Goal: Task Accomplishment & Management: Manage account settings

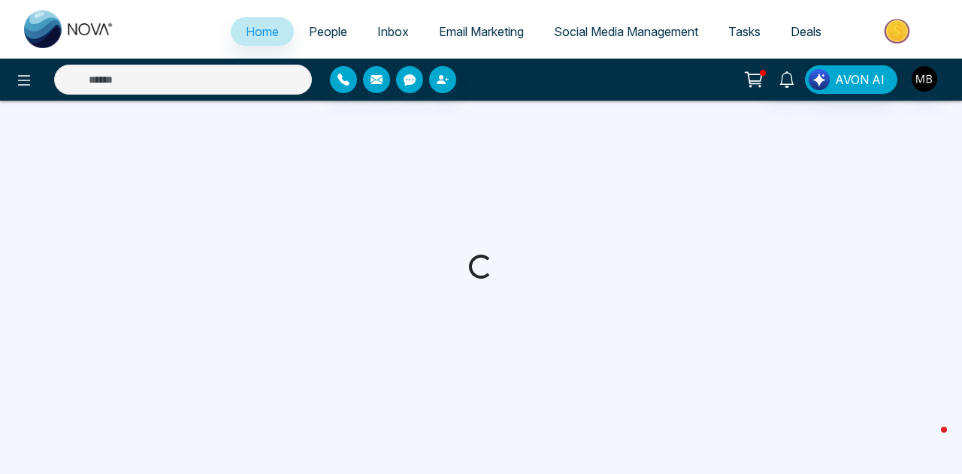
select select "*"
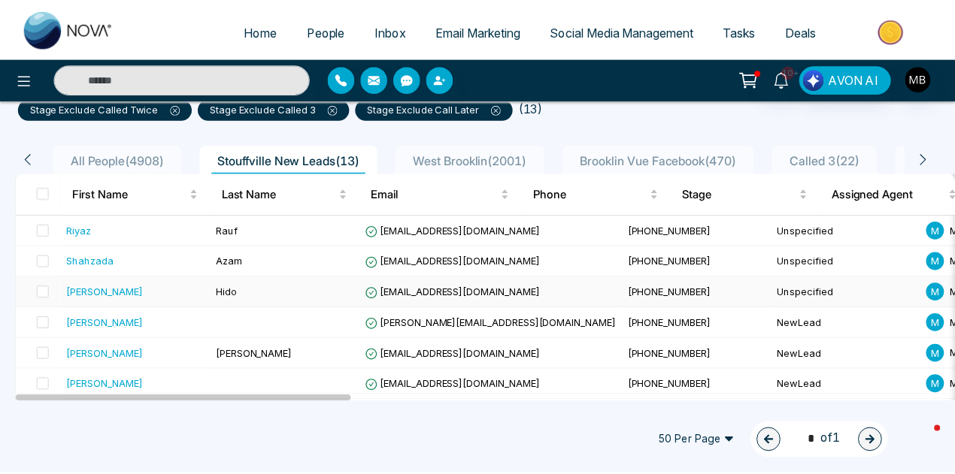
scroll to position [186, 0]
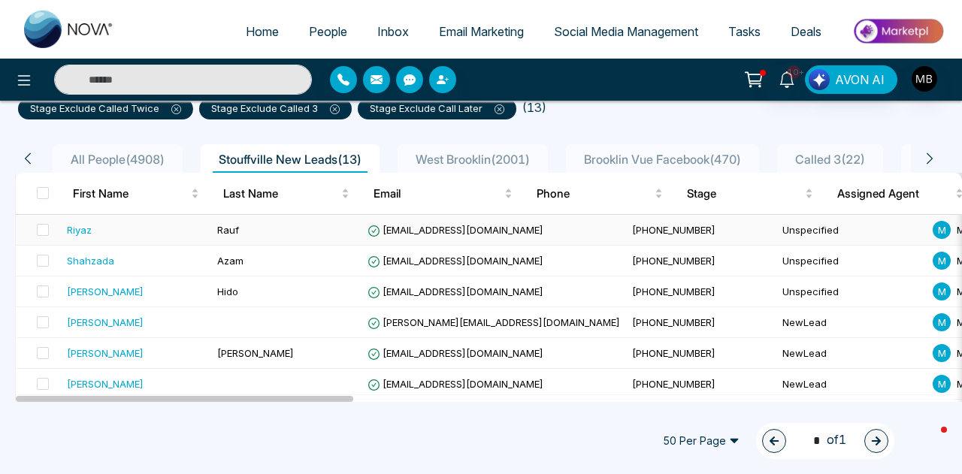
click at [440, 219] on td "[EMAIL_ADDRESS][DOMAIN_NAME]" at bounding box center [494, 230] width 265 height 31
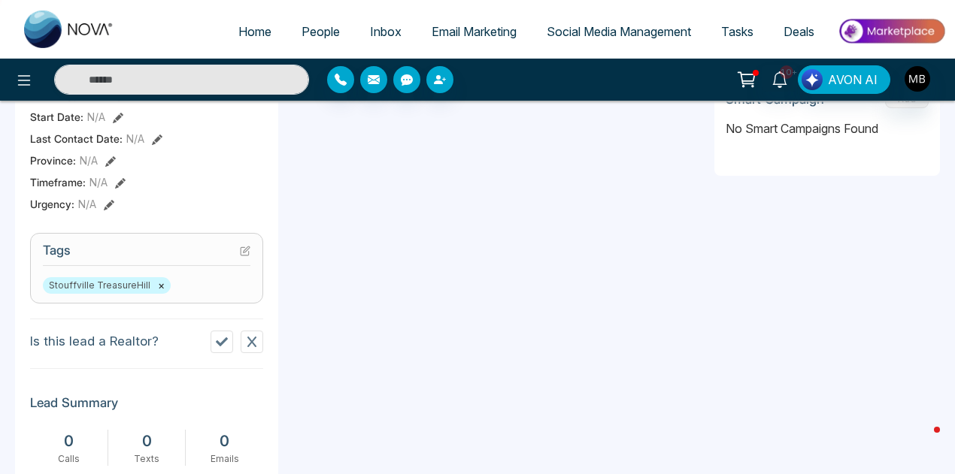
scroll to position [517, 0]
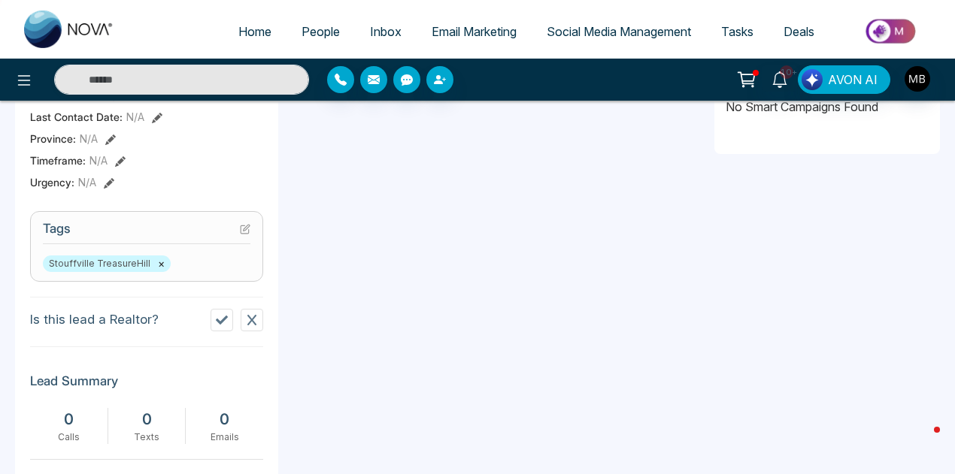
click at [217, 326] on icon at bounding box center [222, 320] width 12 height 12
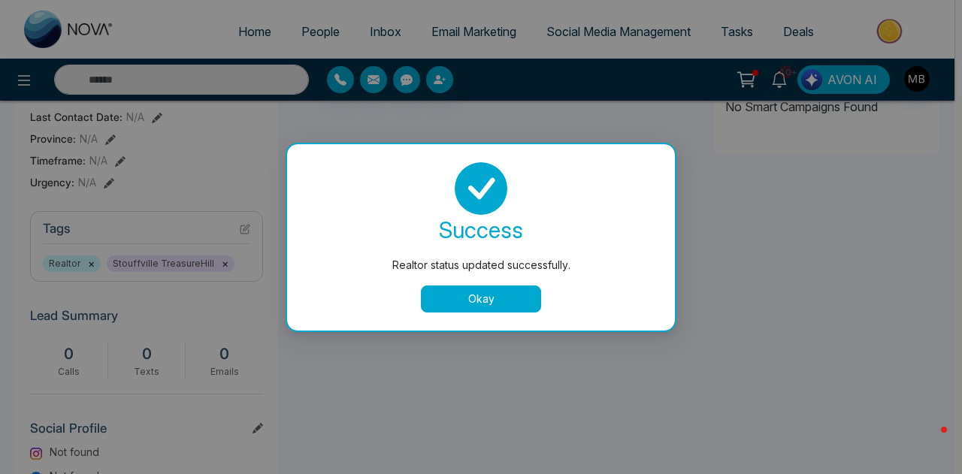
click at [474, 304] on button "Okay" at bounding box center [481, 299] width 120 height 27
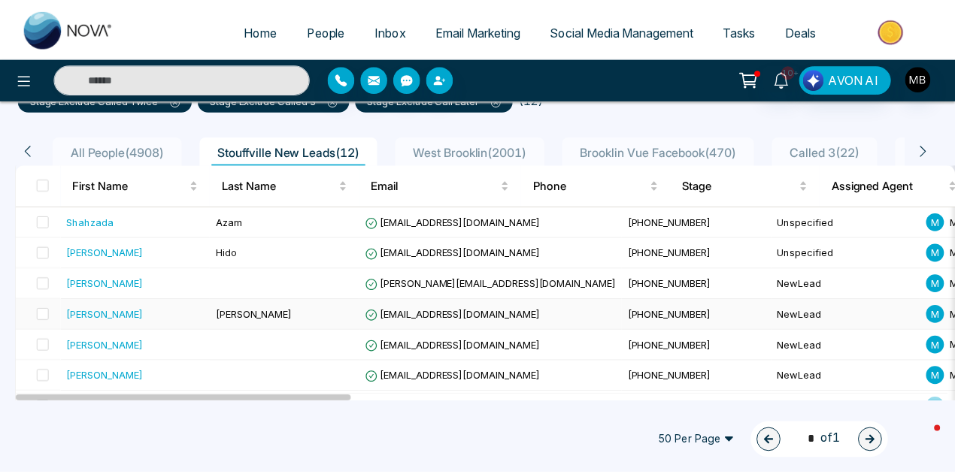
scroll to position [195, 0]
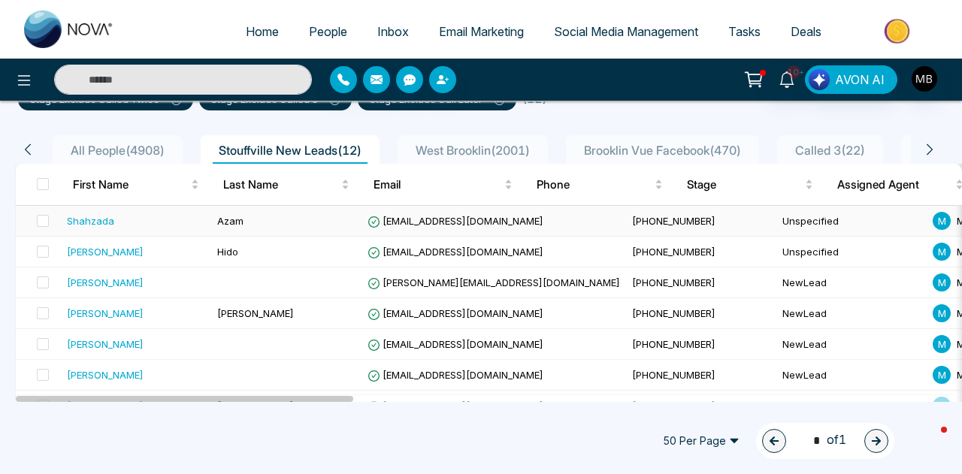
click at [481, 217] on span "[EMAIL_ADDRESS][DOMAIN_NAME]" at bounding box center [456, 221] width 176 height 12
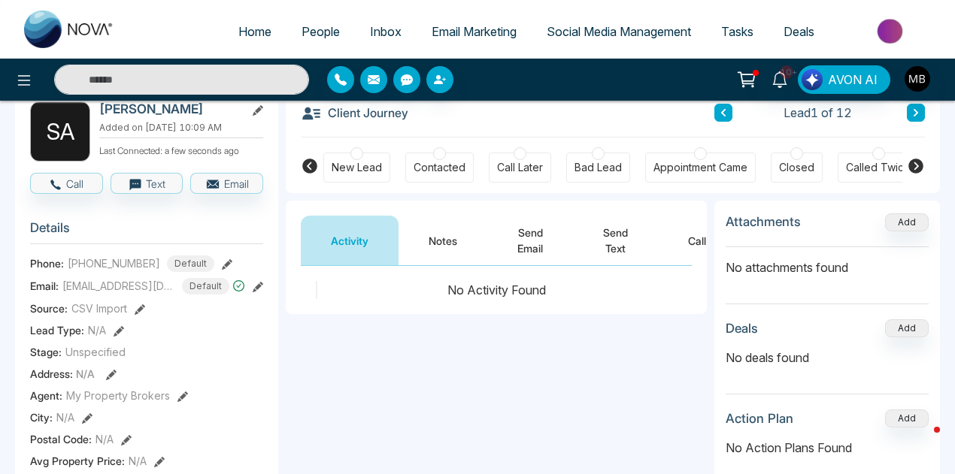
scroll to position [0, 655]
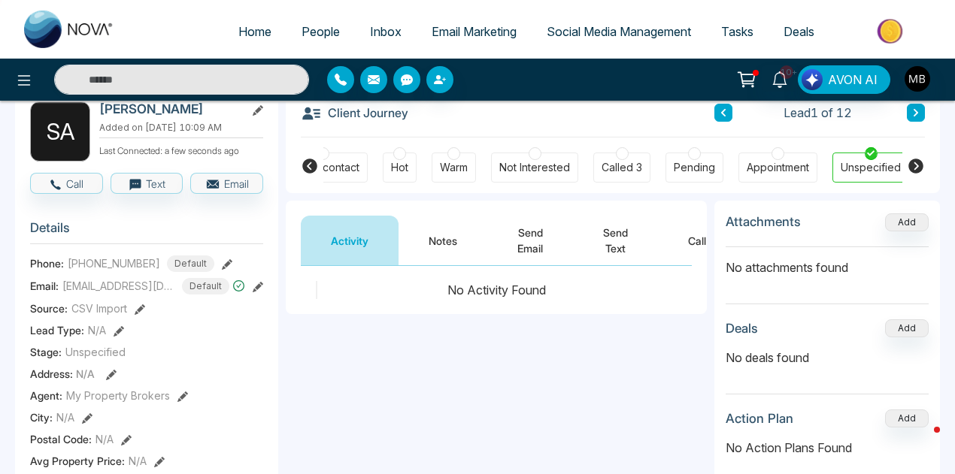
click at [307, 166] on icon at bounding box center [310, 166] width 18 height 18
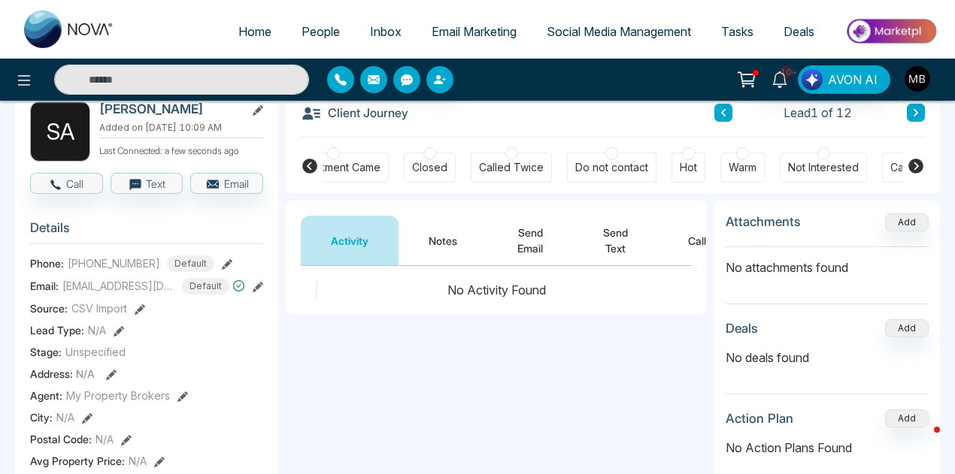
click at [308, 162] on icon at bounding box center [309, 166] width 15 height 15
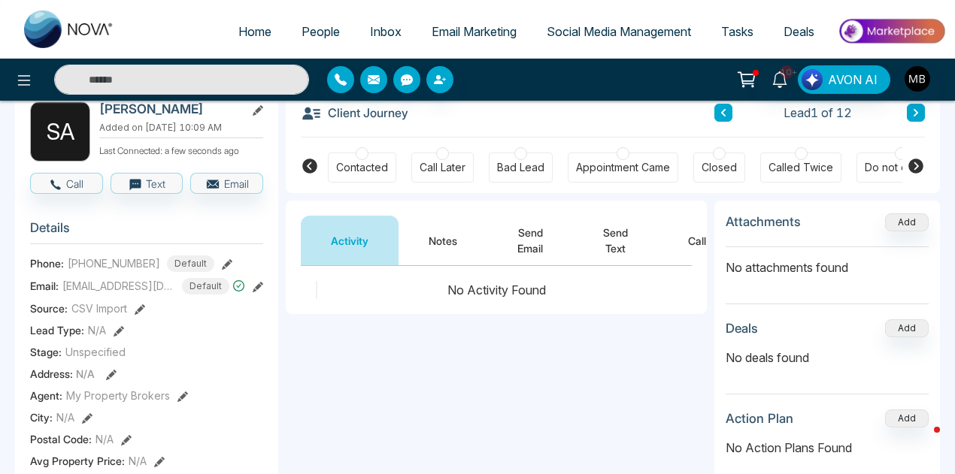
click at [521, 153] on div at bounding box center [520, 153] width 13 height 13
click at [913, 119] on button at bounding box center [916, 113] width 18 height 18
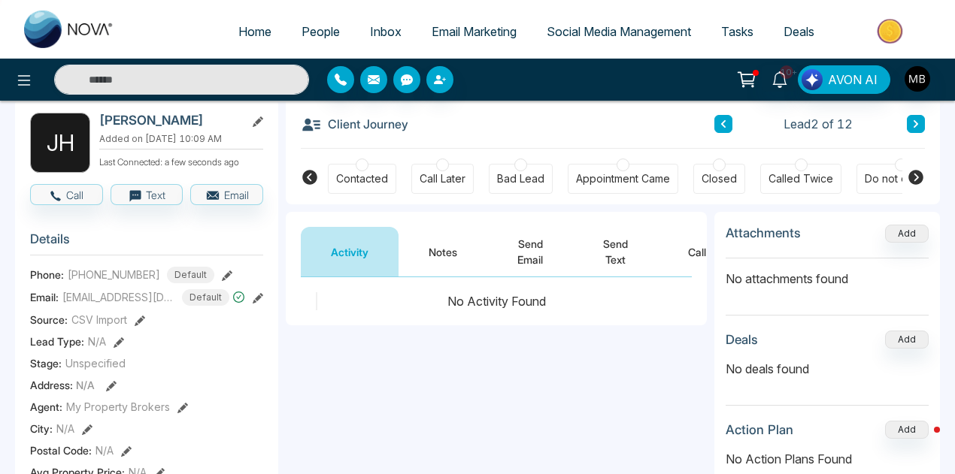
scroll to position [78, 0]
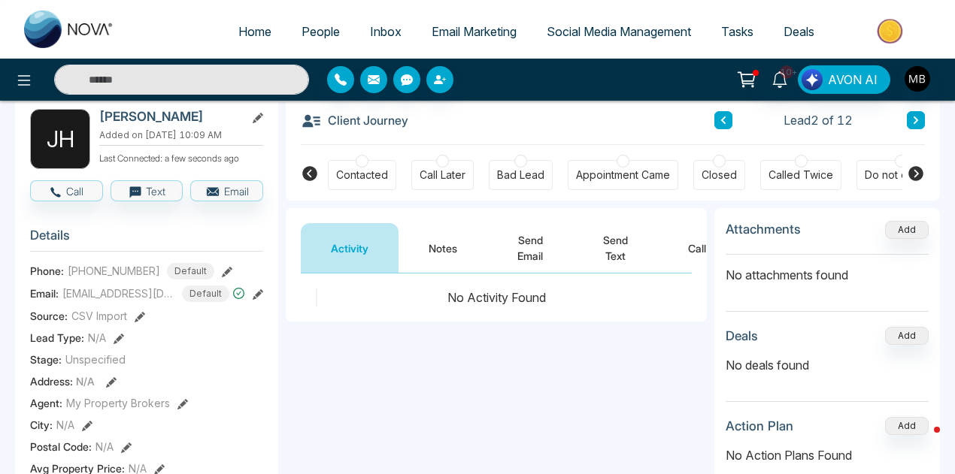
click at [365, 164] on div "Contacted" at bounding box center [362, 175] width 68 height 30
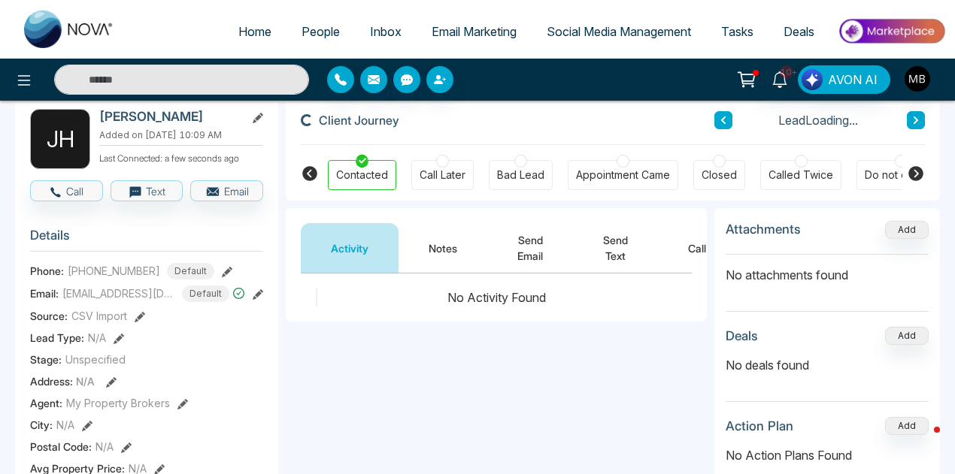
click at [439, 247] on button "Notes" at bounding box center [442, 248] width 89 height 50
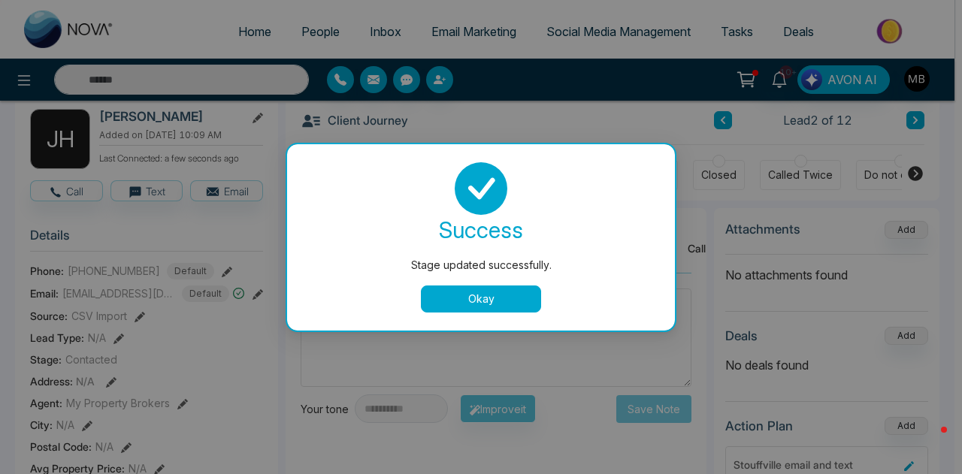
click at [482, 297] on button "Okay" at bounding box center [481, 299] width 120 height 27
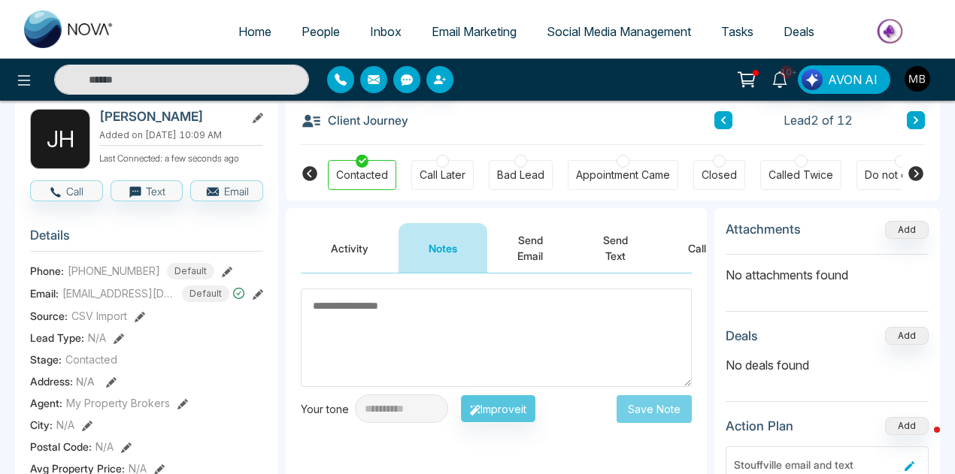
click at [456, 306] on textarea at bounding box center [496, 338] width 391 height 98
paste textarea "**********"
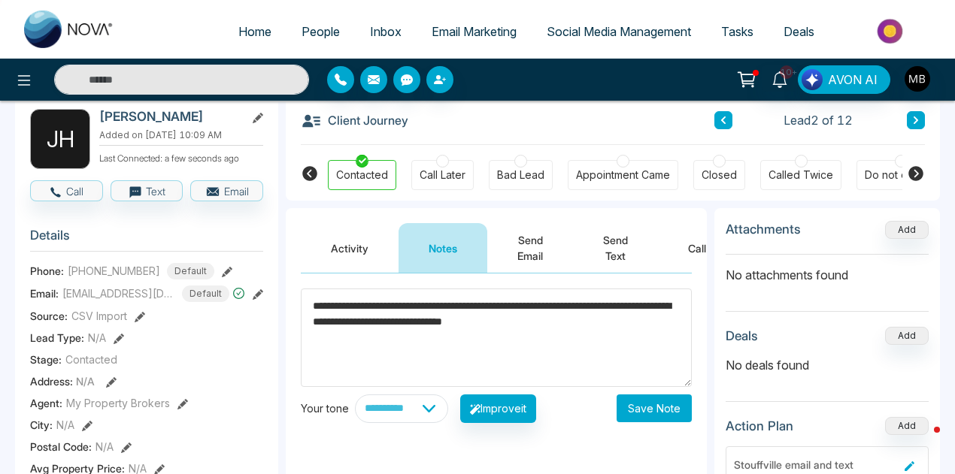
type textarea "**********"
click at [646, 406] on button "Save Note" at bounding box center [653, 409] width 75 height 28
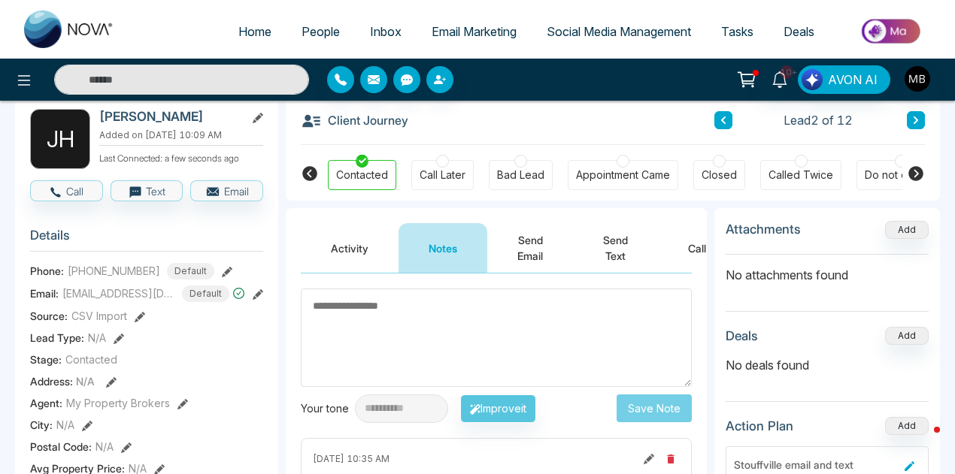
click at [913, 129] on button at bounding box center [916, 120] width 18 height 18
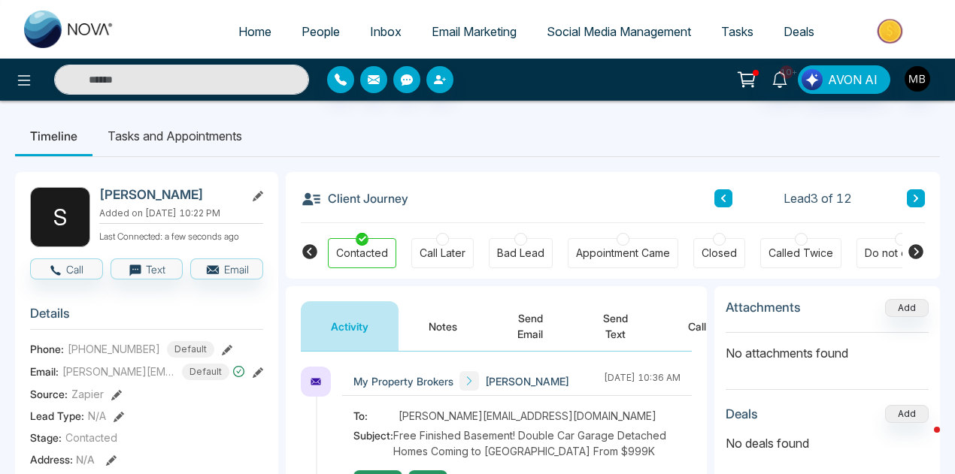
click at [514, 237] on div at bounding box center [520, 239] width 13 height 13
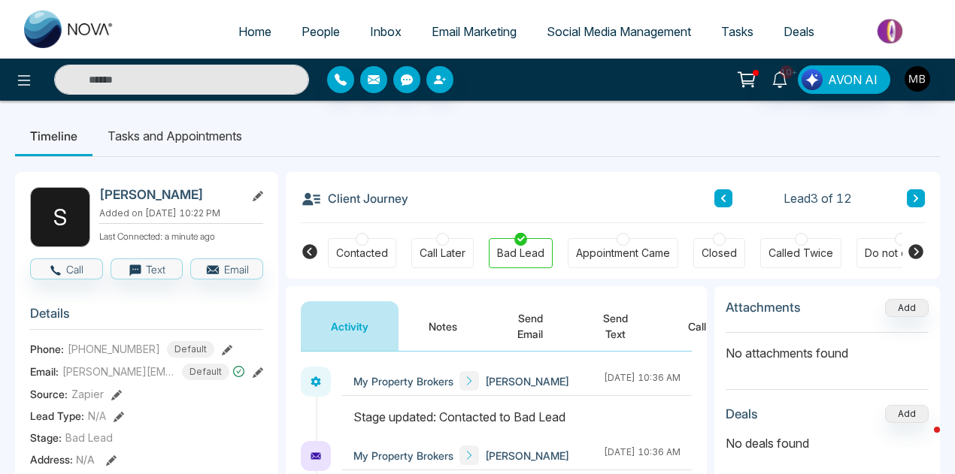
click at [437, 237] on div at bounding box center [442, 239] width 13 height 13
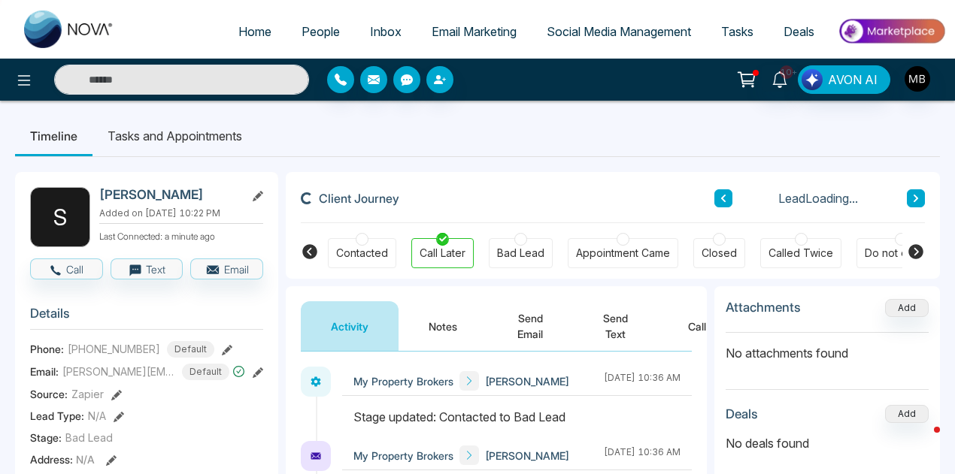
click at [437, 331] on button "Notes" at bounding box center [442, 326] width 89 height 50
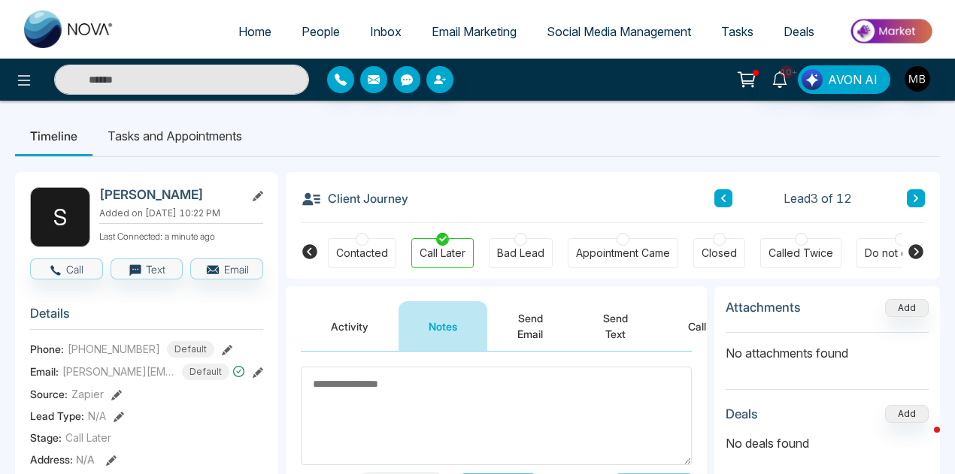
paste textarea "**********"
click at [413, 391] on textarea at bounding box center [496, 416] width 391 height 98
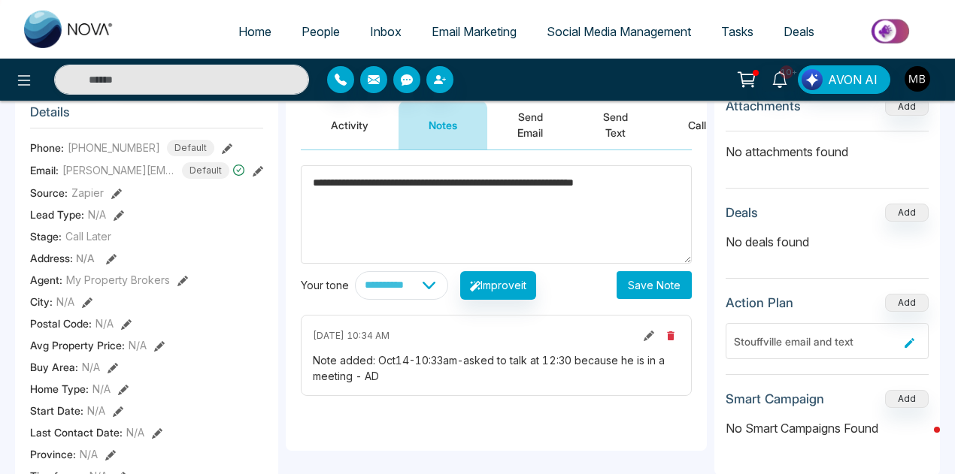
scroll to position [207, 0]
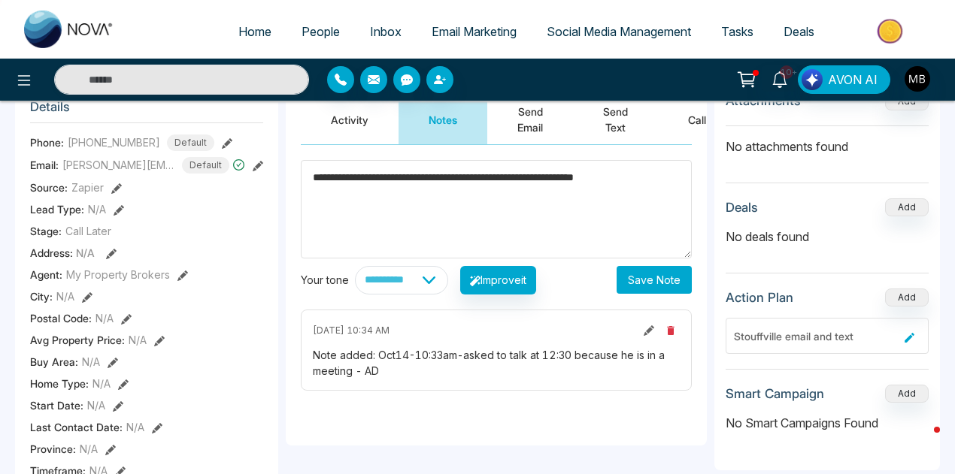
type textarea "**********"
click at [644, 282] on button "Save Note" at bounding box center [653, 280] width 75 height 28
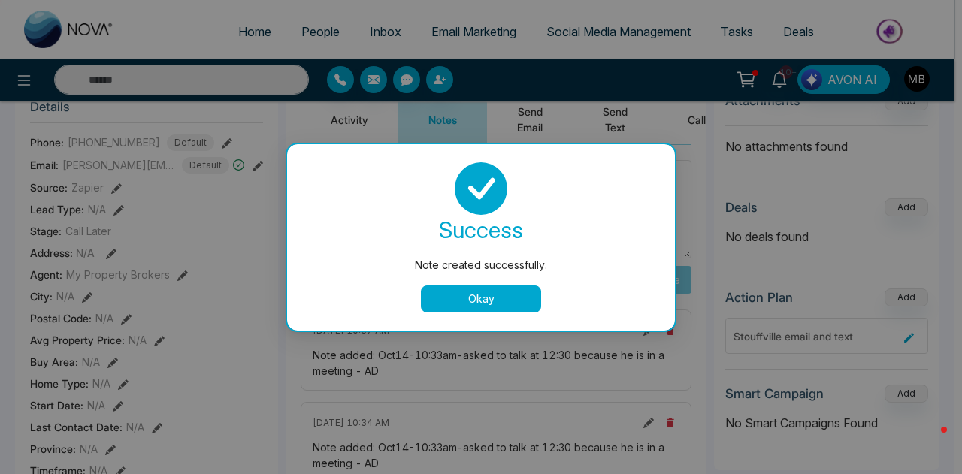
click at [512, 293] on button "Okay" at bounding box center [481, 299] width 120 height 27
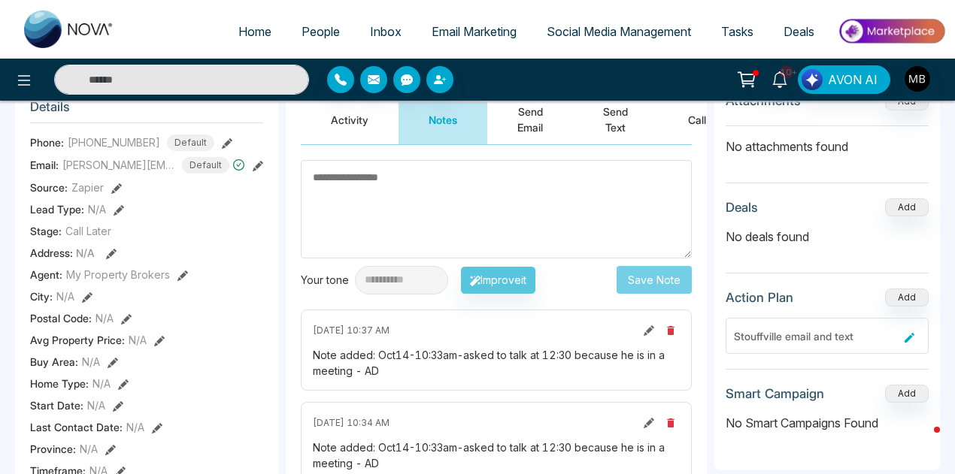
scroll to position [0, 0]
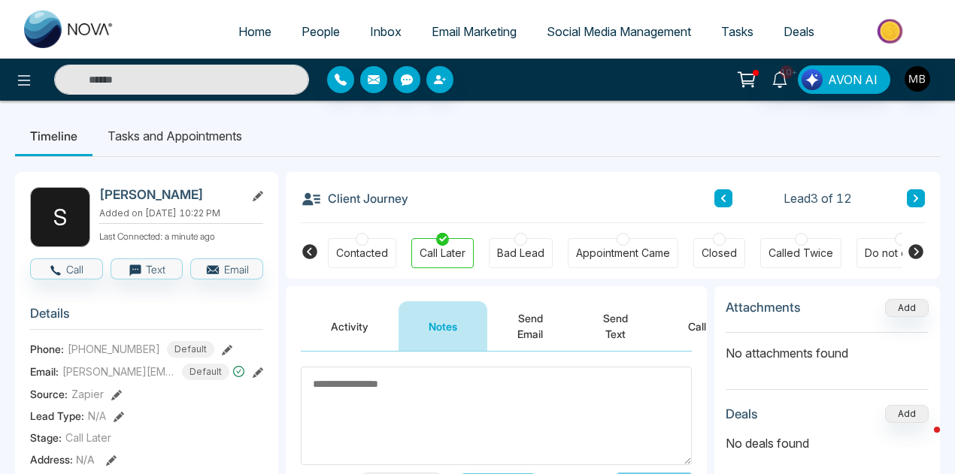
click at [922, 194] on button at bounding box center [916, 198] width 18 height 18
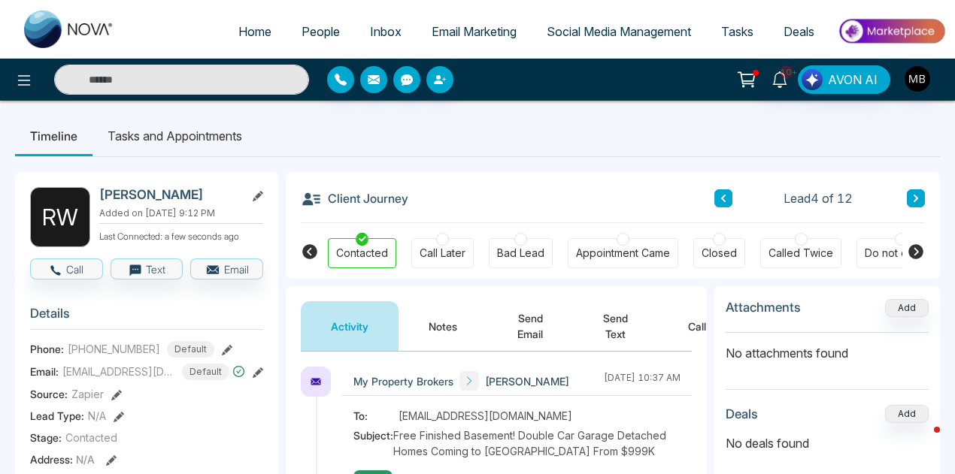
scroll to position [3, 0]
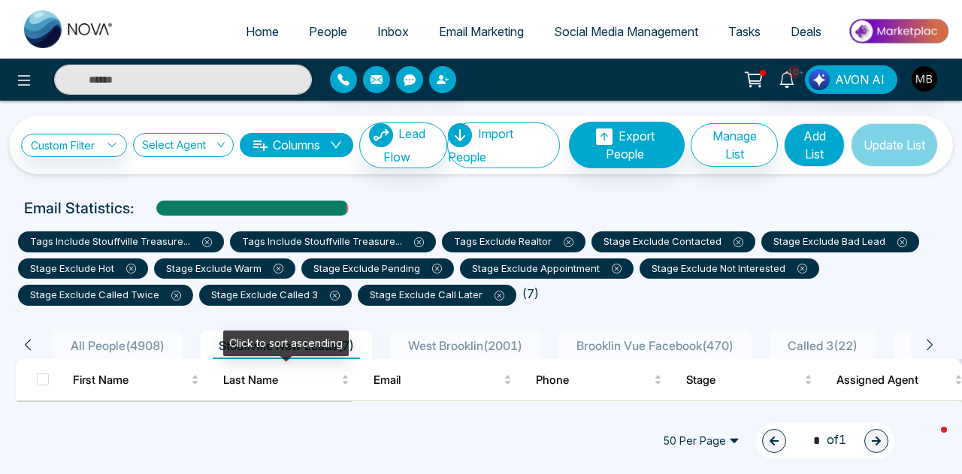
click at [326, 348] on div "Click to sort ascending" at bounding box center [286, 344] width 126 height 26
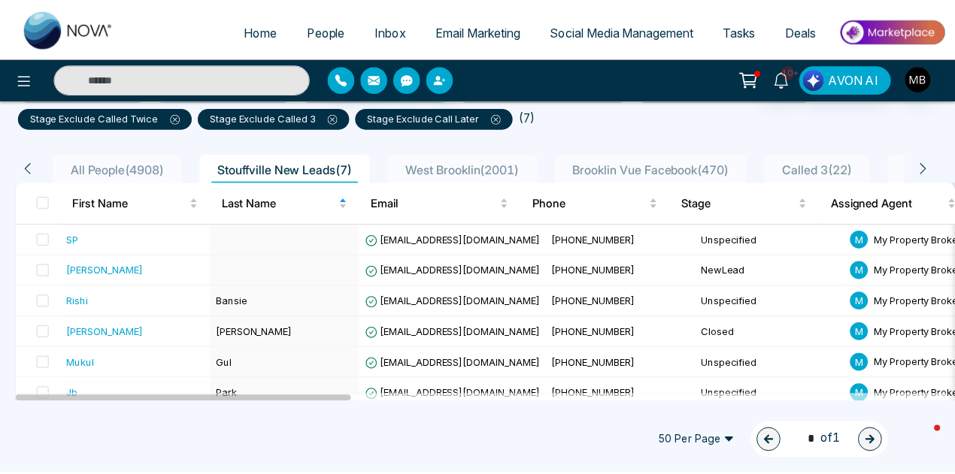
scroll to position [220, 0]
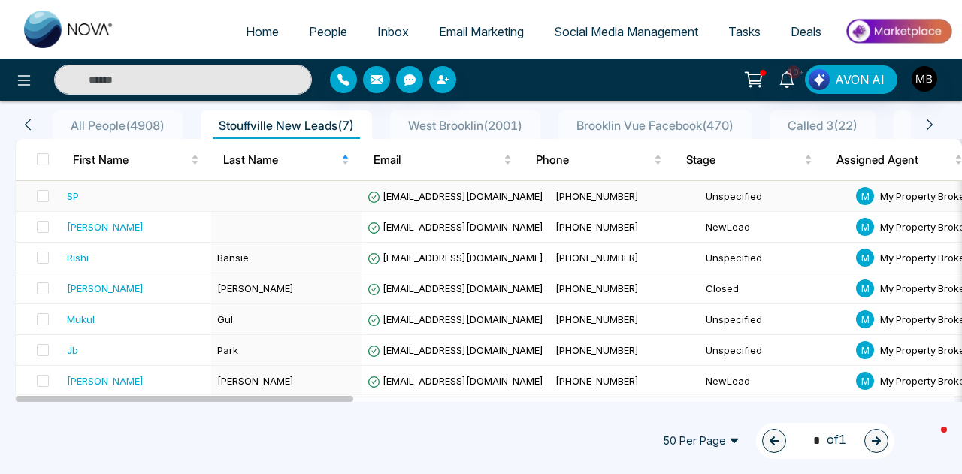
click at [425, 205] on td "[EMAIL_ADDRESS][DOMAIN_NAME]" at bounding box center [456, 196] width 188 height 31
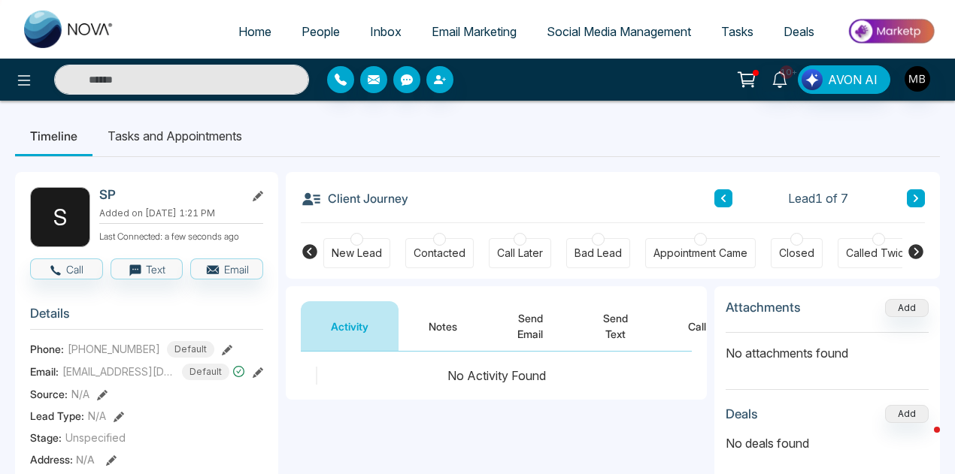
click at [437, 238] on div at bounding box center [439, 239] width 13 height 13
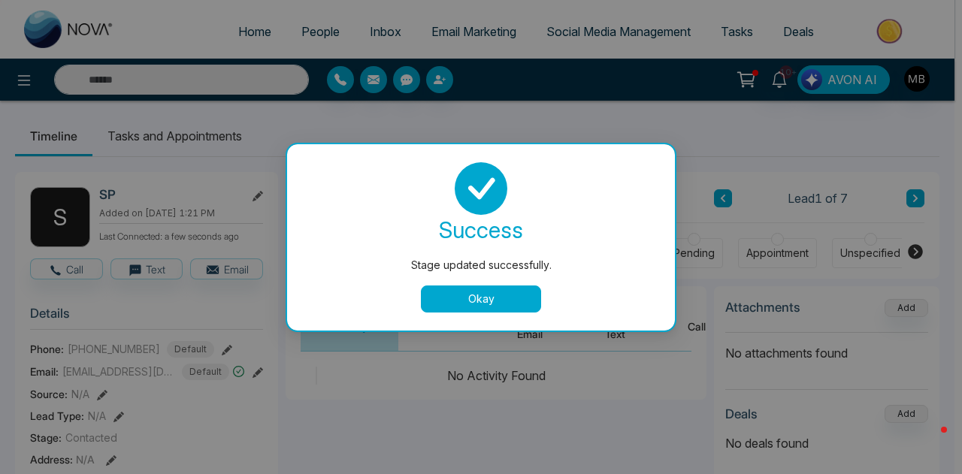
click at [508, 302] on button "Okay" at bounding box center [481, 299] width 120 height 27
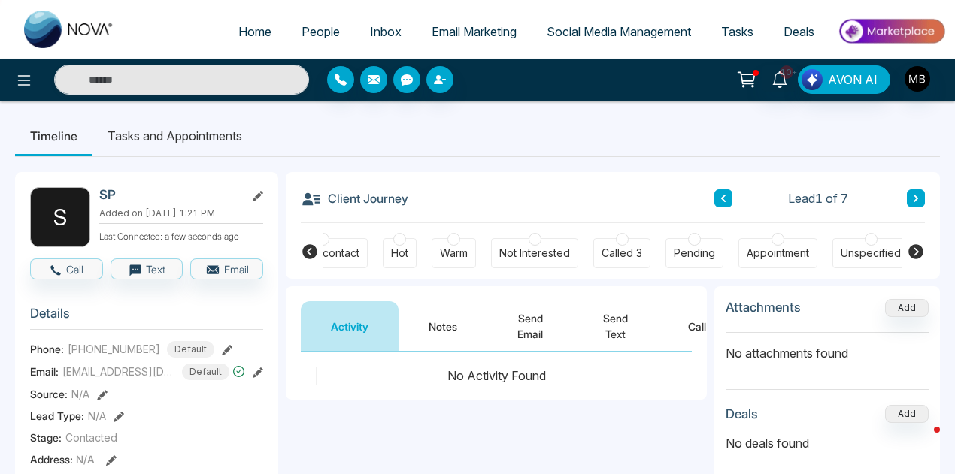
scroll to position [0, 648]
click at [919, 198] on icon at bounding box center [916, 198] width 8 height 9
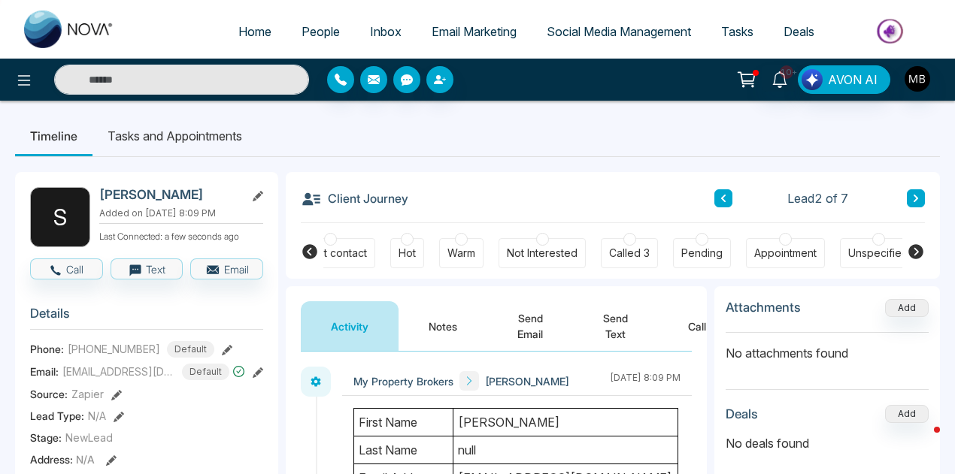
click at [306, 251] on icon at bounding box center [309, 251] width 15 height 15
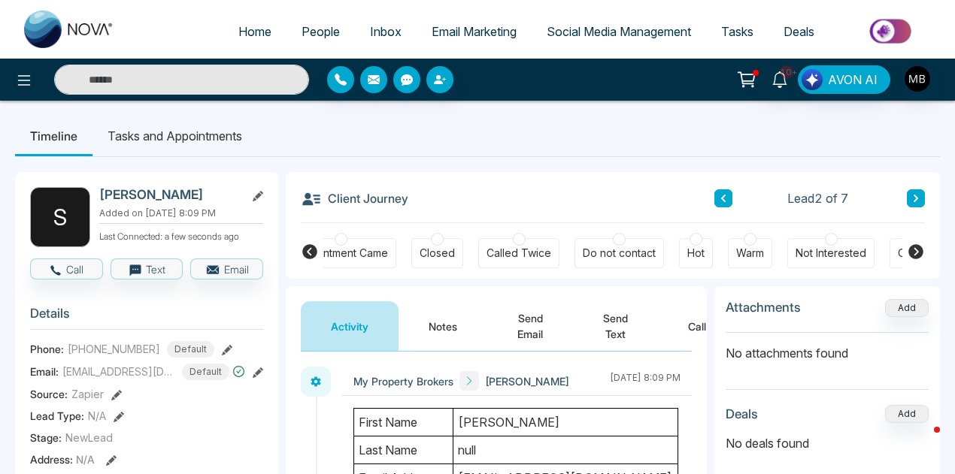
click at [305, 250] on icon at bounding box center [309, 251] width 15 height 15
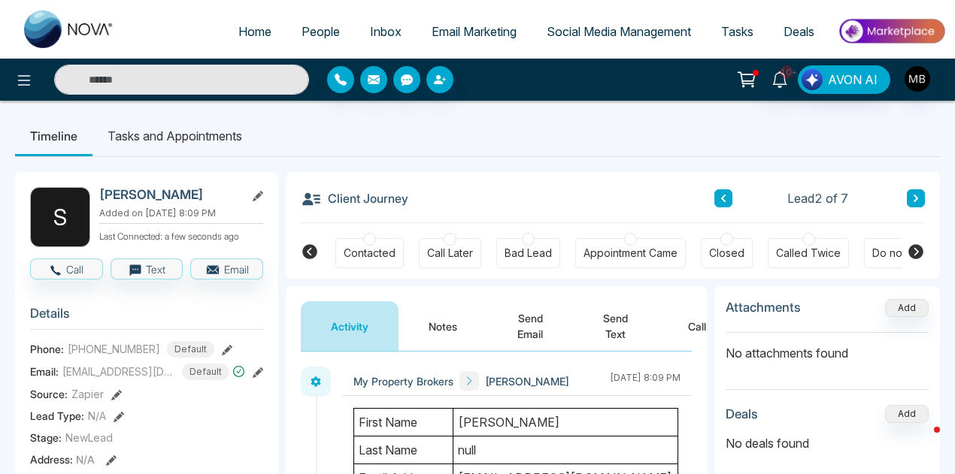
click at [525, 242] on div at bounding box center [528, 239] width 13 height 13
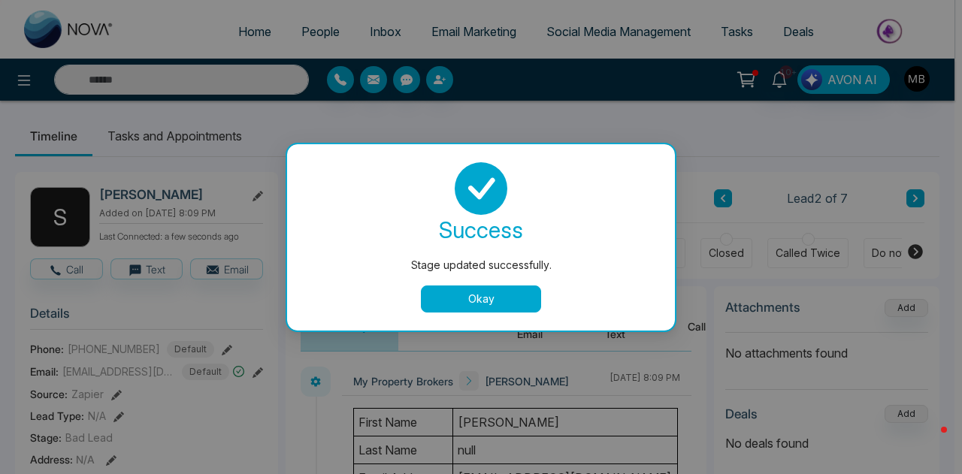
click at [514, 295] on button "Okay" at bounding box center [481, 299] width 120 height 27
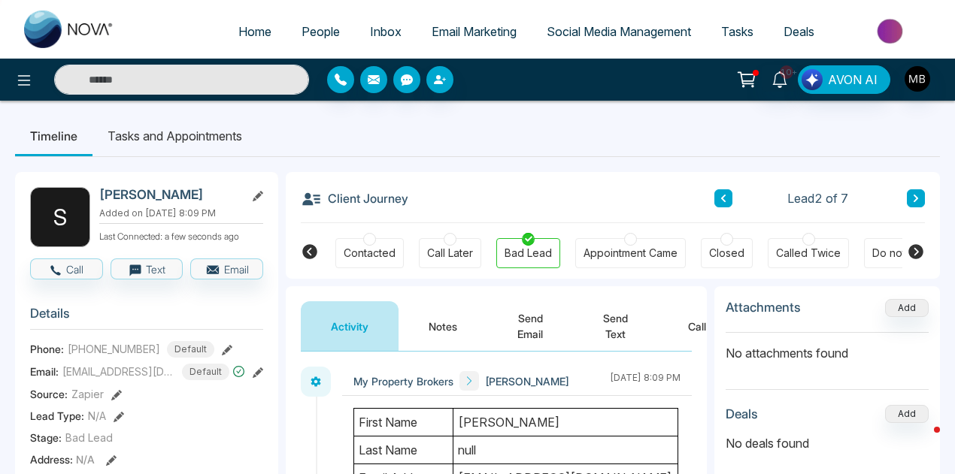
click at [911, 198] on button at bounding box center [916, 198] width 18 height 18
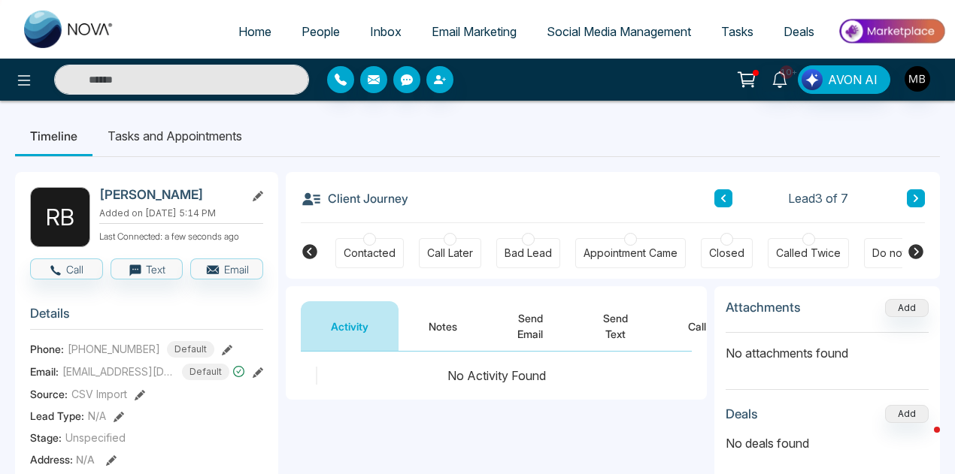
click at [367, 241] on div at bounding box center [369, 239] width 13 height 13
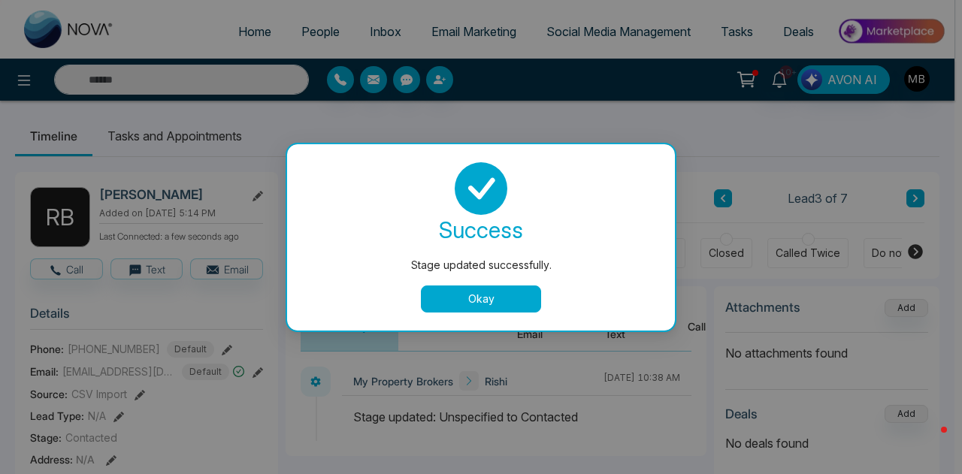
click at [492, 299] on button "Okay" at bounding box center [481, 299] width 120 height 27
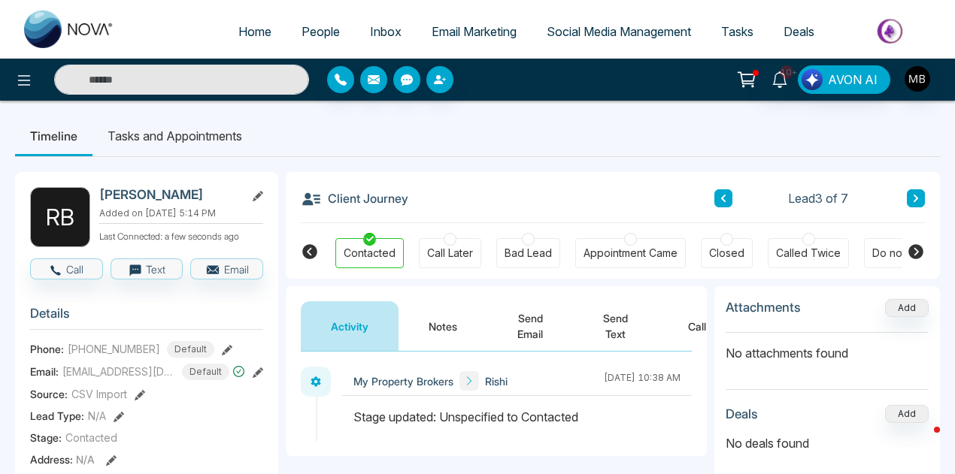
click at [916, 195] on icon at bounding box center [916, 198] width 8 height 9
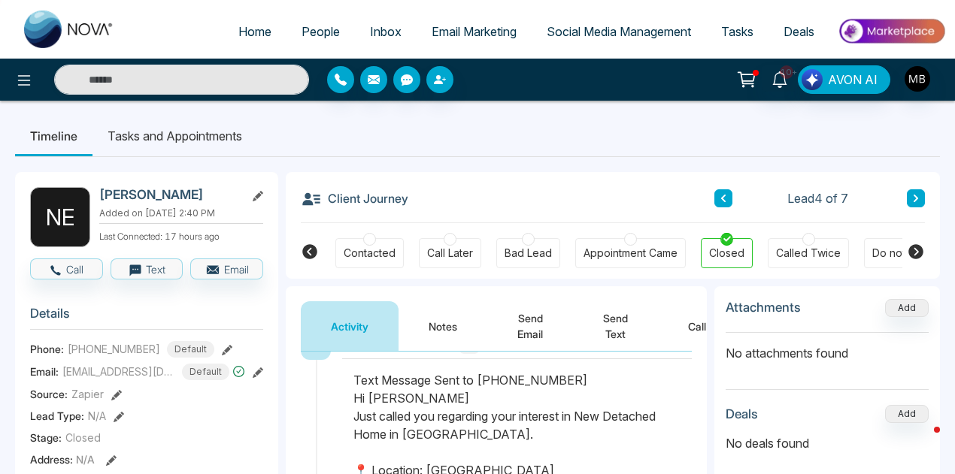
scroll to position [38, 0]
click at [181, 189] on h2 "[PERSON_NAME]" at bounding box center [169, 194] width 140 height 15
copy h2 "[PERSON_NAME]"
click at [131, 350] on span "[PHONE_NUMBER]" at bounding box center [114, 349] width 92 height 16
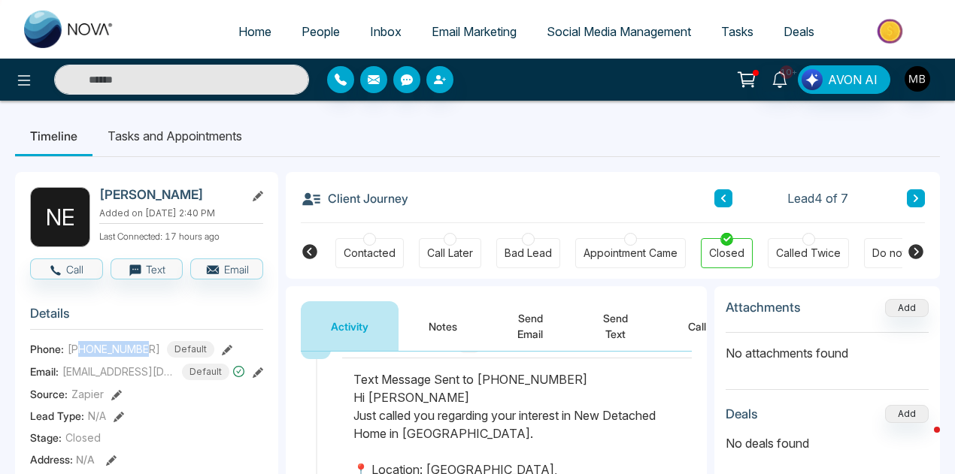
drag, startPoint x: 147, startPoint y: 347, endPoint x: 79, endPoint y: 347, distance: 67.7
click at [79, 347] on span "[PHONE_NUMBER]" at bounding box center [114, 349] width 92 height 16
copy span "4169973049"
click at [262, 371] on icon at bounding box center [258, 373] width 11 height 11
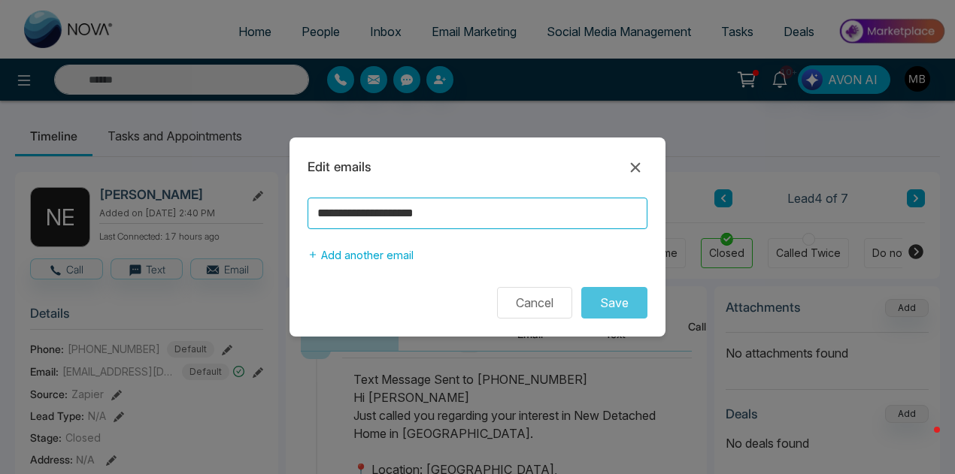
click at [441, 214] on input "**********" at bounding box center [477, 214] width 340 height 32
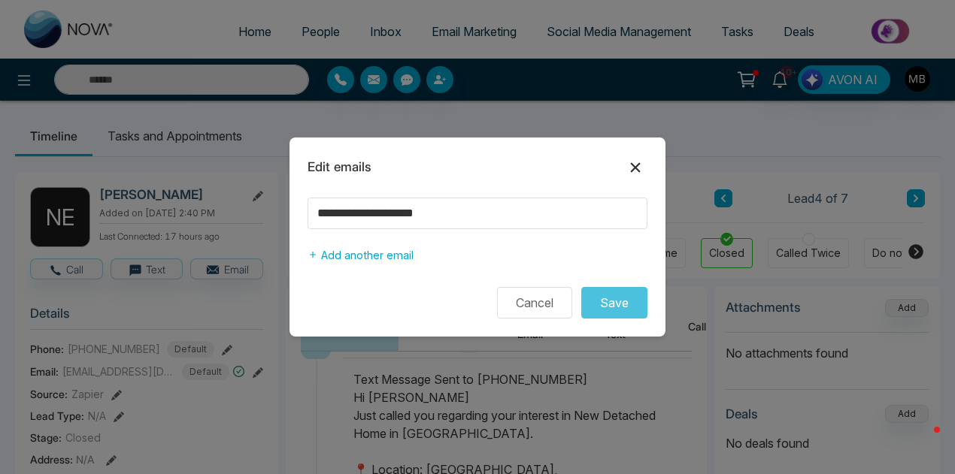
click at [636, 169] on icon at bounding box center [636, 167] width 10 height 10
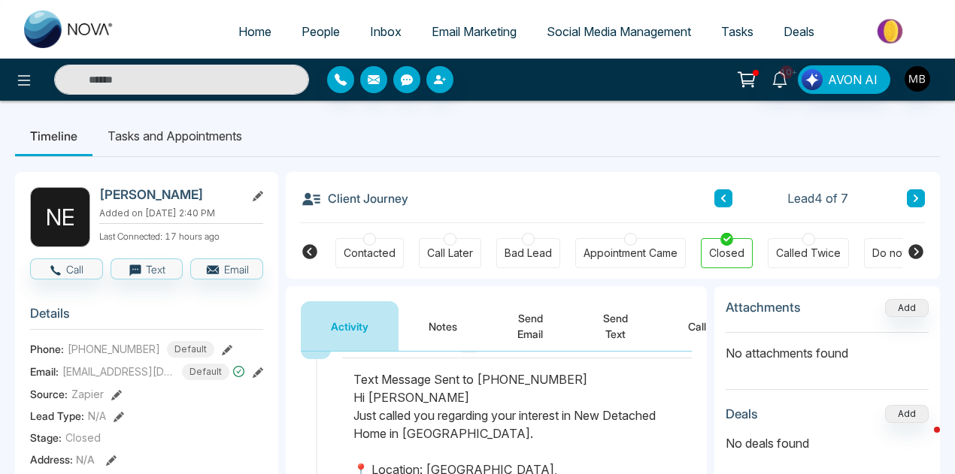
click at [313, 254] on icon at bounding box center [309, 251] width 15 height 15
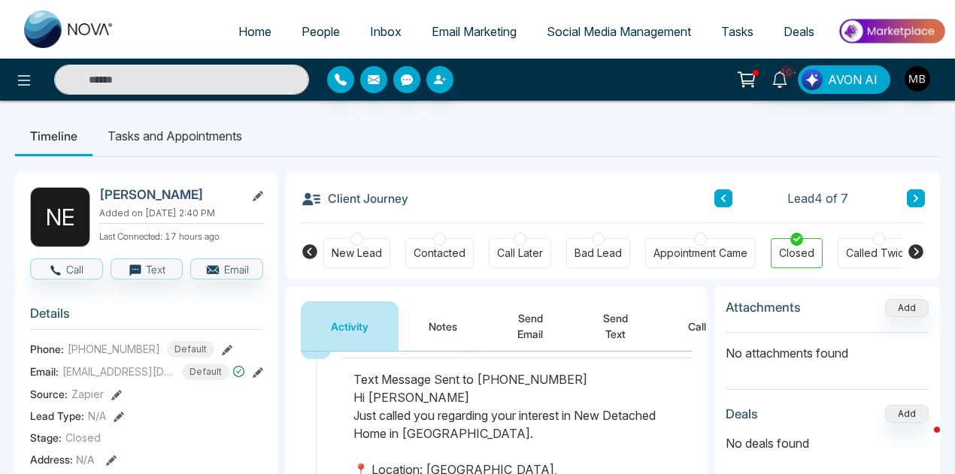
click at [439, 238] on div at bounding box center [439, 239] width 13 height 13
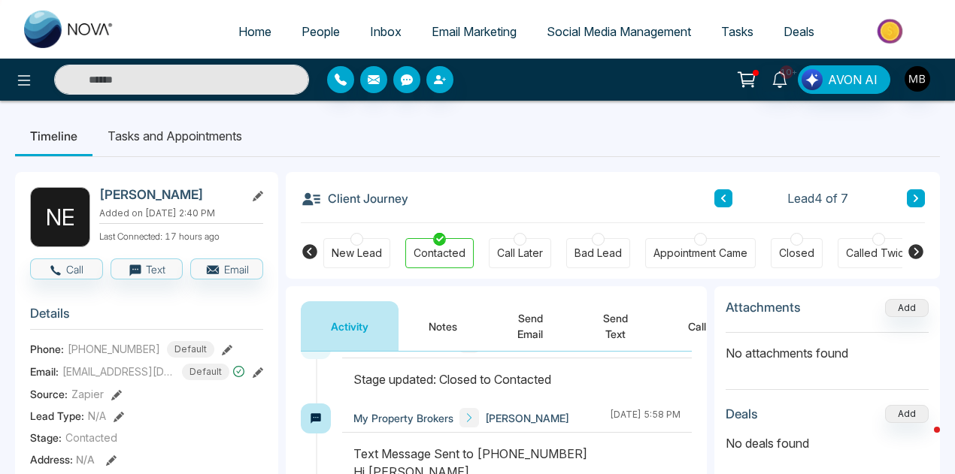
click at [914, 195] on icon at bounding box center [915, 199] width 5 height 8
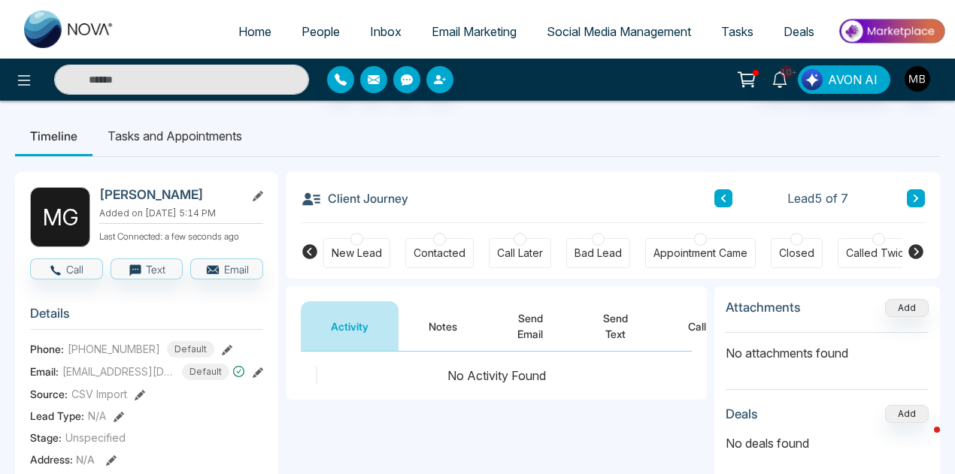
click at [436, 243] on div at bounding box center [439, 239] width 13 height 13
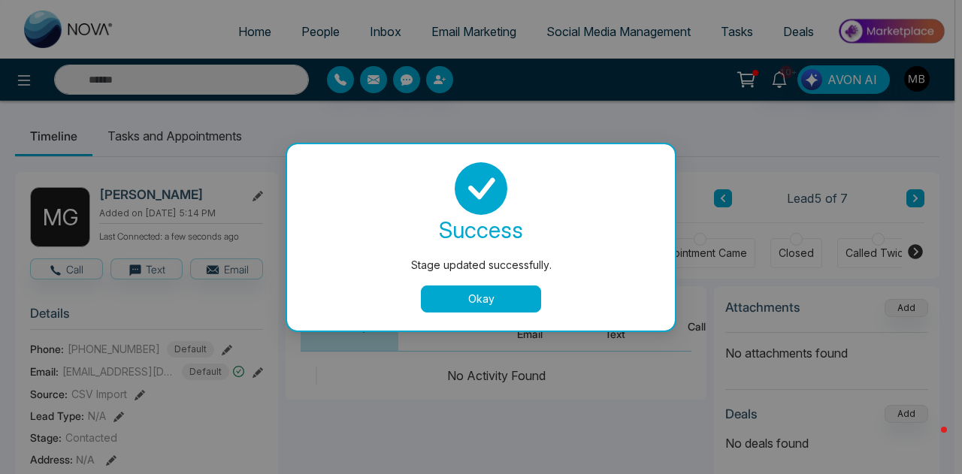
click at [918, 201] on div "Stage updated successfully. success Stage updated successfully. Okay" at bounding box center [481, 237] width 962 height 474
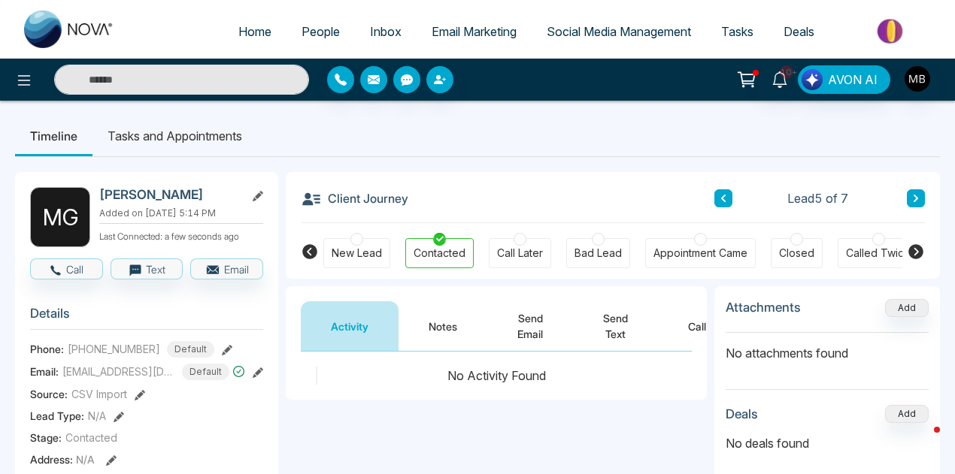
click at [908, 201] on button at bounding box center [916, 198] width 18 height 18
click at [912, 248] on icon at bounding box center [915, 251] width 15 height 15
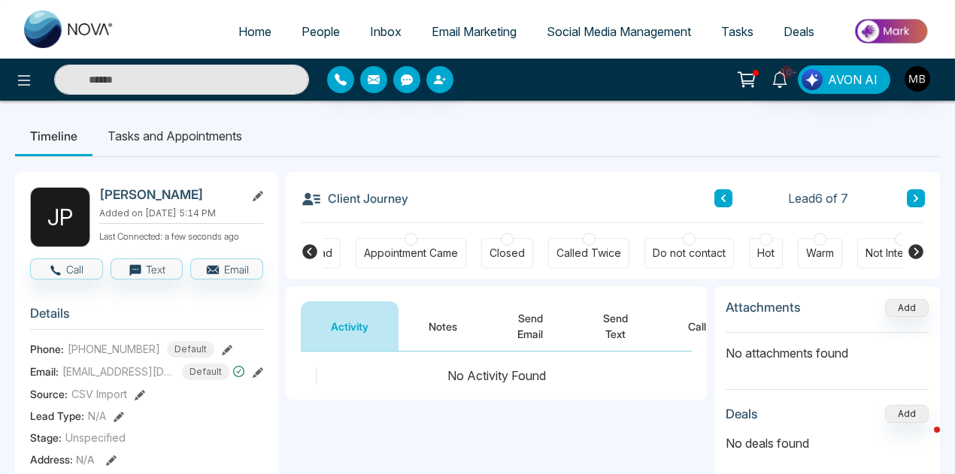
click at [911, 247] on icon at bounding box center [915, 251] width 15 height 15
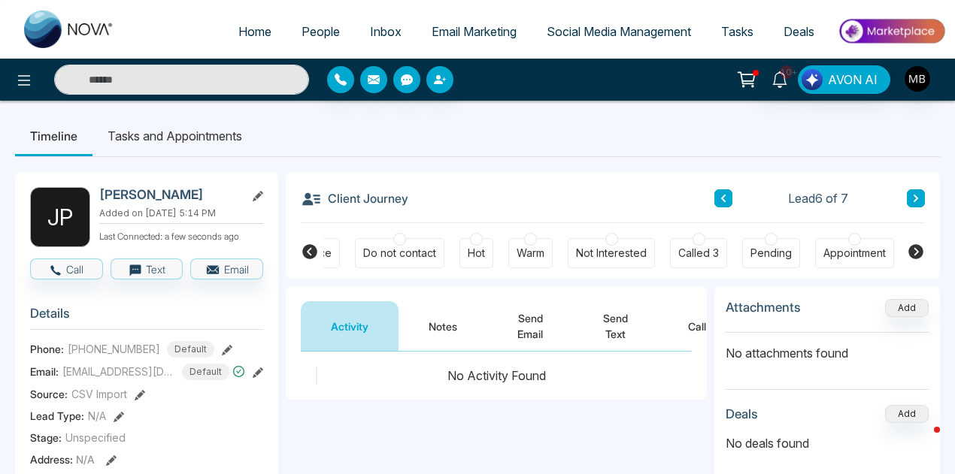
click at [848, 240] on div at bounding box center [854, 239] width 13 height 13
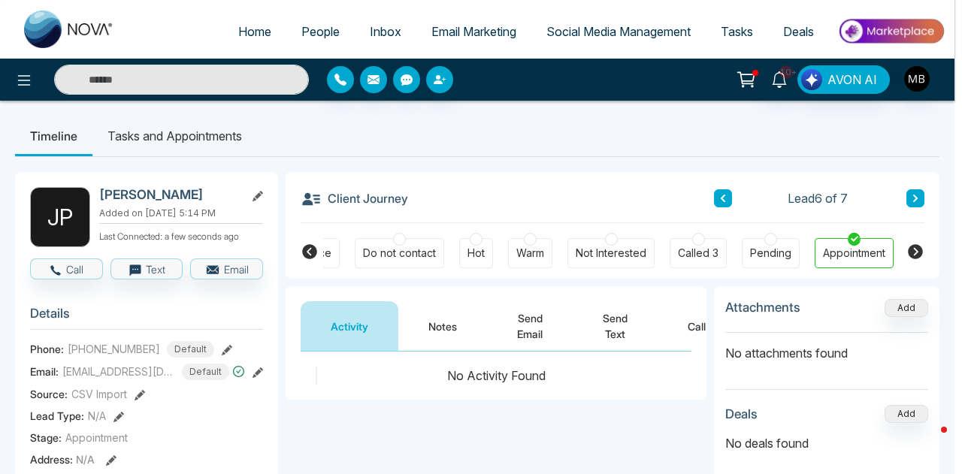
click at [443, 324] on div "success Stage updated successfully. Okay" at bounding box center [481, 237] width 388 height 186
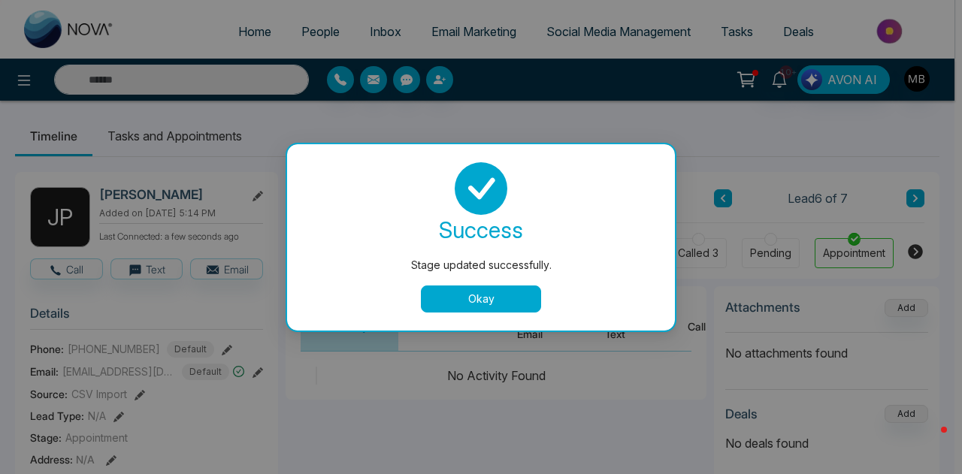
click at [477, 299] on button "Okay" at bounding box center [481, 299] width 120 height 27
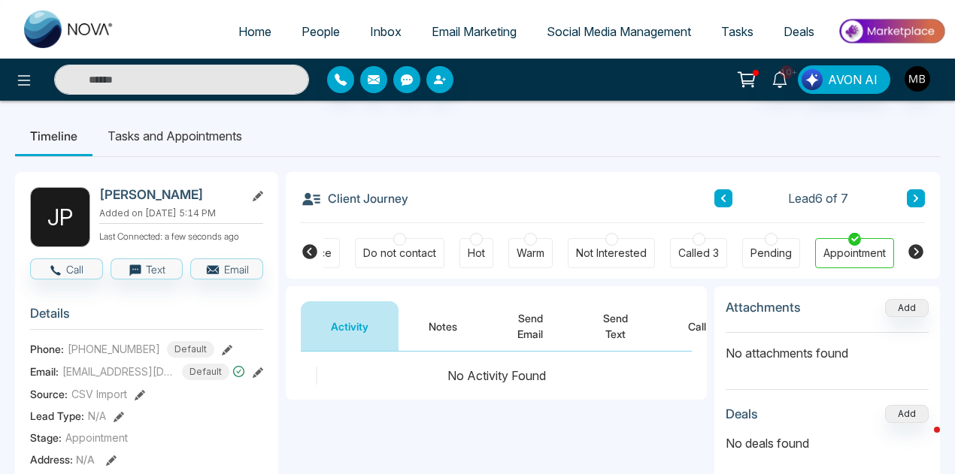
click at [443, 320] on button "Notes" at bounding box center [442, 326] width 89 height 50
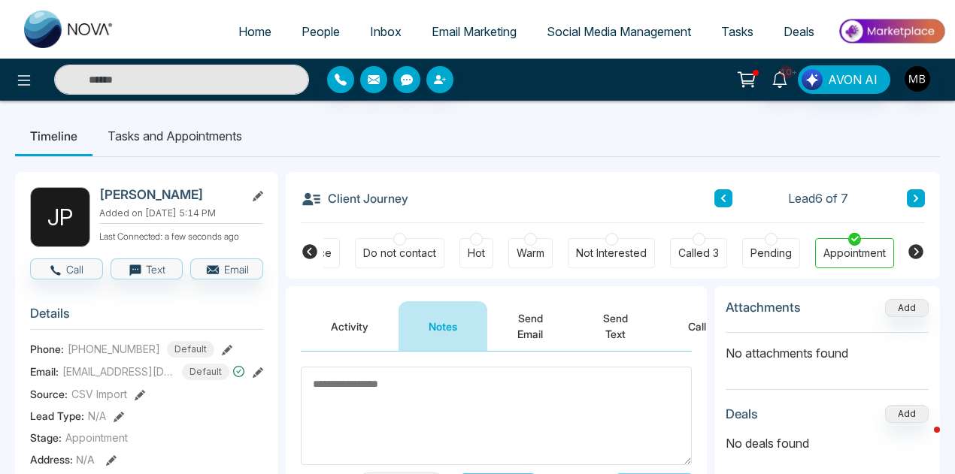
paste textarea "**********"
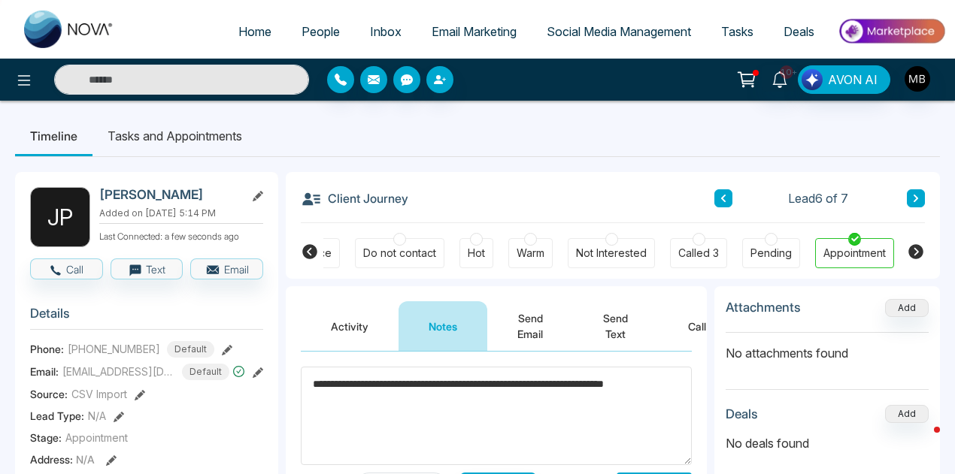
click at [523, 417] on textarea "**********" at bounding box center [496, 416] width 391 height 98
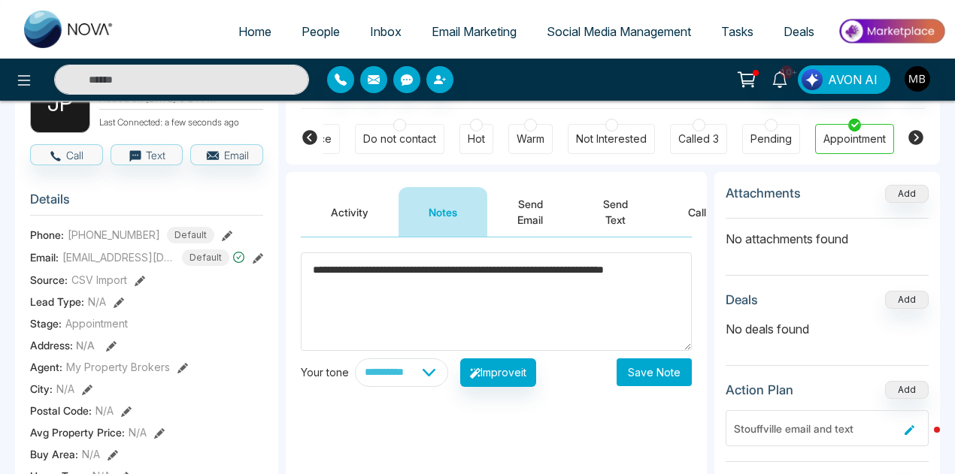
type textarea "**********"
click at [650, 360] on button "Save Note" at bounding box center [653, 373] width 75 height 28
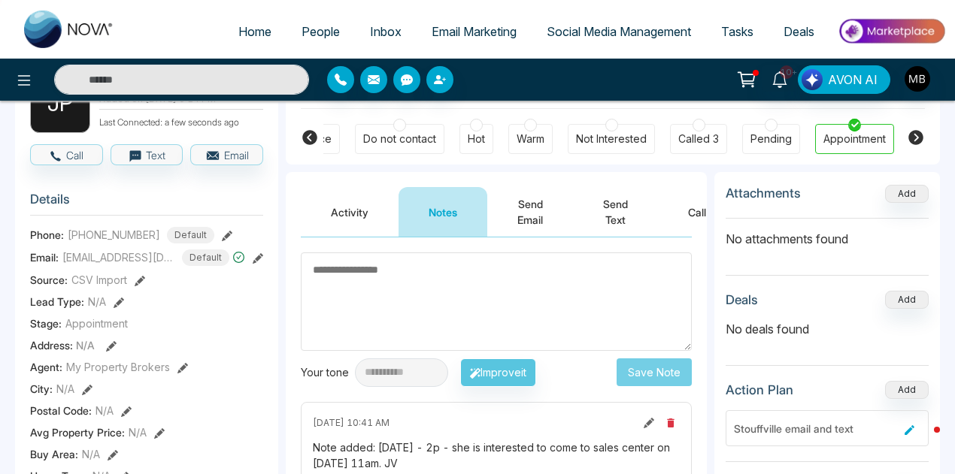
click at [505, 291] on textarea at bounding box center [496, 302] width 391 height 98
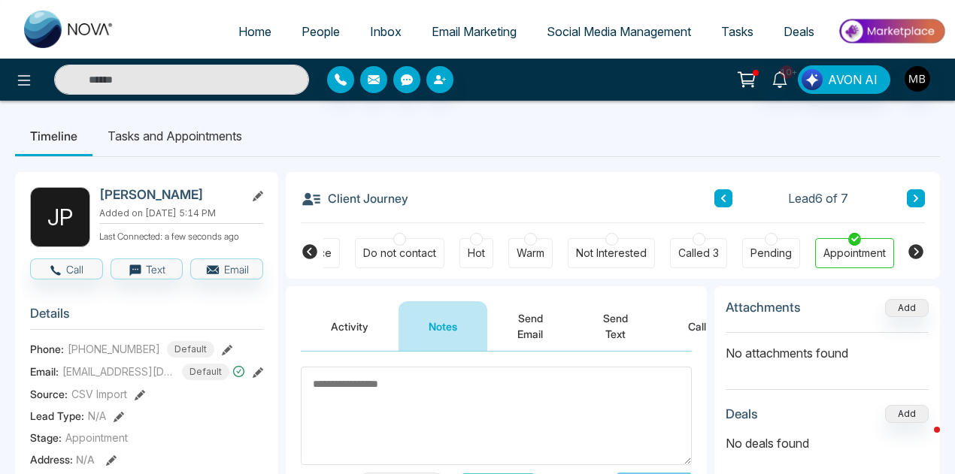
click at [914, 196] on icon at bounding box center [915, 199] width 5 height 8
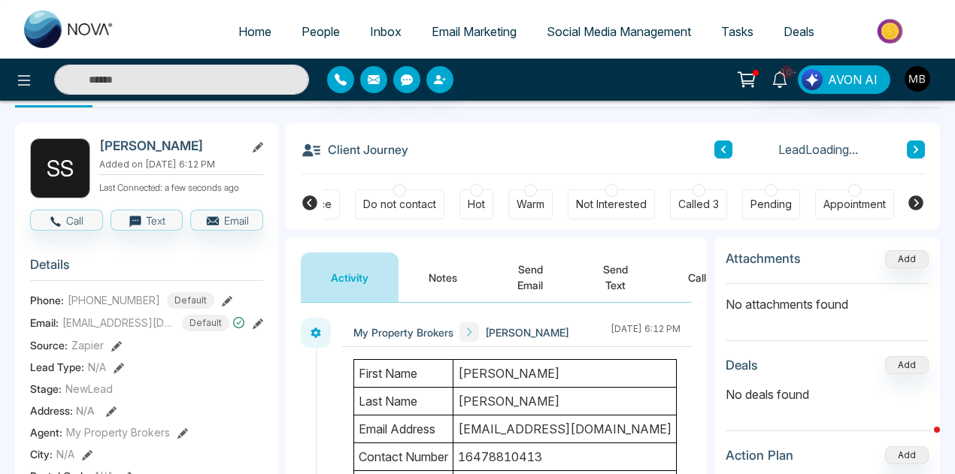
scroll to position [50, 0]
click at [525, 187] on div at bounding box center [530, 189] width 13 height 13
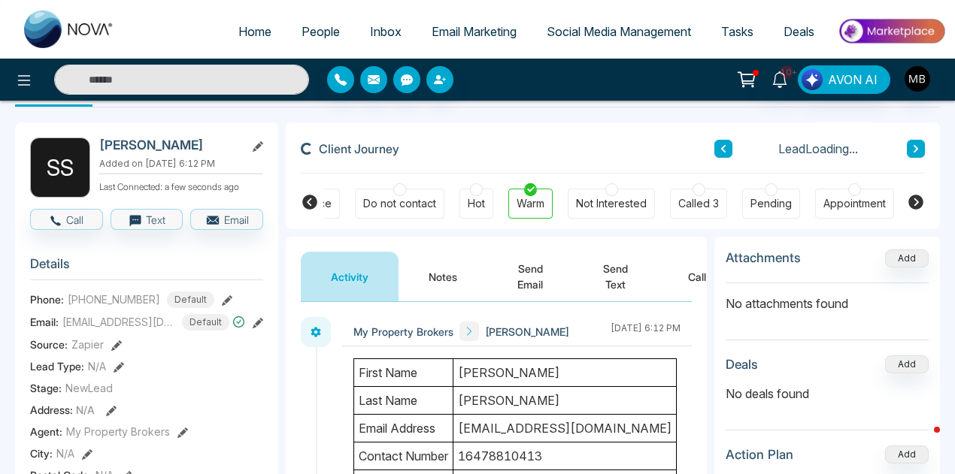
click at [439, 276] on body "Home People Inbox Email Marketing Social Media Management Tasks Deals 10+ AVON …" at bounding box center [477, 187] width 955 height 474
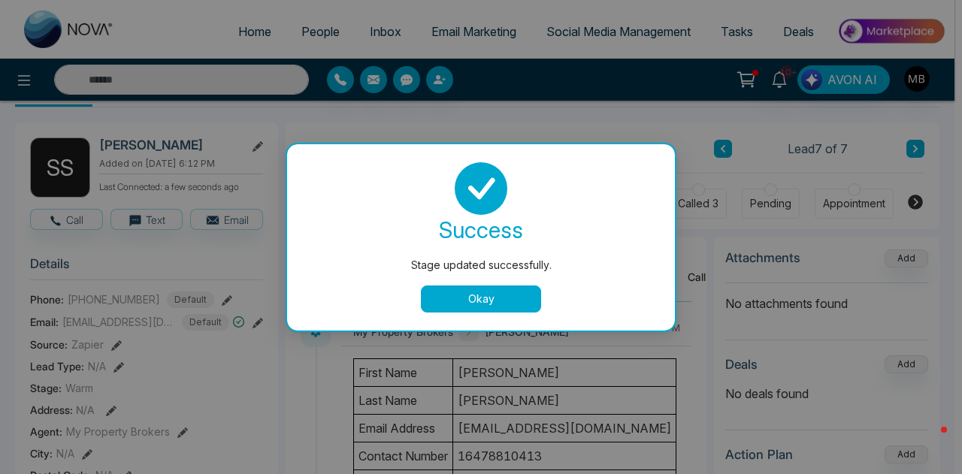
click at [461, 292] on button "Okay" at bounding box center [481, 299] width 120 height 27
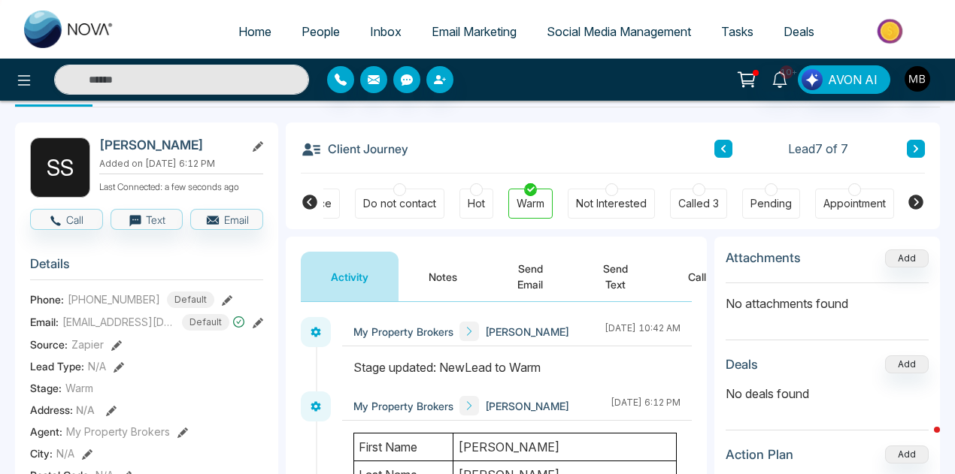
click at [454, 286] on button "Notes" at bounding box center [442, 277] width 89 height 50
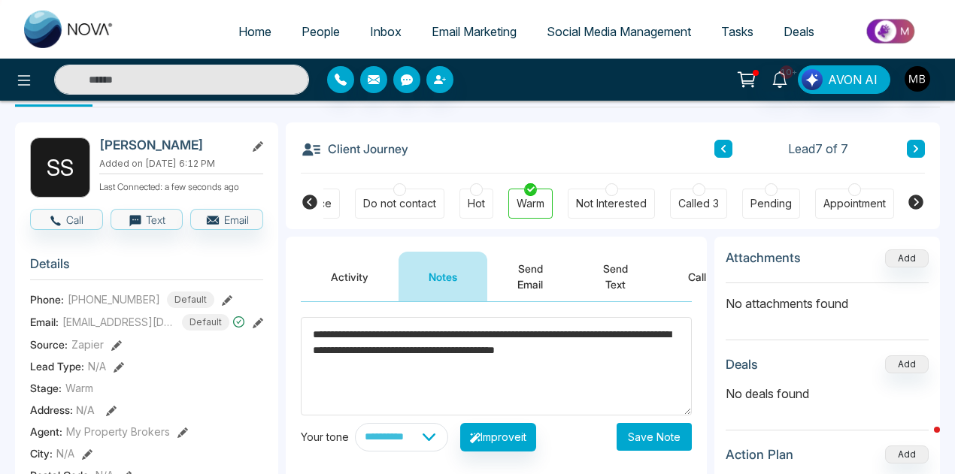
type textarea "**********"
click at [664, 435] on button "Save Note" at bounding box center [653, 437] width 75 height 28
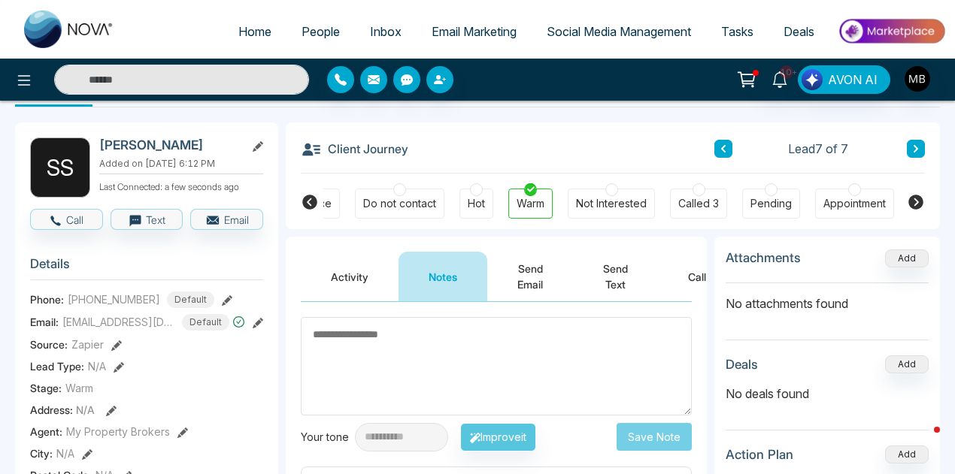
click at [201, 77] on input "text" at bounding box center [181, 80] width 255 height 30
paste input "**********"
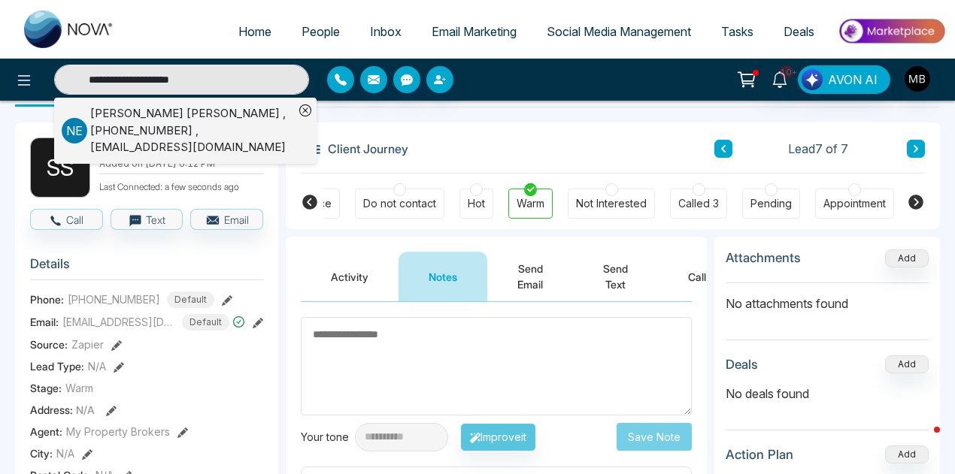
type input "**********"
click at [197, 124] on div "[PERSON_NAME] , [PHONE_NUMBER] , [EMAIL_ADDRESS][DOMAIN_NAME]" at bounding box center [192, 130] width 204 height 51
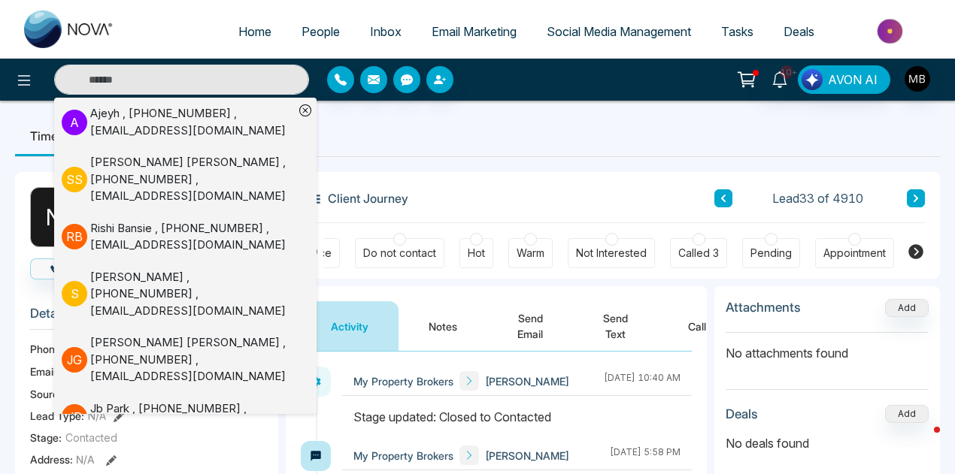
click at [527, 240] on div at bounding box center [530, 239] width 13 height 13
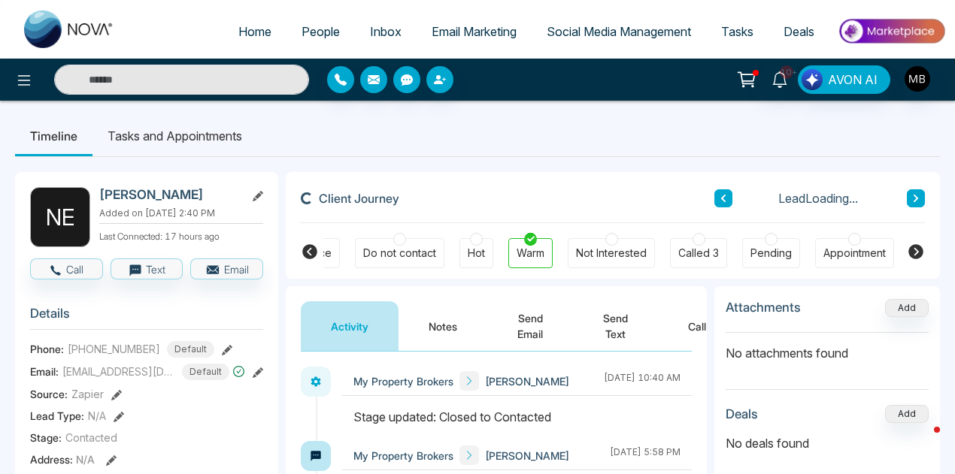
click at [428, 325] on button "Notes" at bounding box center [442, 326] width 89 height 50
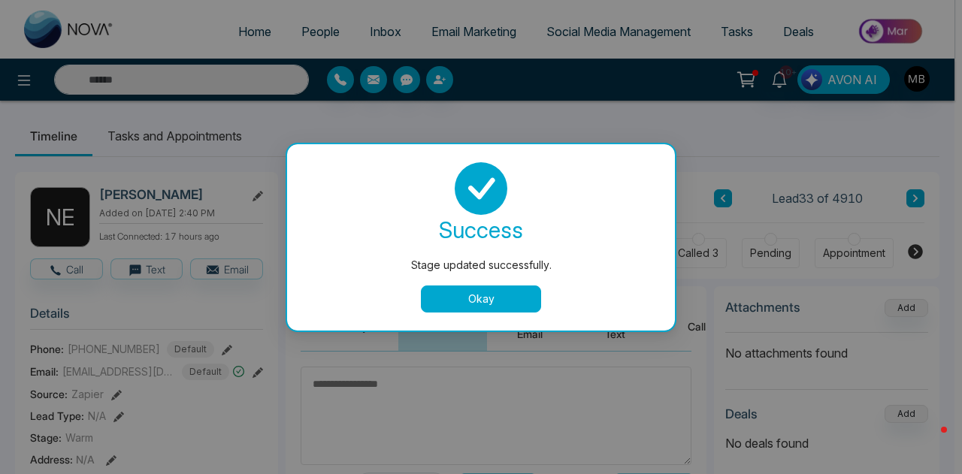
click at [433, 378] on div "Stage updated successfully. success Stage updated successfully. Okay" at bounding box center [481, 237] width 962 height 474
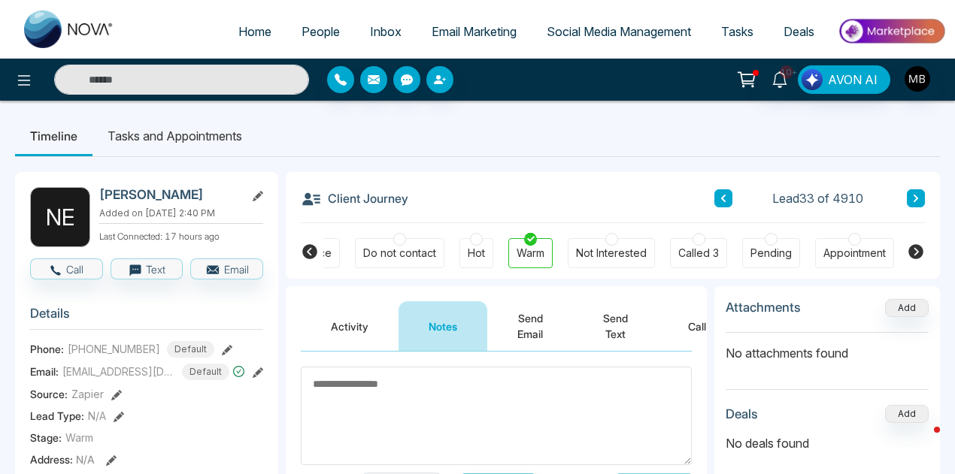
click at [431, 380] on textarea at bounding box center [496, 416] width 391 height 98
paste textarea "**********"
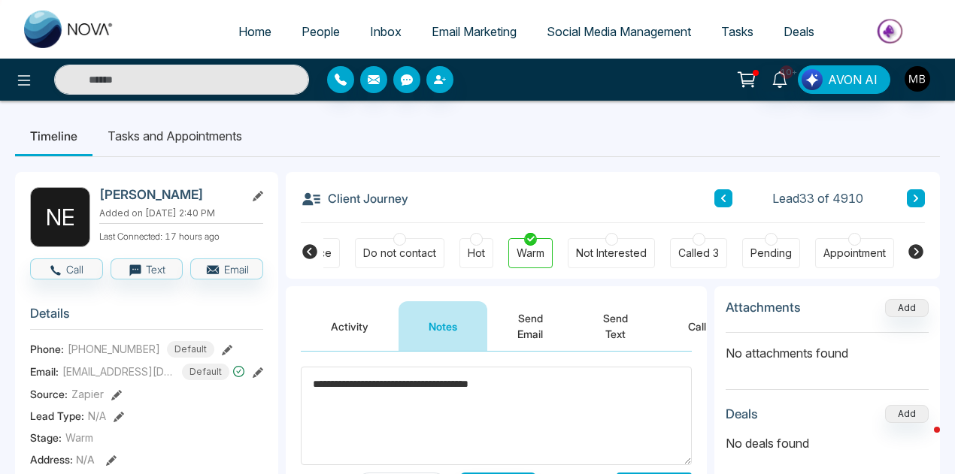
scroll to position [78, 0]
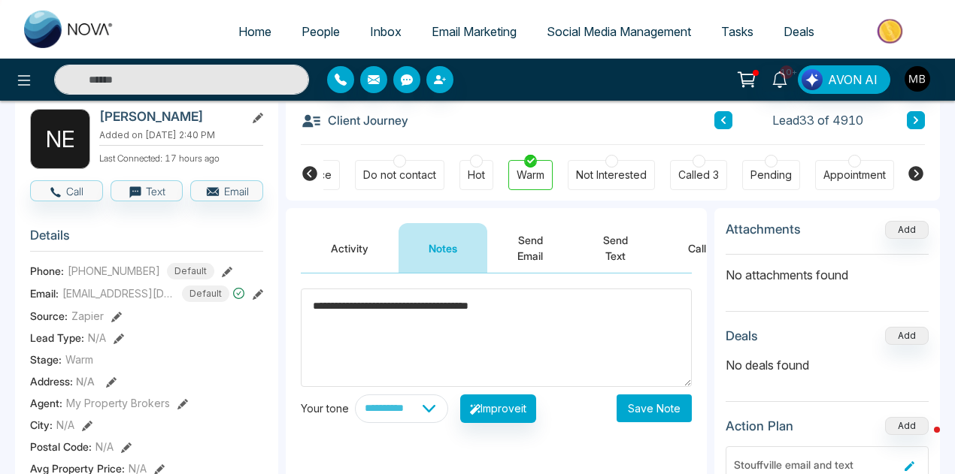
type textarea "**********"
click at [660, 409] on button "Save Note" at bounding box center [653, 409] width 75 height 28
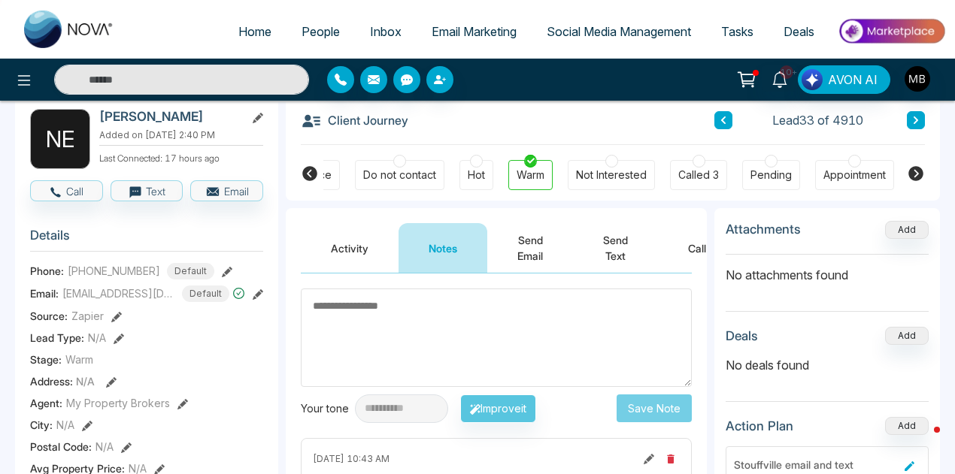
click at [315, 28] on span "People" at bounding box center [320, 31] width 38 height 15
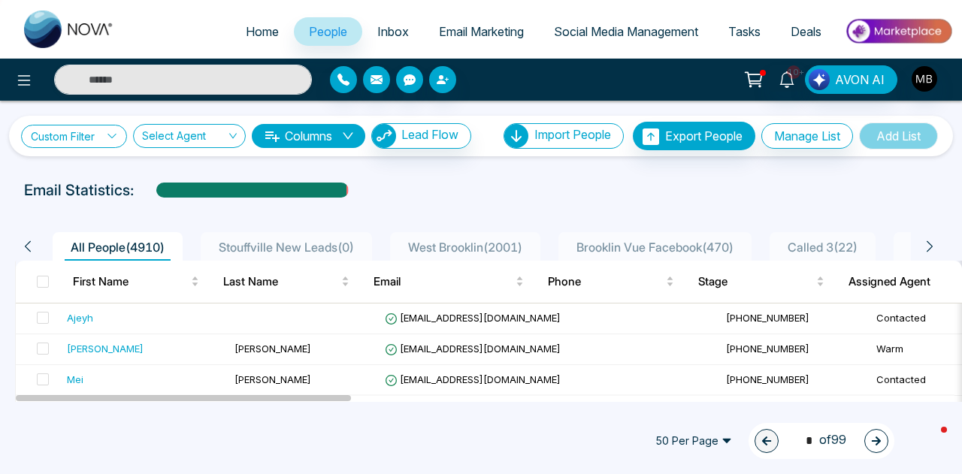
click at [106, 136] on link "Custom Filter" at bounding box center [74, 136] width 106 height 23
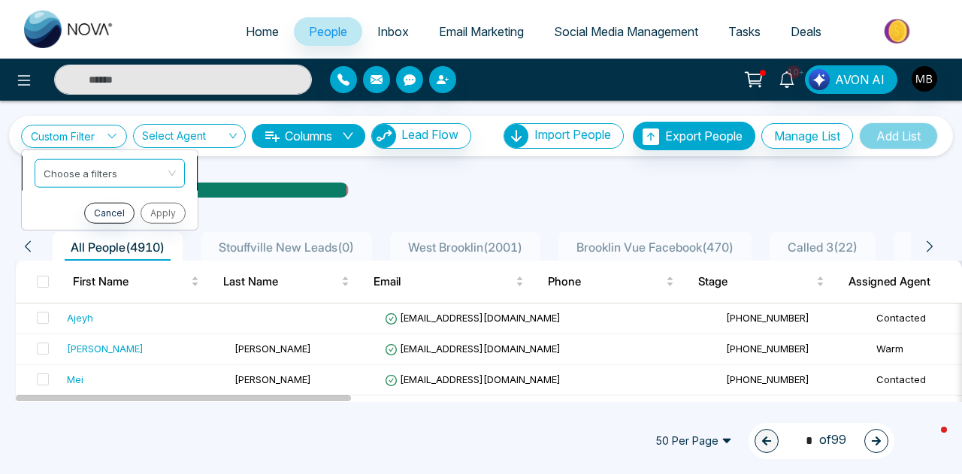
click at [107, 169] on input "search" at bounding box center [105, 170] width 122 height 23
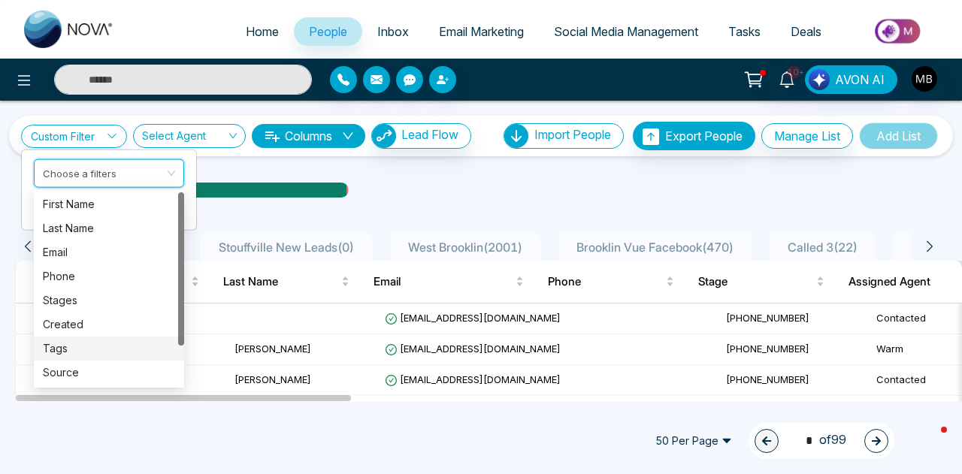
click at [77, 355] on div "Tags" at bounding box center [109, 349] width 132 height 17
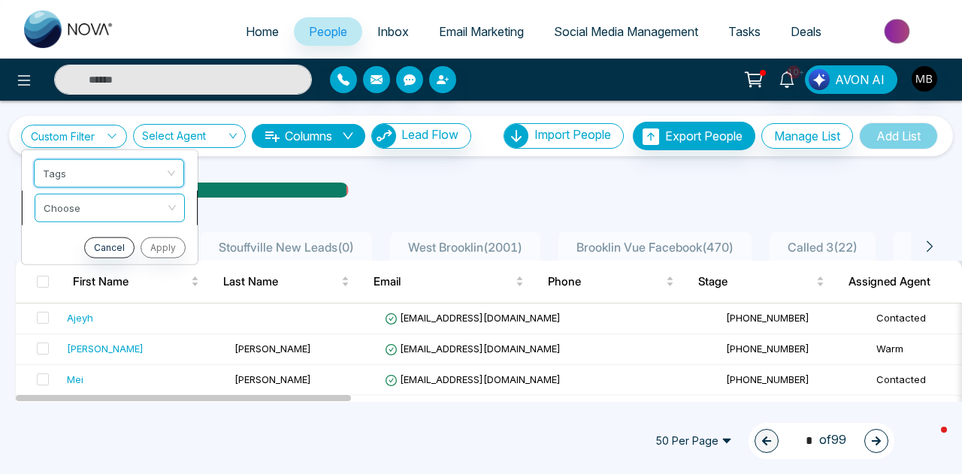
click at [102, 205] on input "search" at bounding box center [105, 205] width 122 height 23
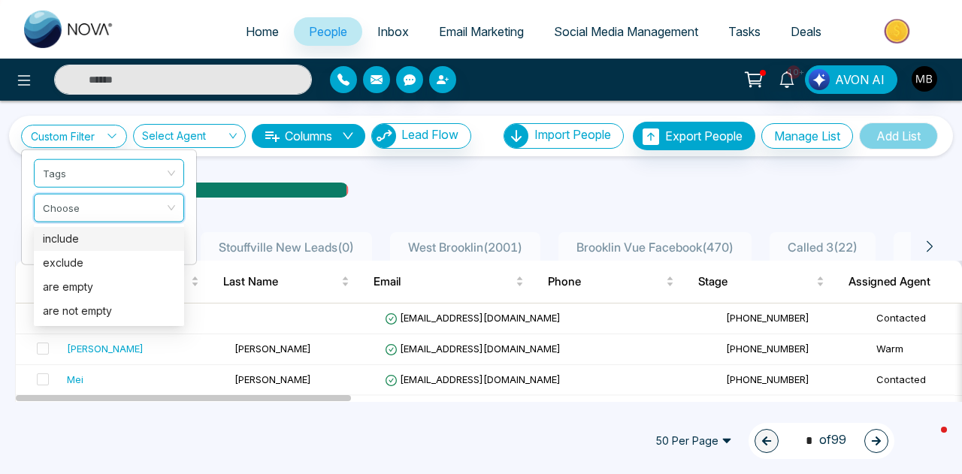
click at [95, 229] on div "include" at bounding box center [109, 239] width 150 height 24
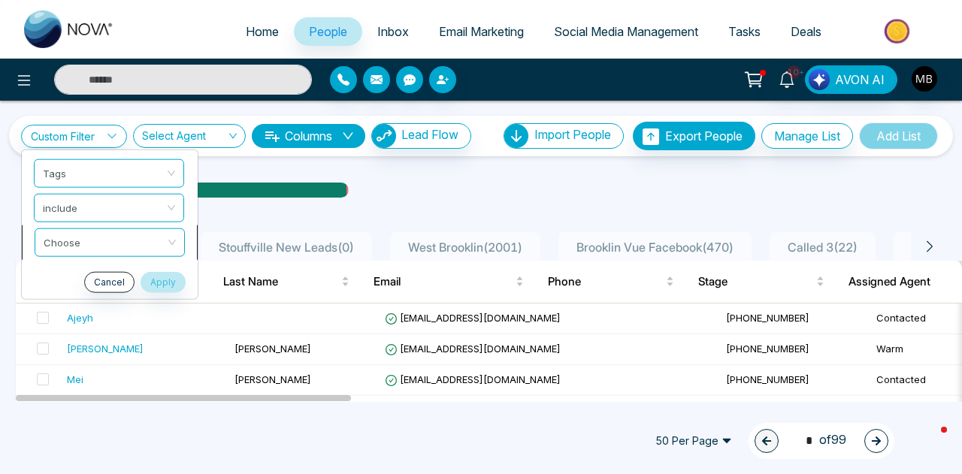
click at [106, 246] on div "Custom Filter Tags include Choose Cancel Apply Select Agent Columns Lead Flow I…" at bounding box center [481, 251] width 962 height 301
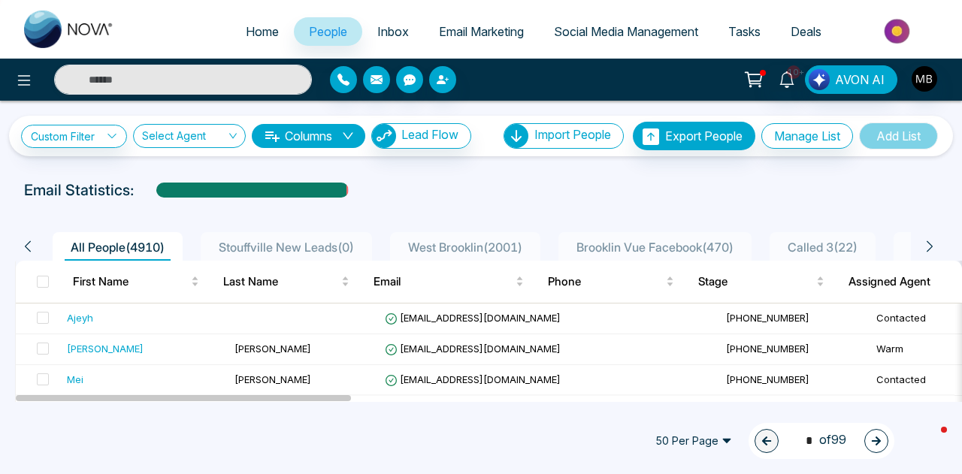
click at [106, 246] on span "All People ( 4910 )" at bounding box center [118, 247] width 106 height 15
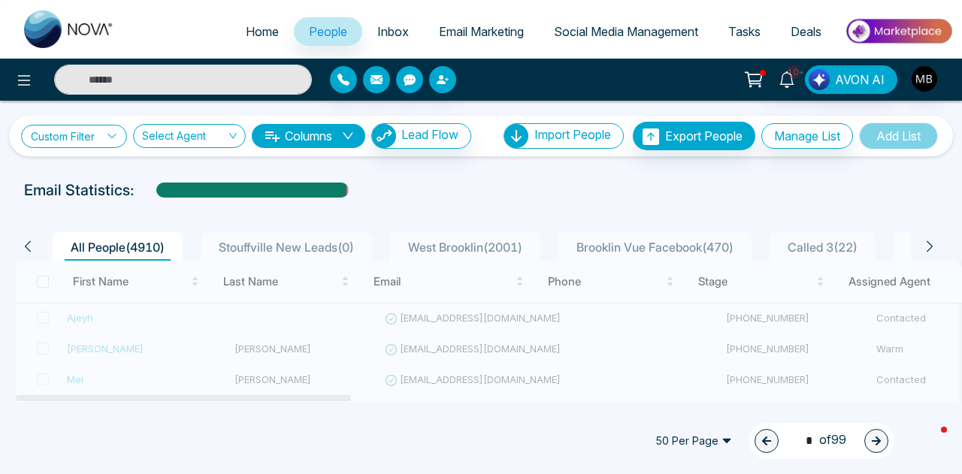
click at [110, 141] on icon at bounding box center [112, 136] width 11 height 11
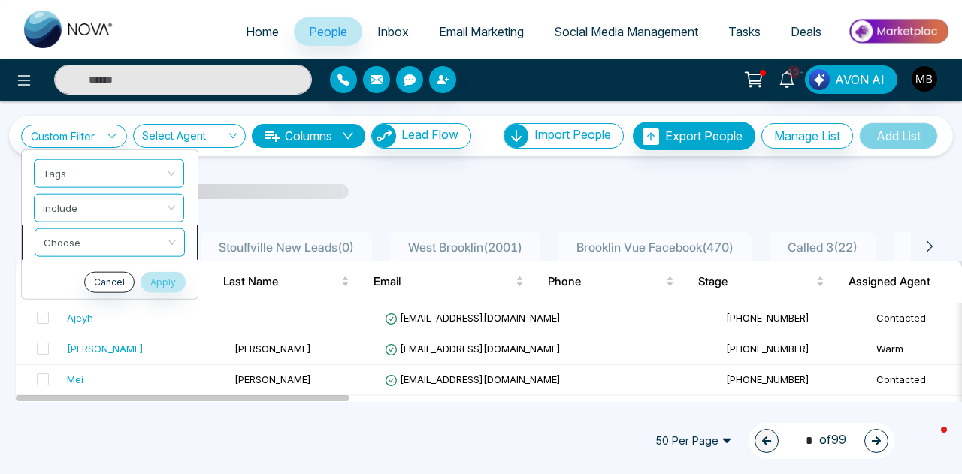
click at [95, 246] on div "Custom Filter Tags include Choose Cancel Apply Select Agent Columns Lead Flow I…" at bounding box center [481, 251] width 962 height 301
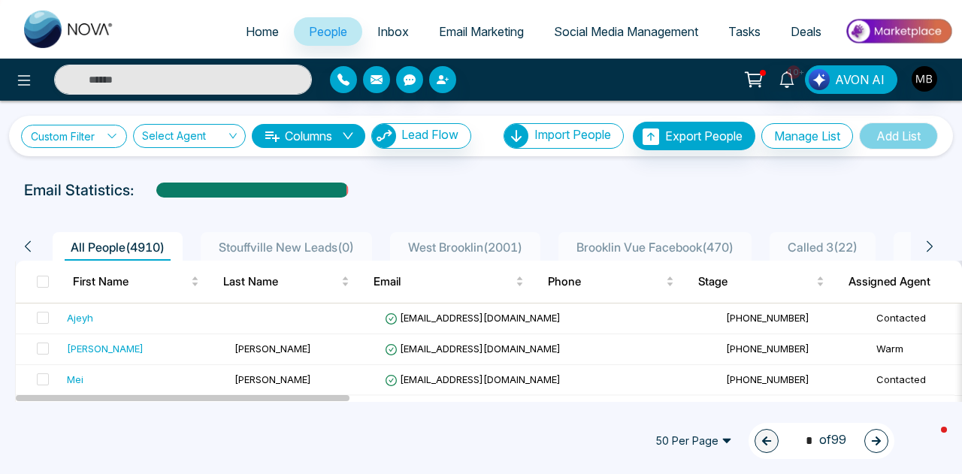
click at [91, 140] on link "Custom Filter" at bounding box center [74, 136] width 106 height 23
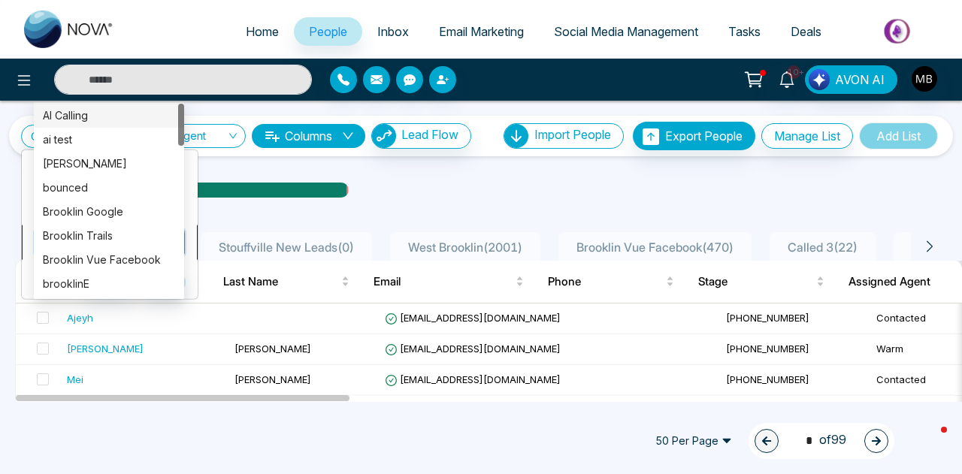
click at [93, 239] on div "Custom Filter Tags include Choose Cancel Apply Select Agent Columns Lead Flow I…" at bounding box center [481, 251] width 962 height 301
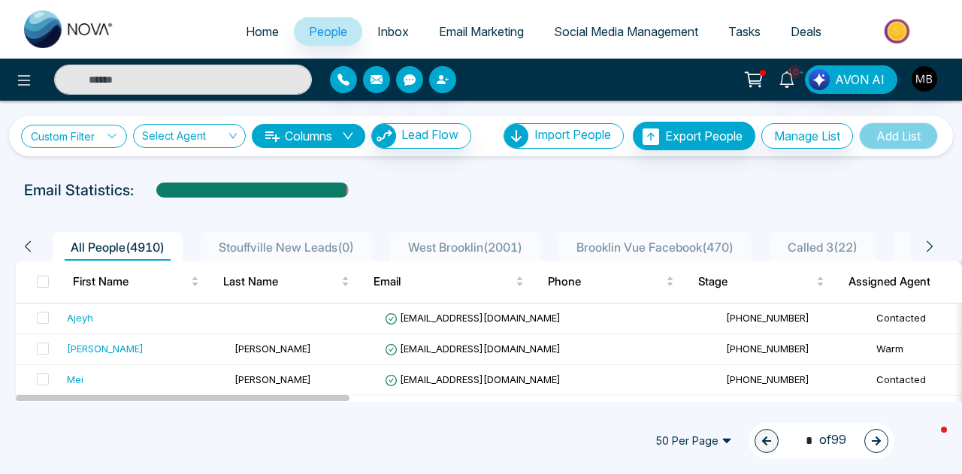
click at [95, 144] on link "Custom Filter" at bounding box center [74, 136] width 106 height 23
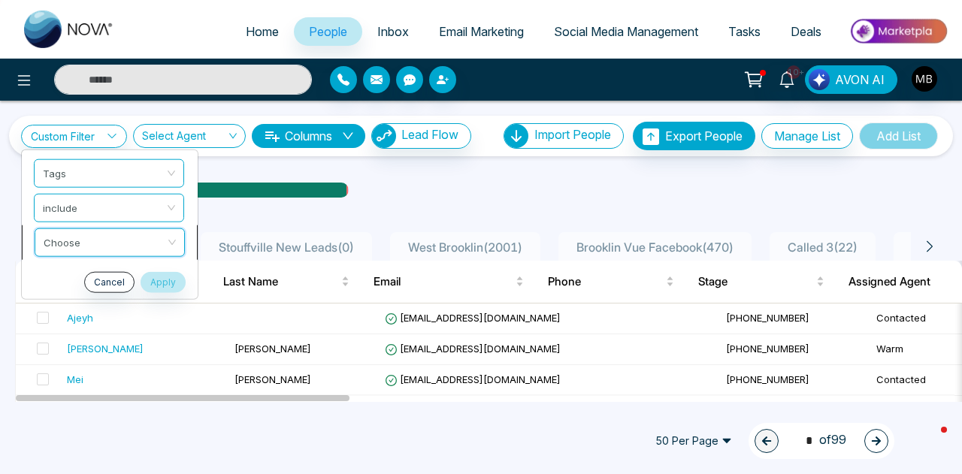
click at [141, 235] on div "Custom Filter Tags include Choose Cancel Apply Select Agent Columns Lead Flow I…" at bounding box center [481, 251] width 962 height 301
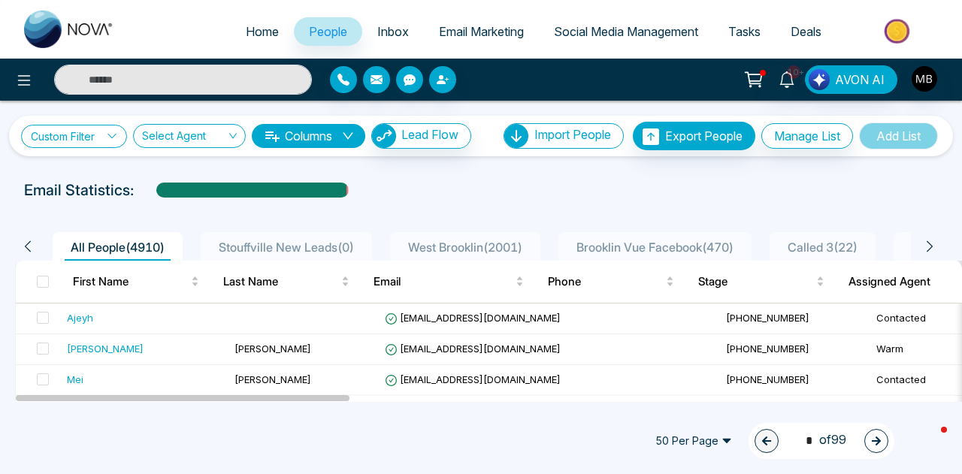
click at [93, 133] on link "Custom Filter" at bounding box center [74, 136] width 106 height 23
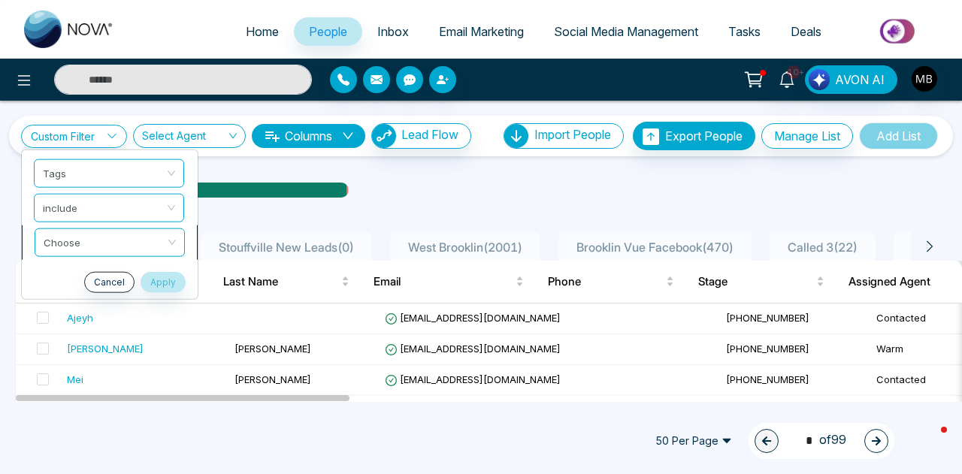
click at [147, 247] on div "Custom Filter Tags include Choose Cancel Apply Select Agent Columns Lead Flow I…" at bounding box center [481, 251] width 962 height 301
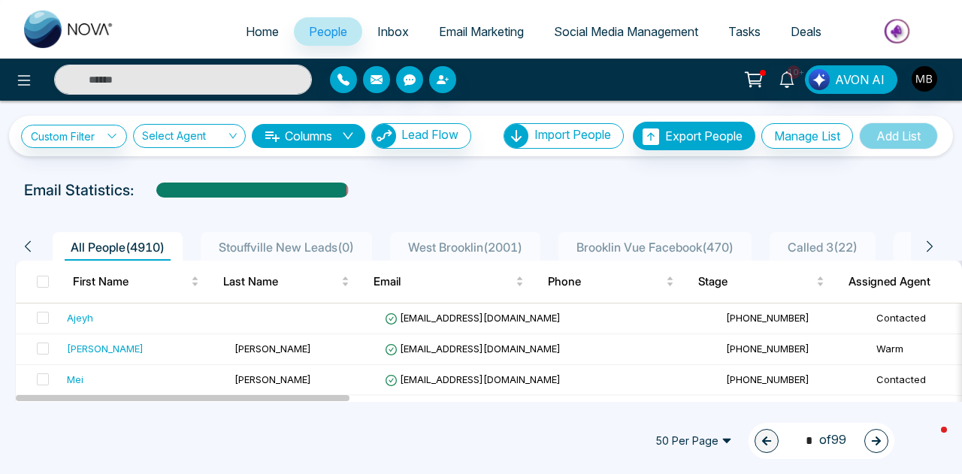
click at [83, 155] on div "Custom Filter Tags include Choose Cancel Apply Select Agent Columns Lead Flow I…" at bounding box center [481, 136] width 944 height 41
click at [93, 127] on link "Custom Filter" at bounding box center [74, 136] width 106 height 23
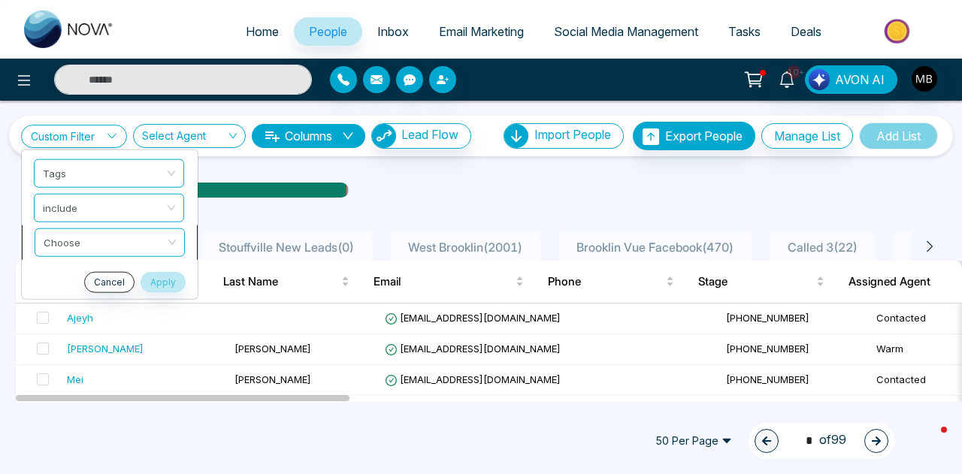
click at [150, 235] on input "search" at bounding box center [105, 240] width 122 height 23
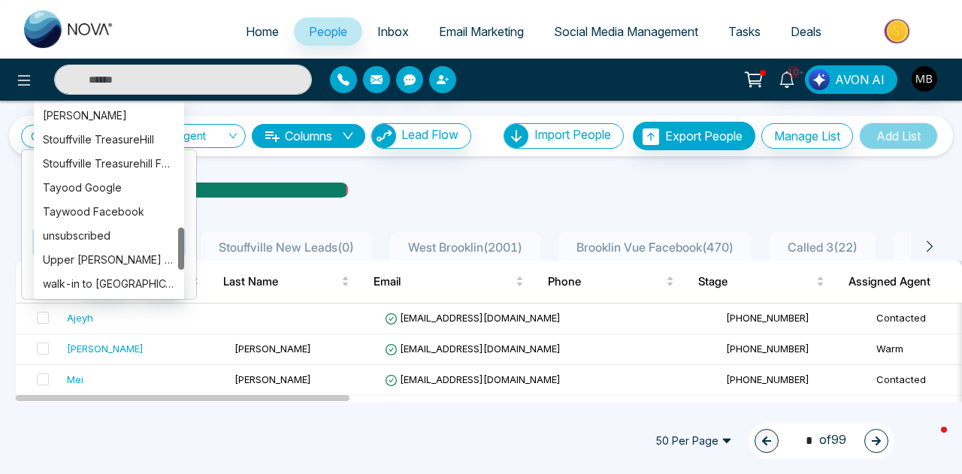
scroll to position [555, 0]
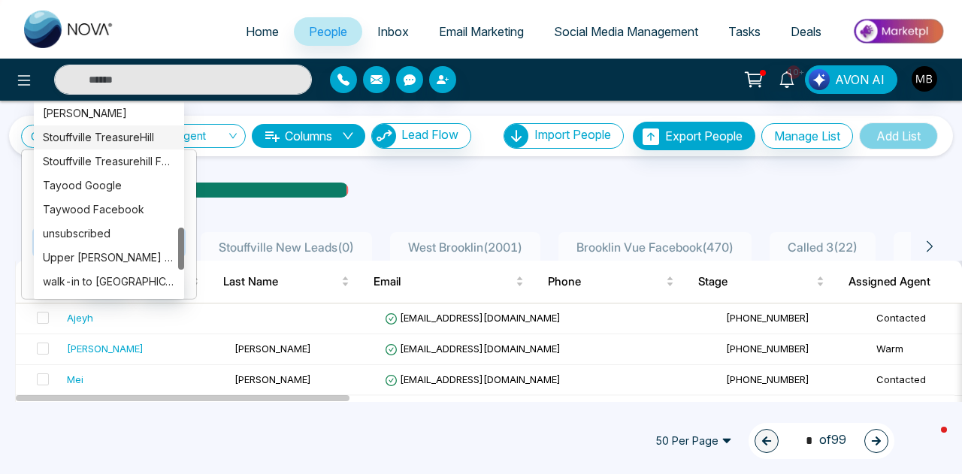
click at [138, 139] on div "Stouffville TreasureHill" at bounding box center [109, 137] width 132 height 17
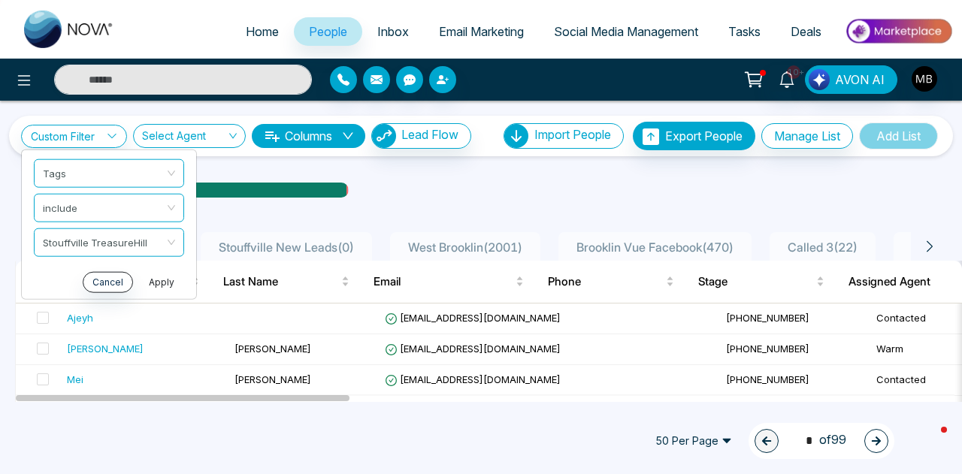
click at [165, 280] on button "Apply" at bounding box center [161, 281] width 45 height 21
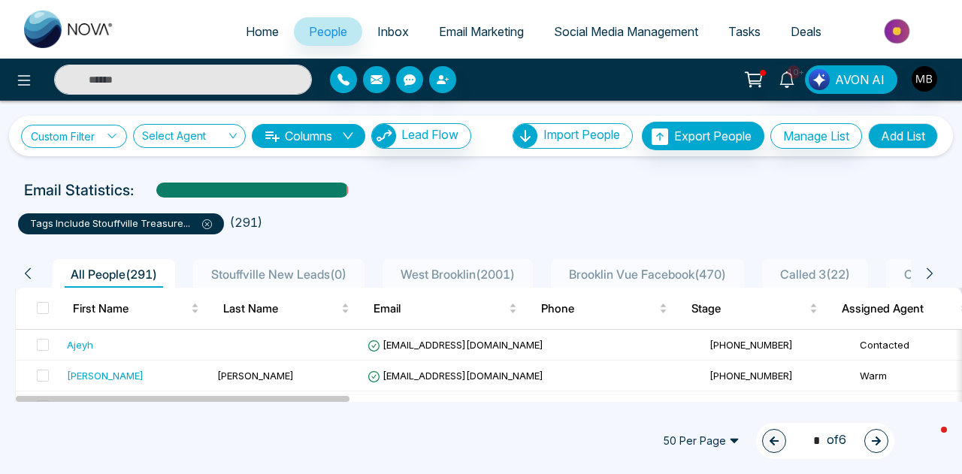
click at [107, 141] on link "Custom Filter" at bounding box center [74, 136] width 106 height 23
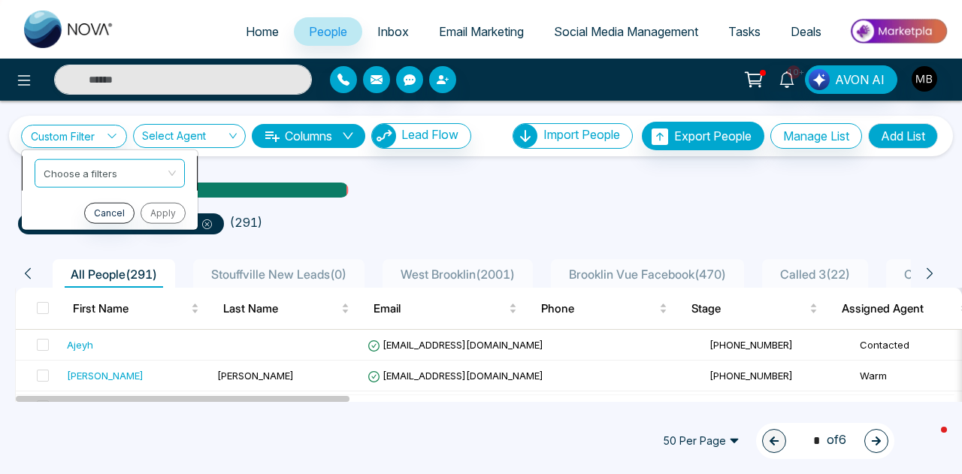
click at [107, 187] on li "Choose a filters" at bounding box center [110, 173] width 176 height 35
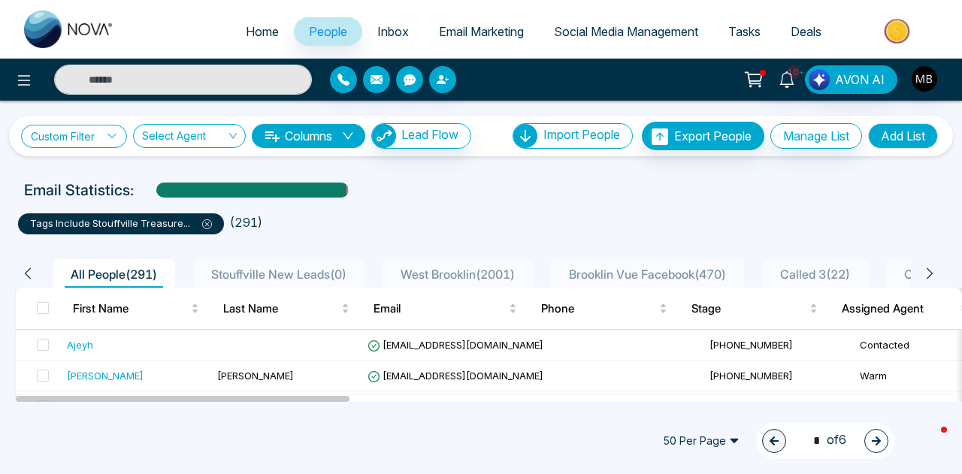
click at [110, 144] on link "Custom Filter" at bounding box center [74, 136] width 106 height 23
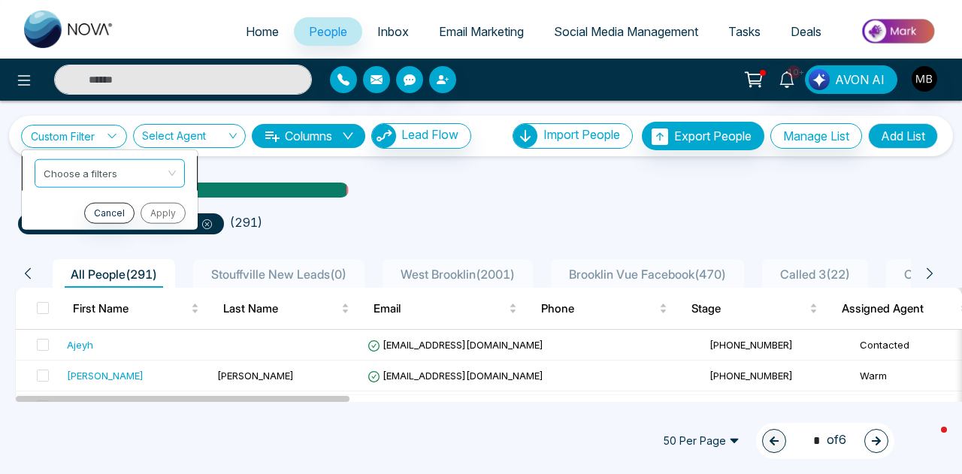
click at [121, 169] on input "search" at bounding box center [105, 170] width 122 height 23
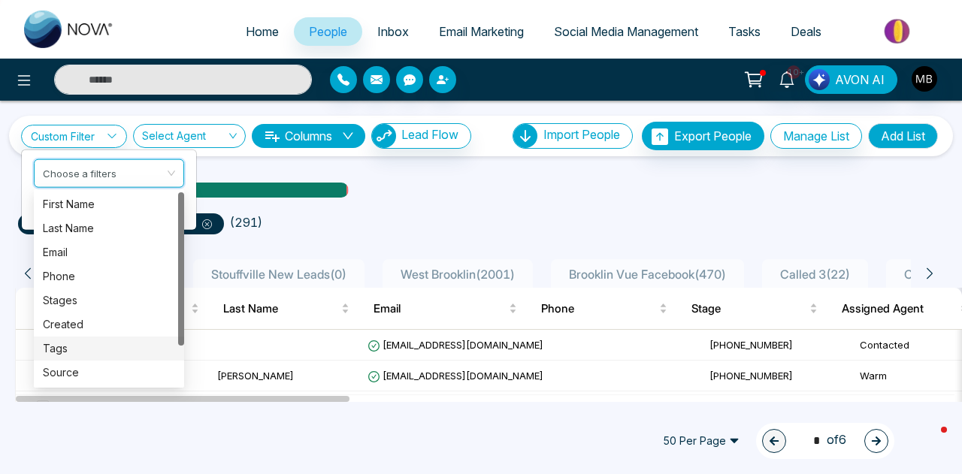
click at [70, 350] on div "Tags" at bounding box center [109, 349] width 132 height 17
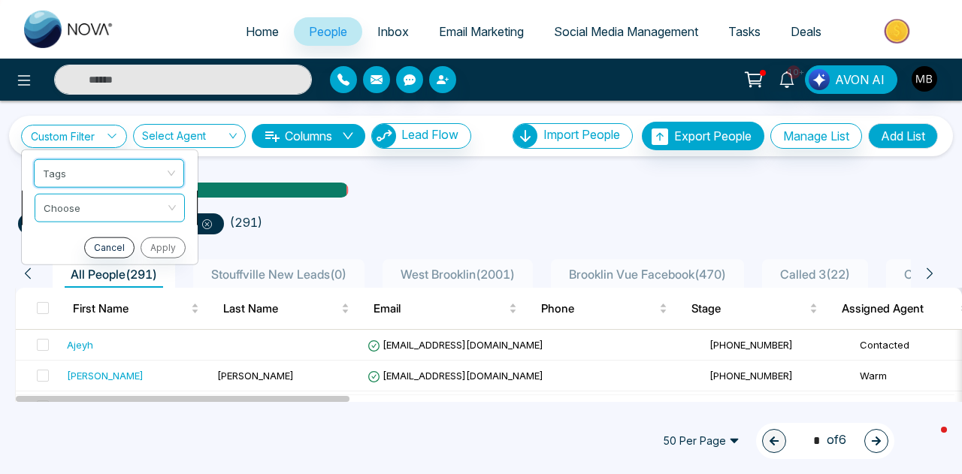
click at [106, 199] on input "search" at bounding box center [105, 205] width 122 height 23
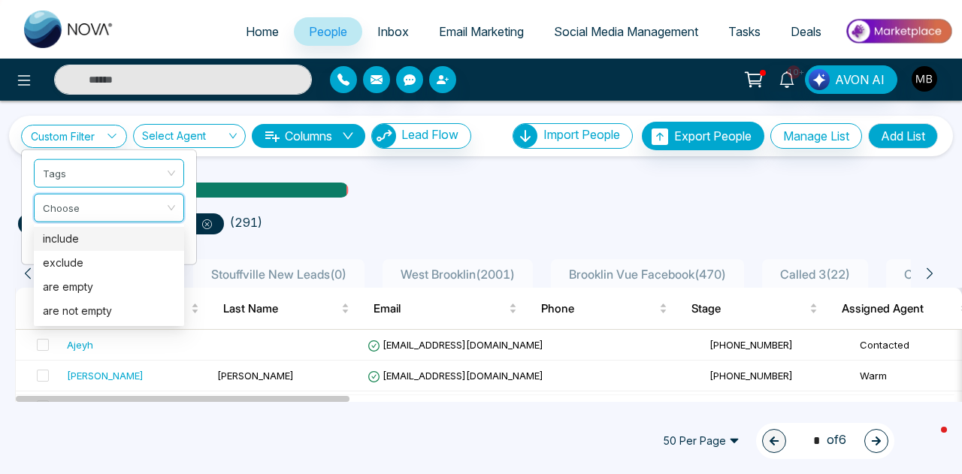
click at [94, 240] on div "include" at bounding box center [109, 239] width 132 height 17
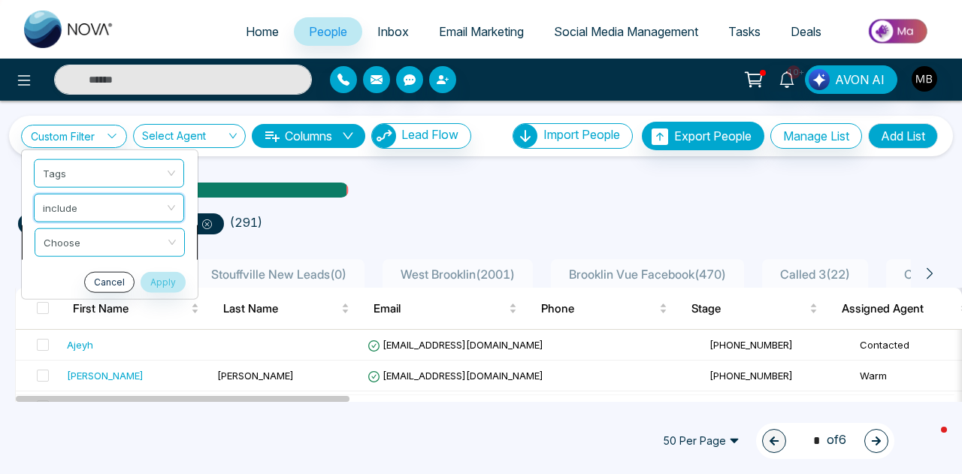
click at [115, 239] on input "search" at bounding box center [105, 240] width 122 height 23
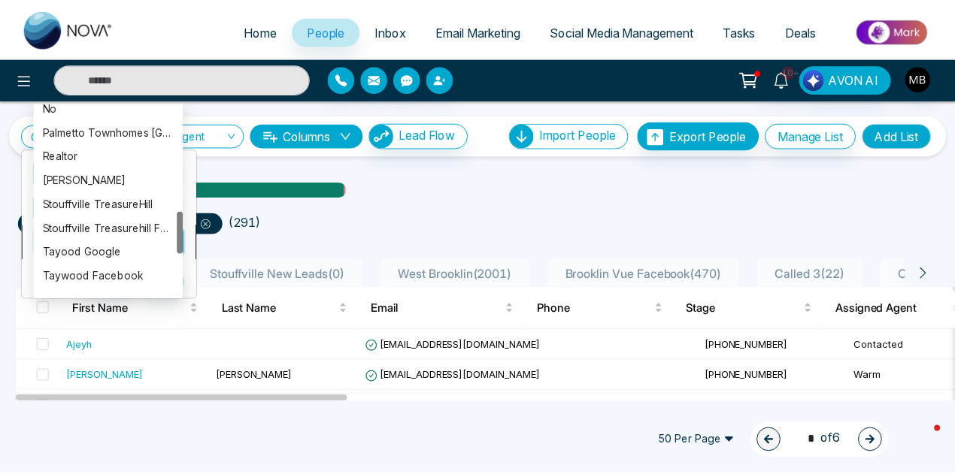
scroll to position [489, 0]
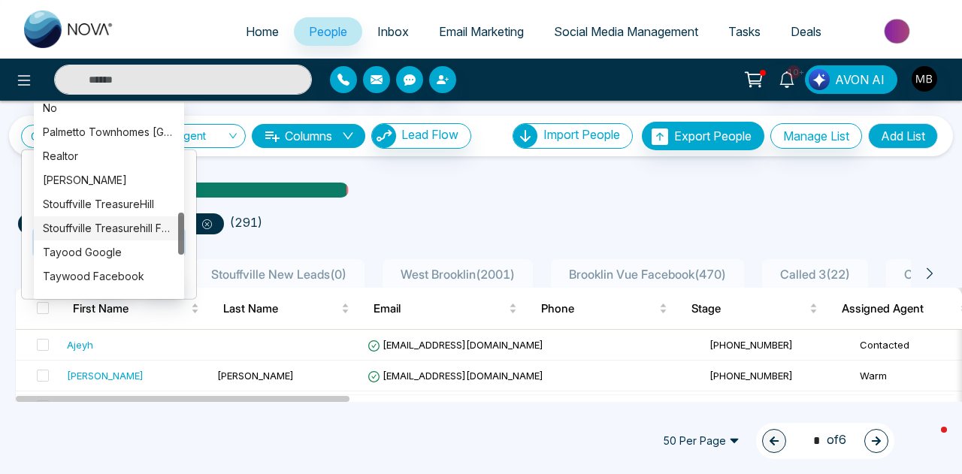
click at [117, 232] on div "Stouffville Treasurehill Facebook" at bounding box center [109, 228] width 132 height 17
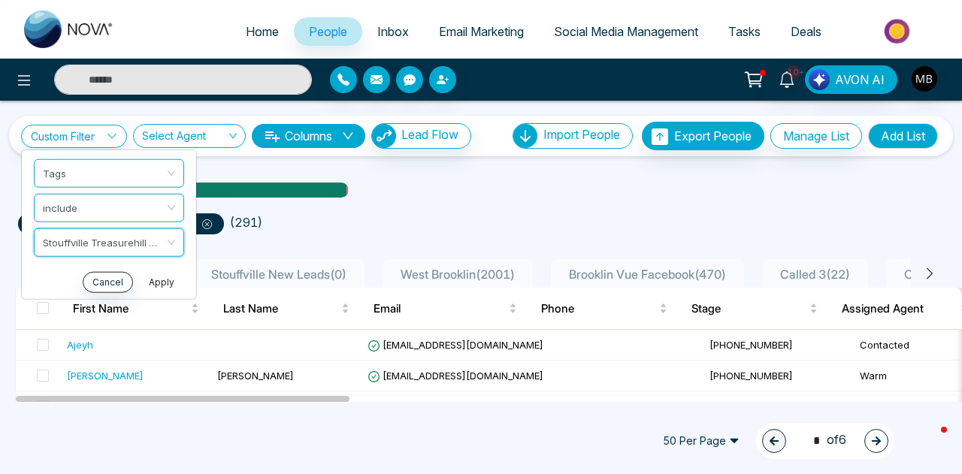
click at [153, 277] on button "Apply" at bounding box center [161, 281] width 45 height 21
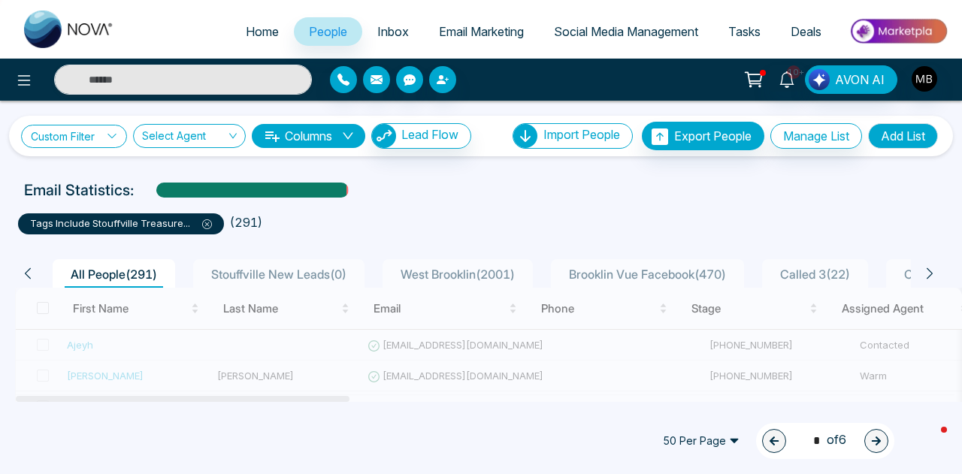
click at [95, 139] on link "Custom Filter" at bounding box center [74, 136] width 106 height 23
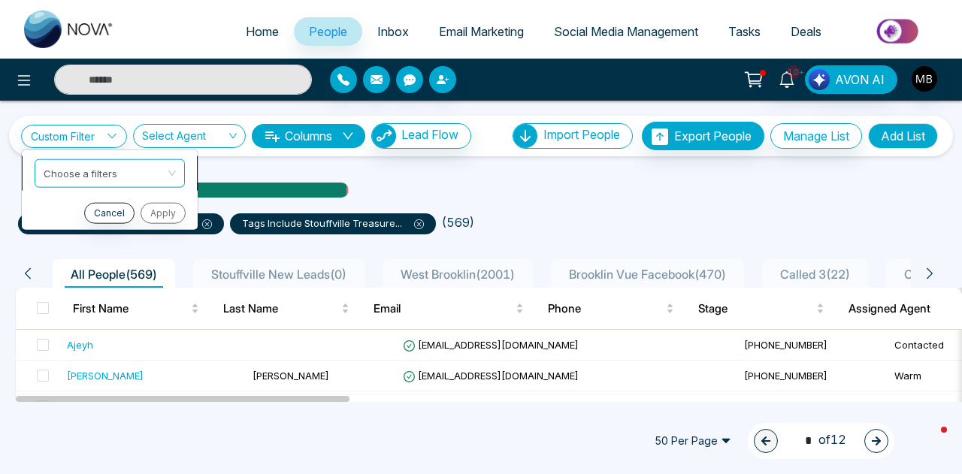
click at [94, 173] on input "search" at bounding box center [105, 170] width 122 height 23
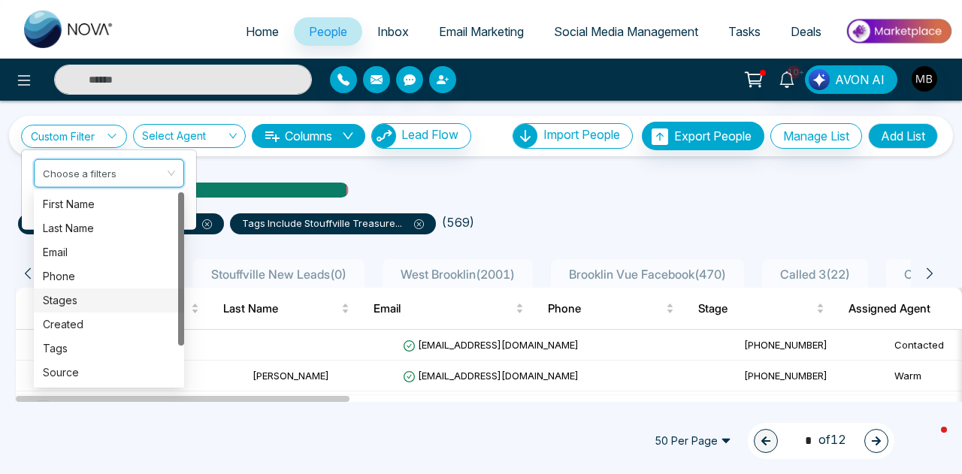
click at [72, 305] on div "Stages" at bounding box center [109, 300] width 132 height 17
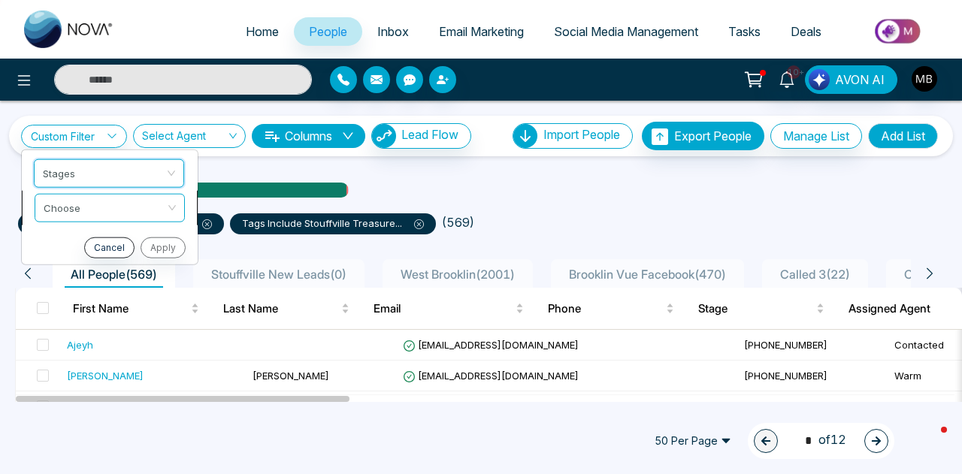
click at [98, 214] on input "search" at bounding box center [105, 205] width 122 height 23
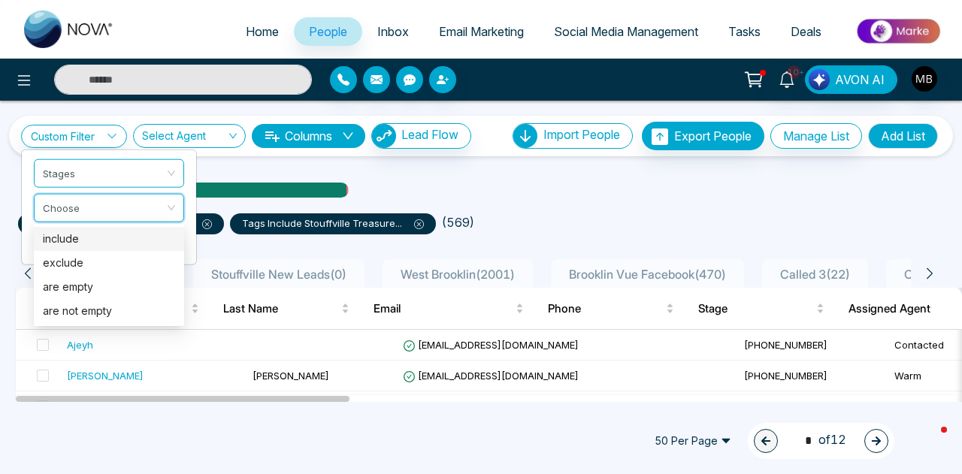
click at [94, 238] on div "include" at bounding box center [109, 239] width 132 height 17
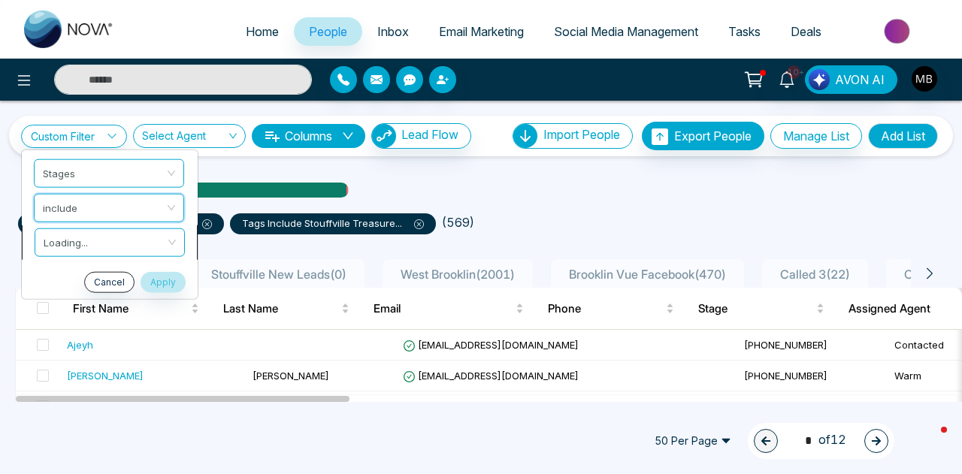
click at [104, 235] on input "search" at bounding box center [105, 240] width 122 height 23
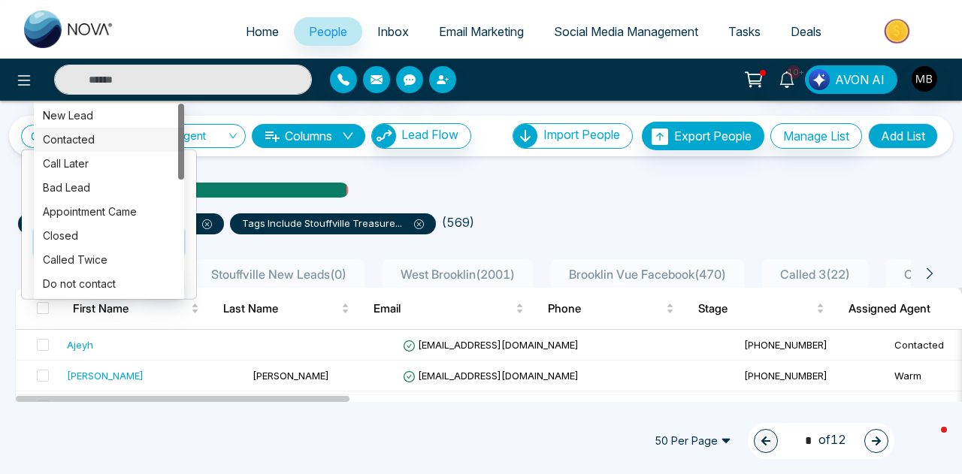
click at [103, 141] on div "Contacted" at bounding box center [109, 140] width 132 height 17
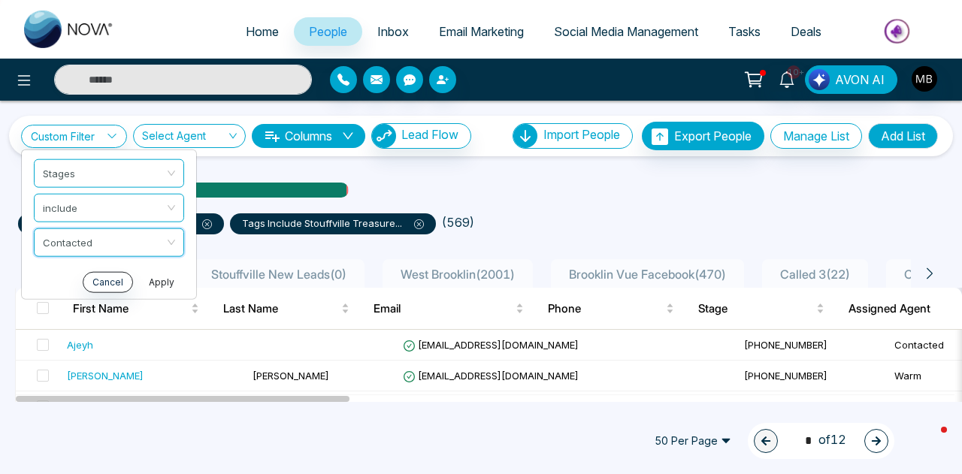
click at [150, 274] on button "Apply" at bounding box center [161, 281] width 45 height 21
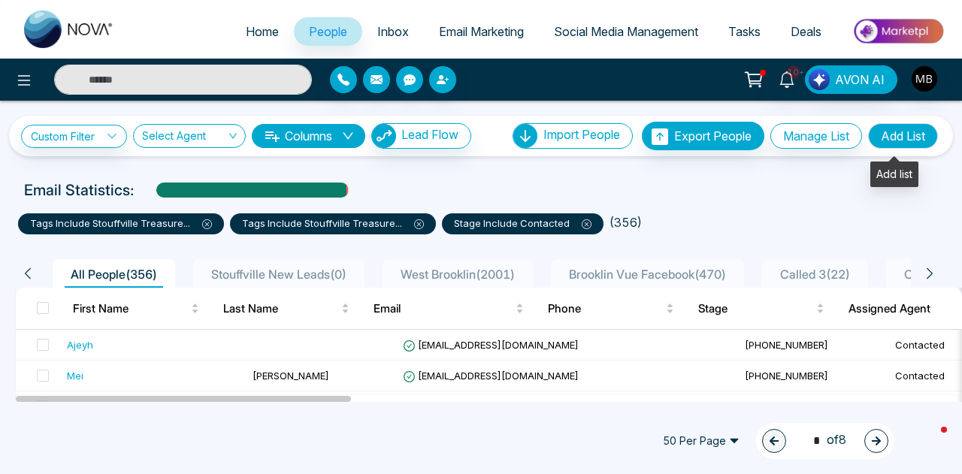
click at [893, 136] on button "Add List" at bounding box center [903, 136] width 70 height 26
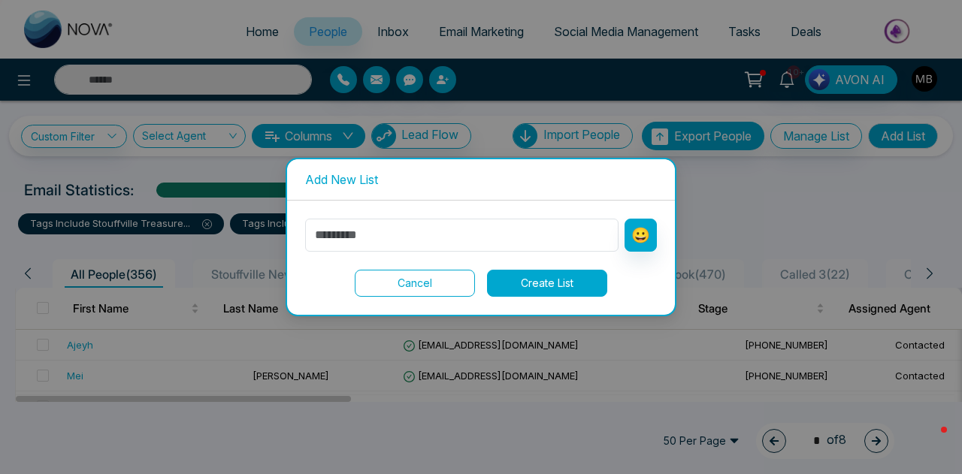
click at [454, 256] on div "😀 Cancel Create List" at bounding box center [481, 258] width 352 height 78
click at [454, 229] on input "text" at bounding box center [461, 235] width 313 height 33
type input "**********"
click at [565, 283] on button "Create List" at bounding box center [547, 283] width 120 height 27
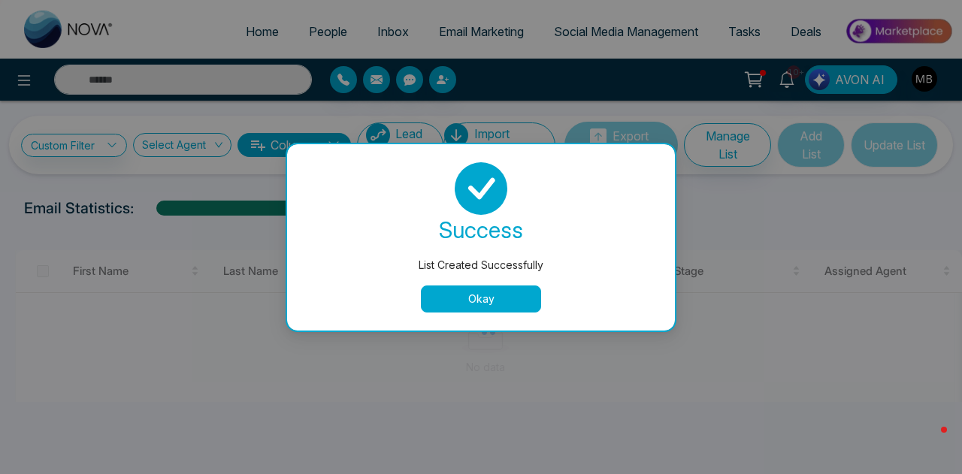
click at [492, 295] on button "Okay" at bounding box center [481, 299] width 120 height 27
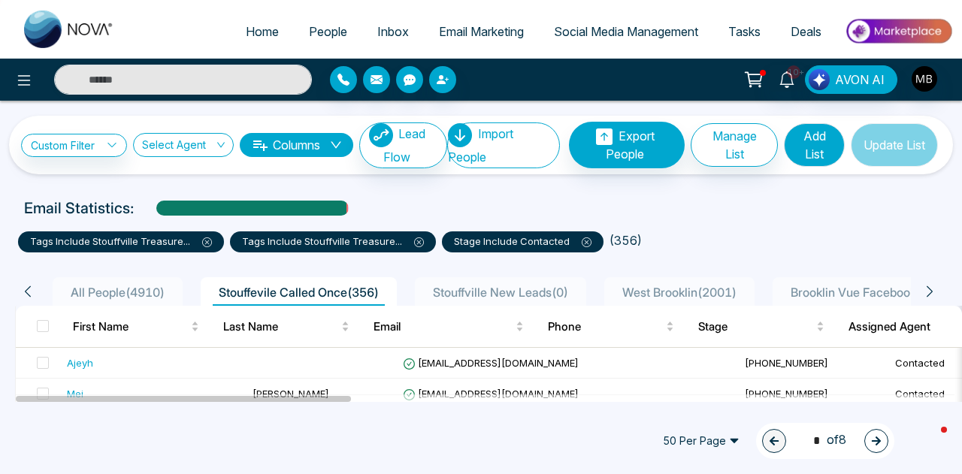
click at [693, 286] on span "West Brooklin ( 2001 )" at bounding box center [679, 292] width 126 height 15
click at [678, 285] on span "West Brooklin ( 2001 )" at bounding box center [679, 292] width 126 height 15
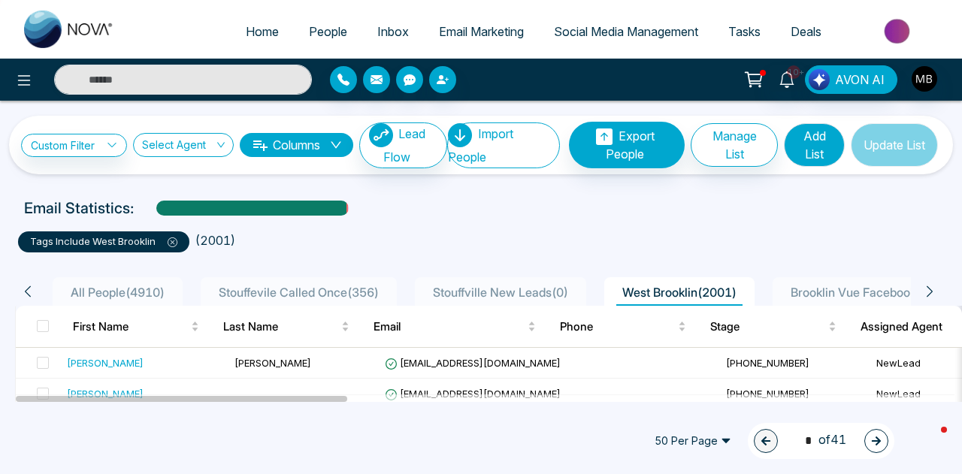
drag, startPoint x: 696, startPoint y: 287, endPoint x: 677, endPoint y: 292, distance: 19.3
click at [677, 292] on span "West Brooklin ( 2001 )" at bounding box center [679, 292] width 126 height 15
click at [168, 242] on icon at bounding box center [173, 243] width 10 height 10
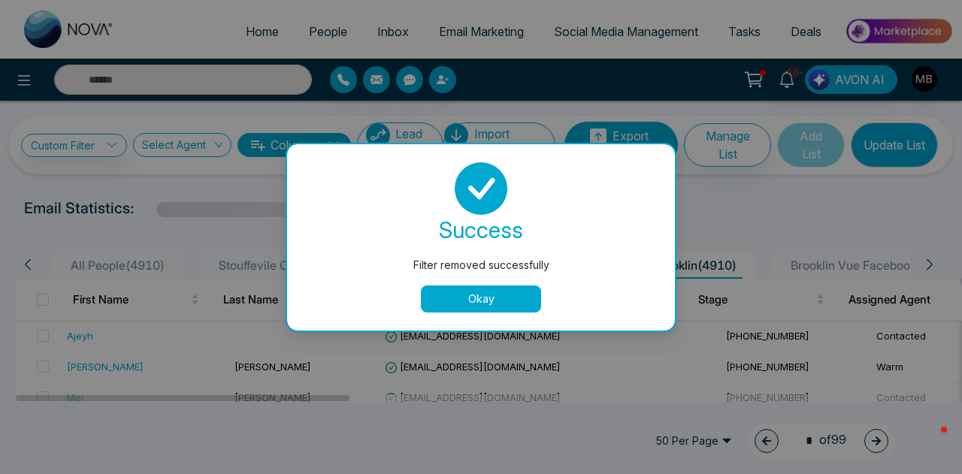
click at [478, 297] on button "Okay" at bounding box center [481, 299] width 120 height 27
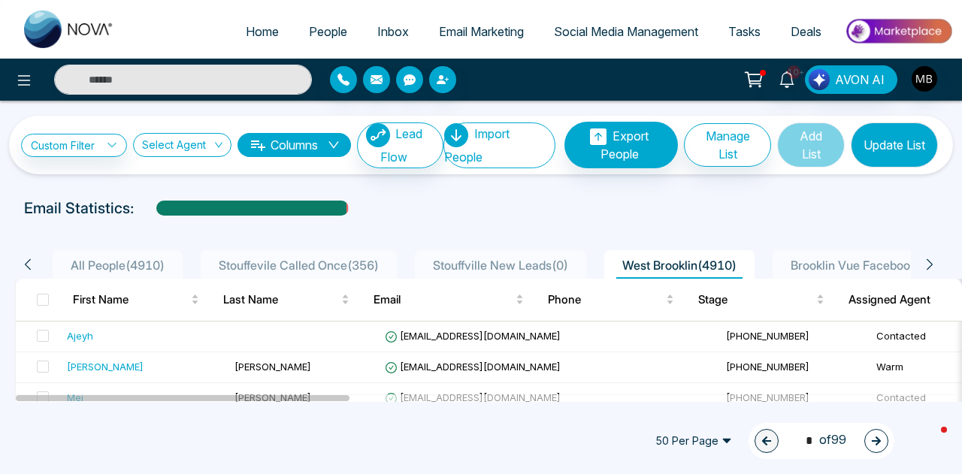
drag, startPoint x: 708, startPoint y: 256, endPoint x: 683, endPoint y: 272, distance: 30.4
click at [683, 272] on div "[GEOGRAPHIC_DATA] ( 4910 )" at bounding box center [679, 267] width 126 height 23
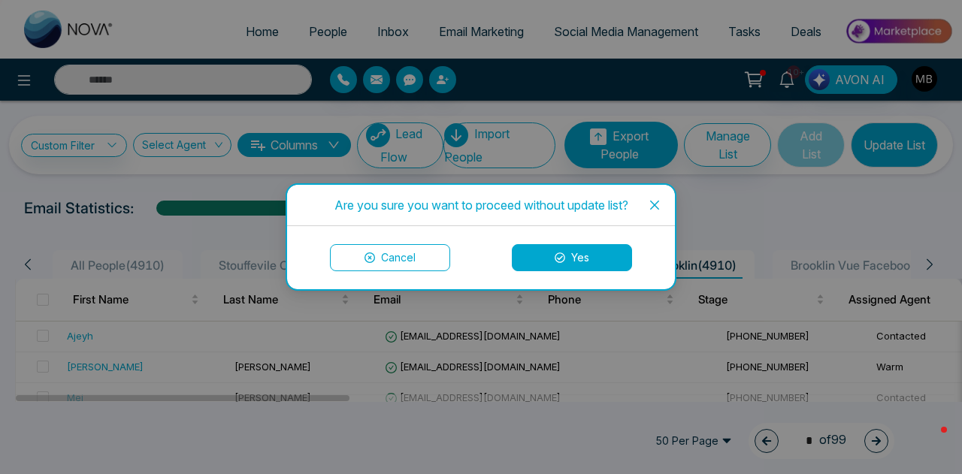
click at [569, 259] on button "Yes" at bounding box center [572, 257] width 120 height 27
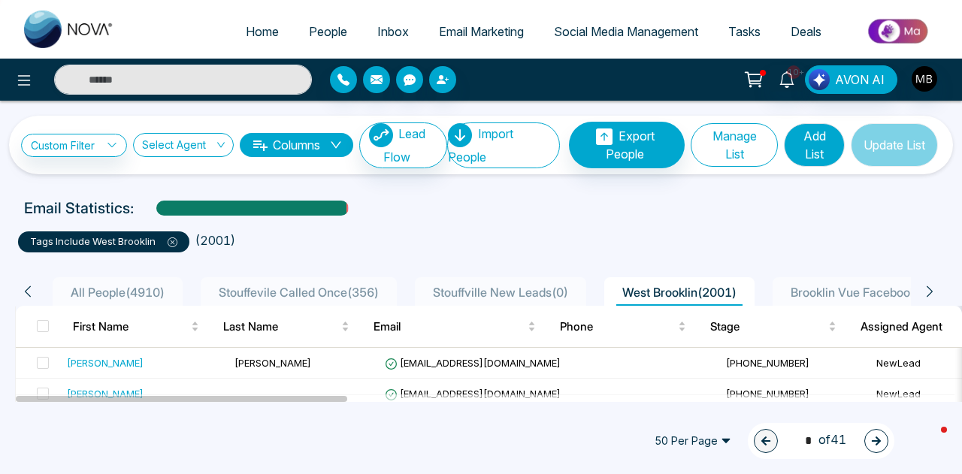
click at [721, 149] on button "Manage List" at bounding box center [735, 145] width 88 height 44
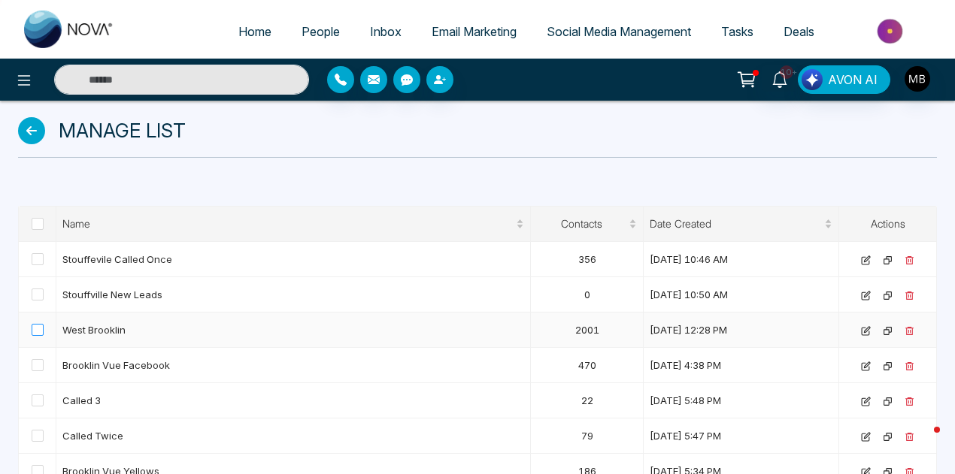
click at [36, 331] on span at bounding box center [38, 330] width 12 height 12
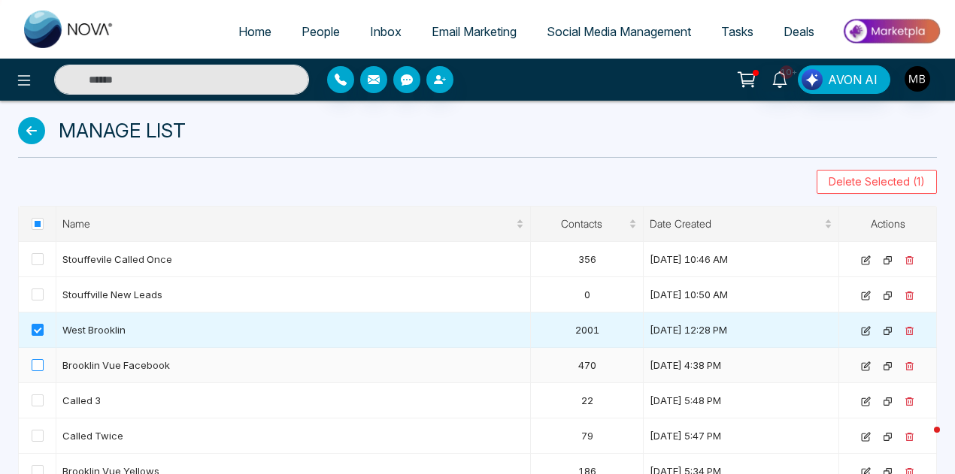
click at [38, 366] on span at bounding box center [38, 365] width 12 height 12
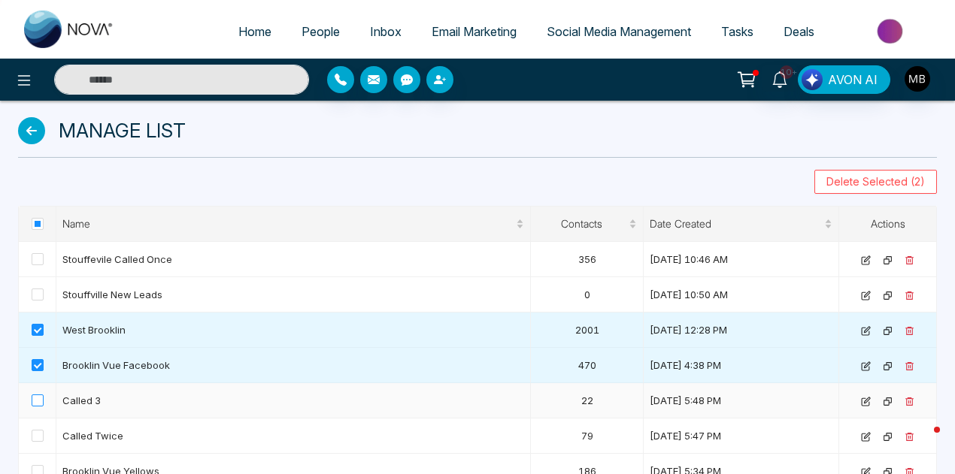
click at [33, 398] on span at bounding box center [38, 401] width 12 height 12
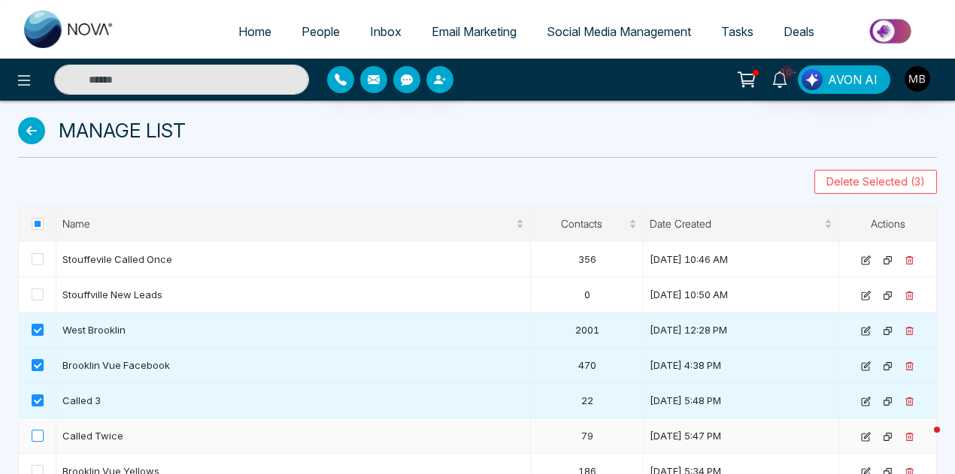
click at [36, 432] on span at bounding box center [38, 436] width 12 height 12
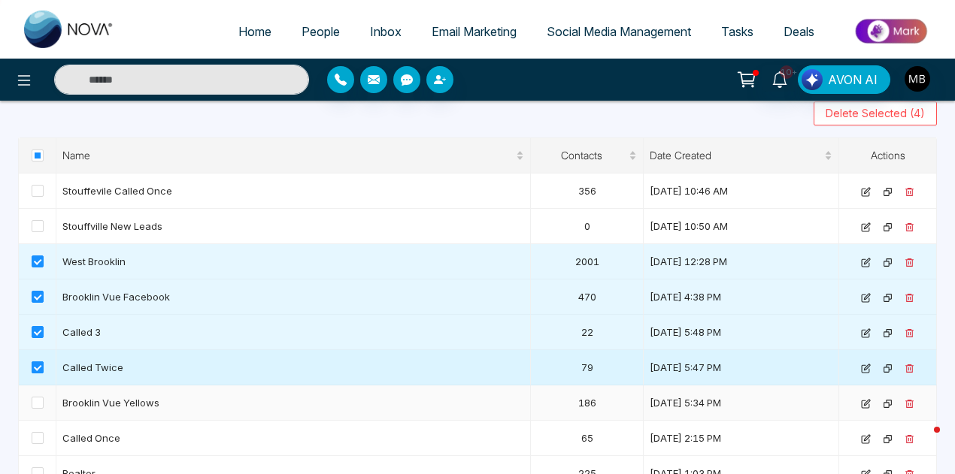
scroll to position [83, 0]
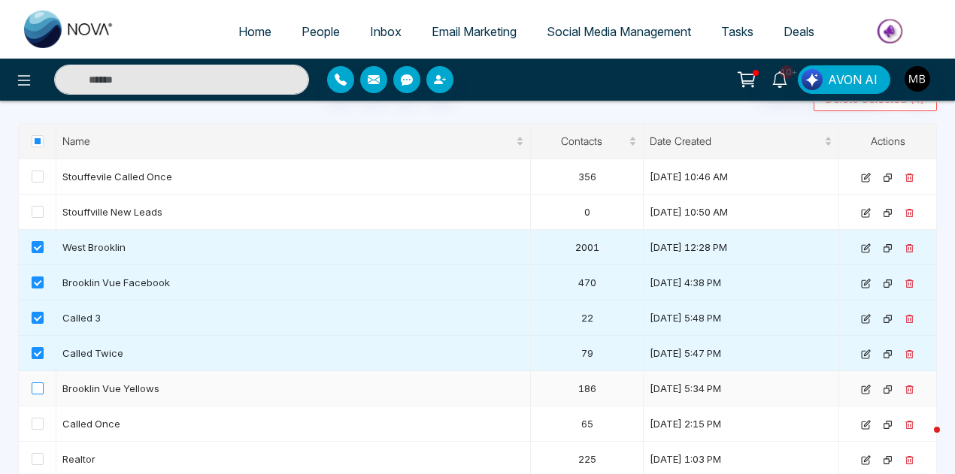
click at [38, 389] on span at bounding box center [38, 389] width 12 height 12
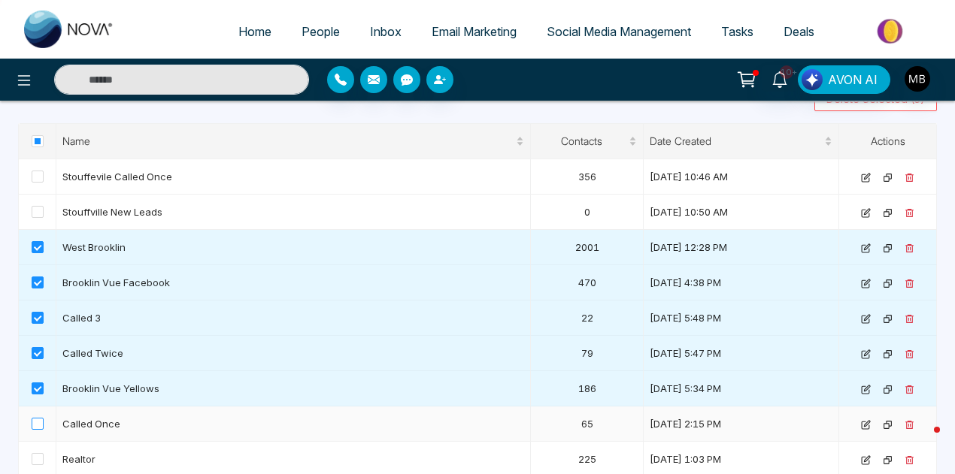
click at [35, 426] on span at bounding box center [38, 424] width 12 height 12
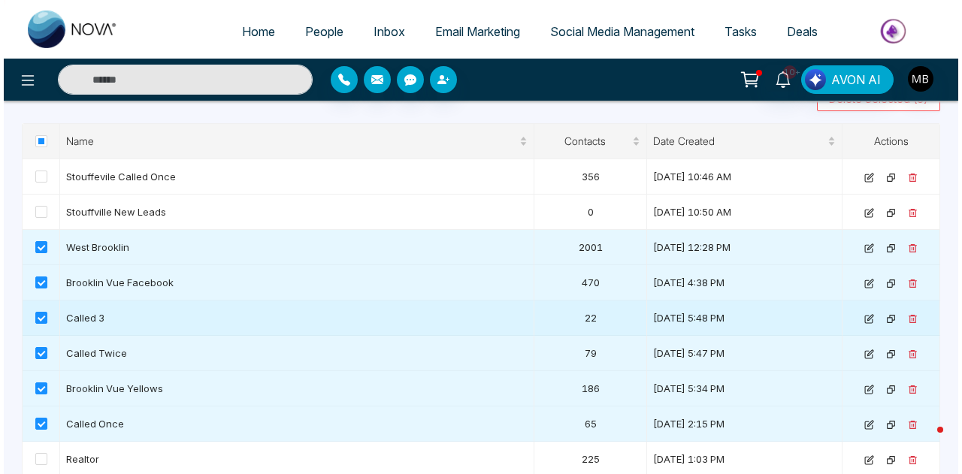
scroll to position [0, 0]
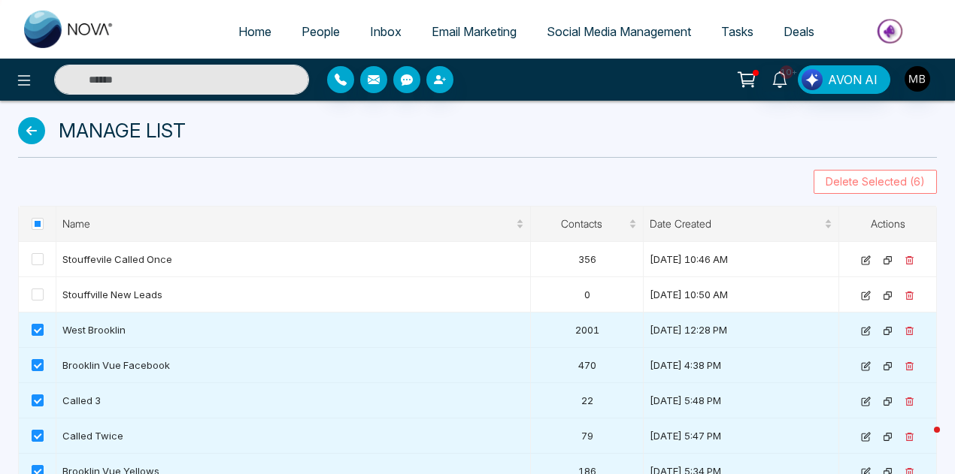
click at [905, 186] on span "Delete Selected (6)" at bounding box center [874, 182] width 99 height 17
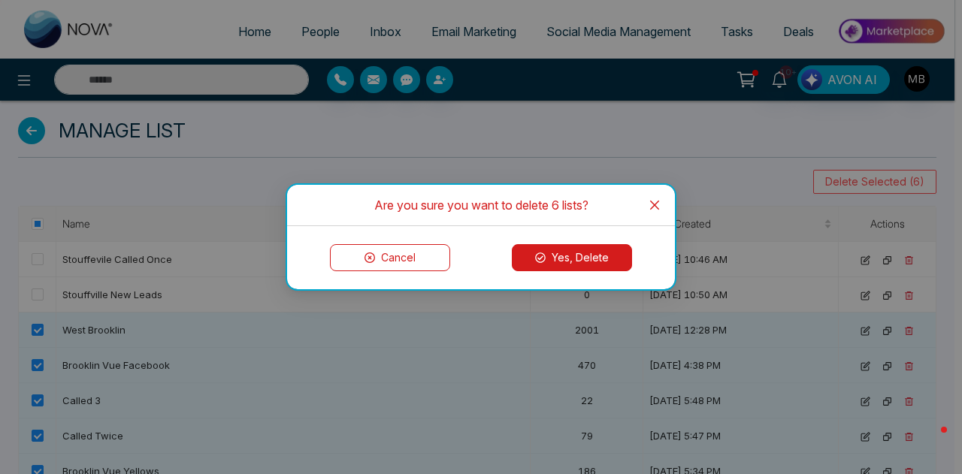
click at [602, 256] on button "Yes, Delete" at bounding box center [572, 257] width 120 height 27
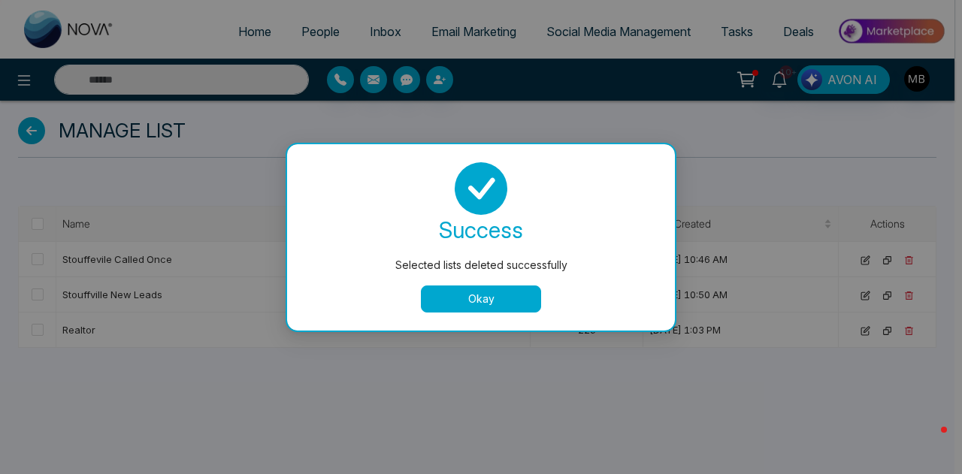
click at [507, 301] on button "Okay" at bounding box center [481, 299] width 120 height 27
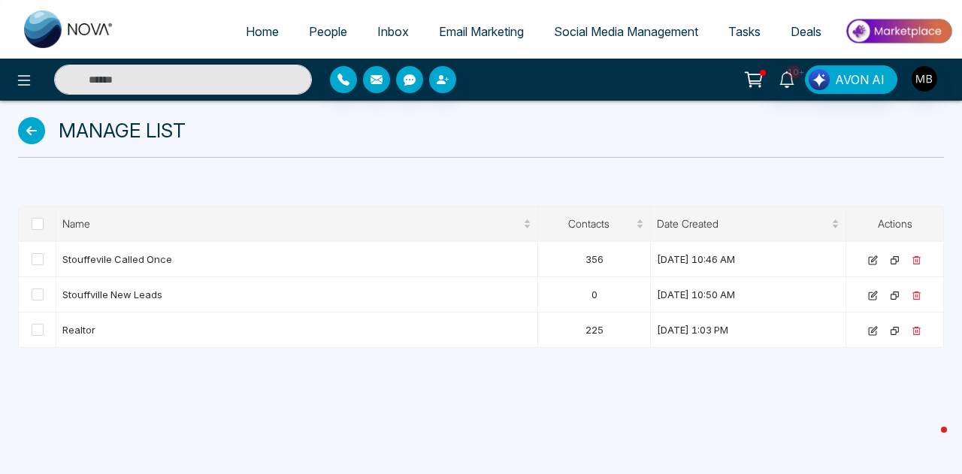
click at [328, 33] on span "People" at bounding box center [328, 31] width 38 height 15
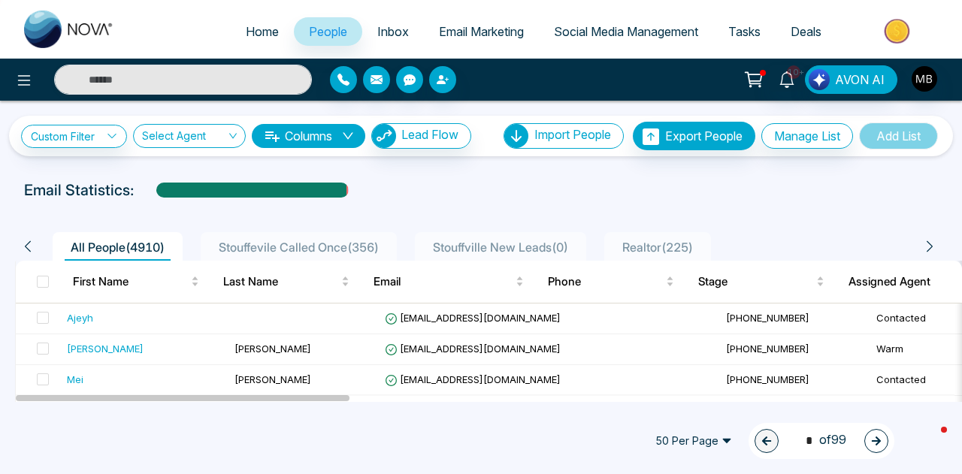
click at [327, 240] on span "Stouffevile Called Once ( 356 )" at bounding box center [299, 247] width 172 height 15
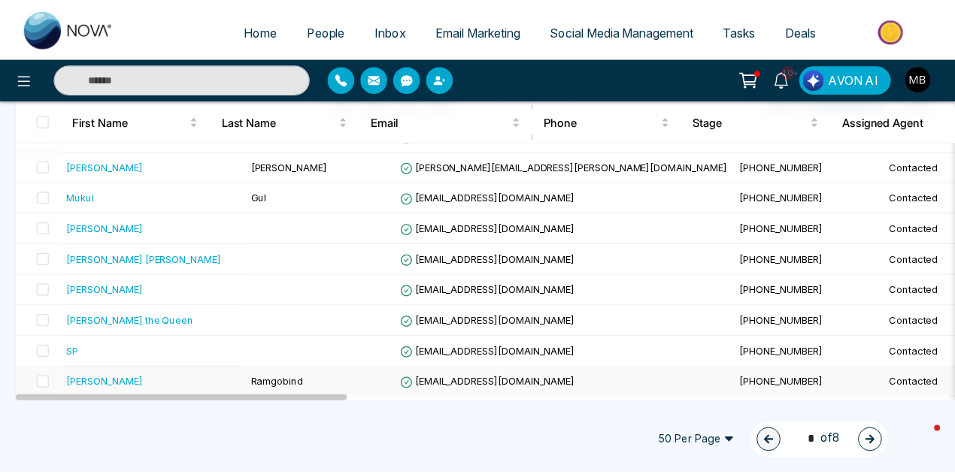
scroll to position [690, 0]
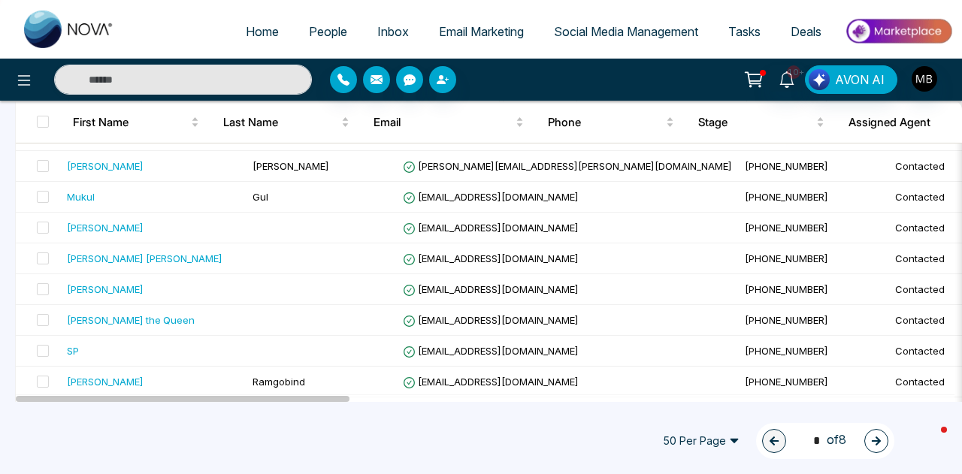
click at [878, 444] on icon "button" at bounding box center [876, 441] width 11 height 11
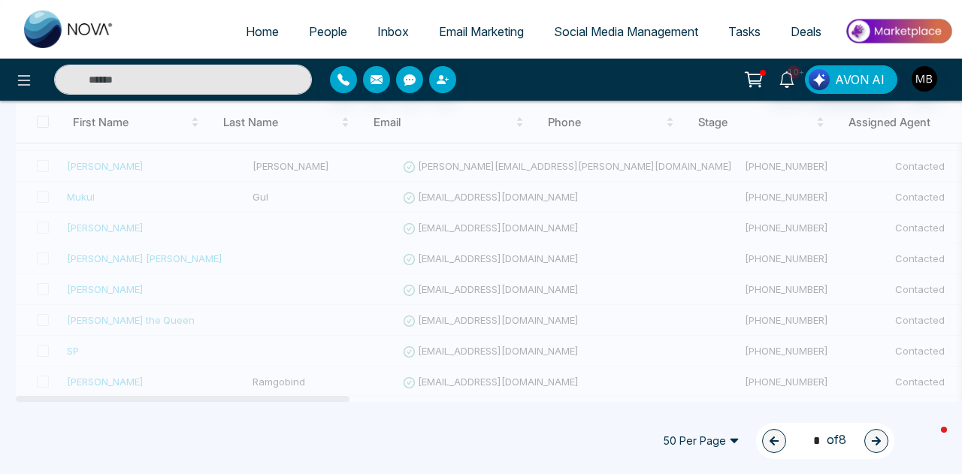
type input "*"
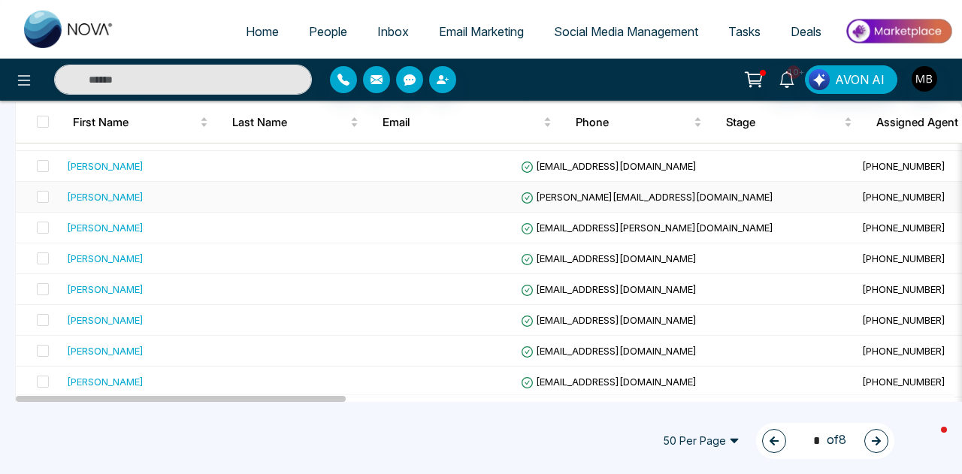
click at [521, 192] on span "[PERSON_NAME][EMAIL_ADDRESS][DOMAIN_NAME]" at bounding box center [647, 197] width 253 height 12
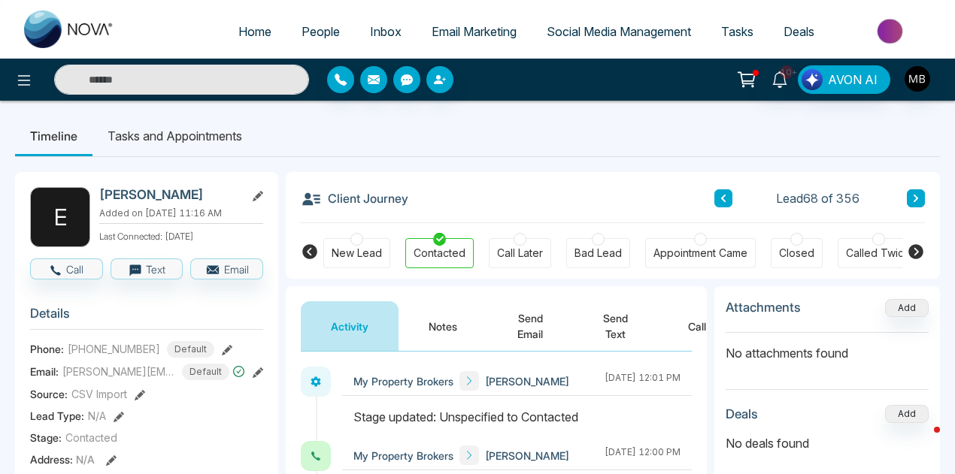
click at [875, 242] on div at bounding box center [878, 239] width 13 height 13
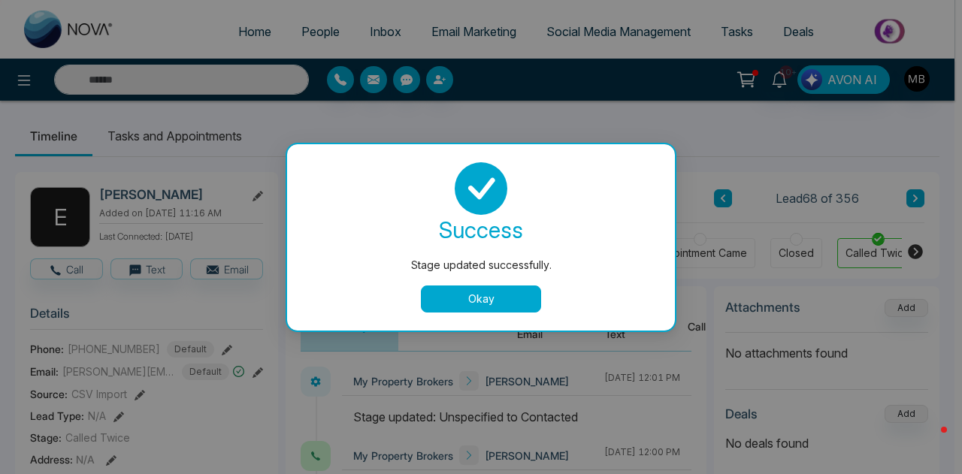
click at [518, 297] on button "Okay" at bounding box center [481, 299] width 120 height 27
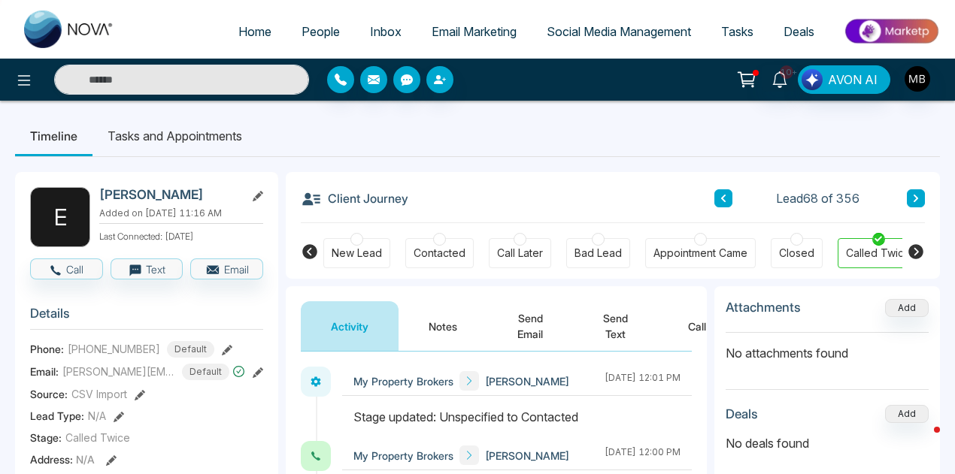
click at [923, 199] on button at bounding box center [916, 198] width 18 height 18
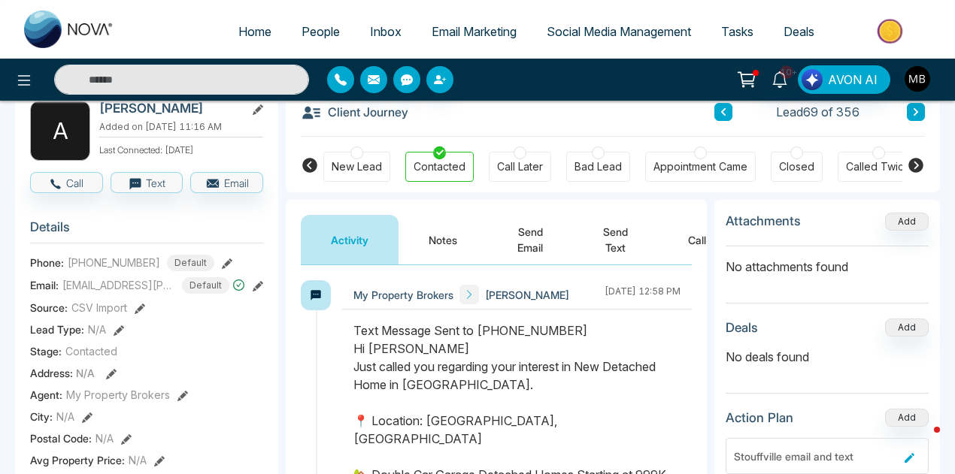
scroll to position [89, 0]
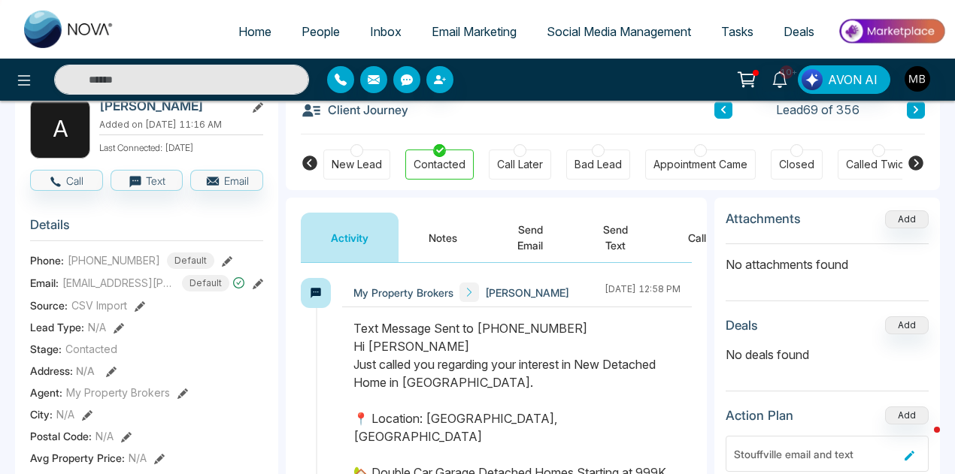
click at [872, 153] on div at bounding box center [878, 150] width 13 height 13
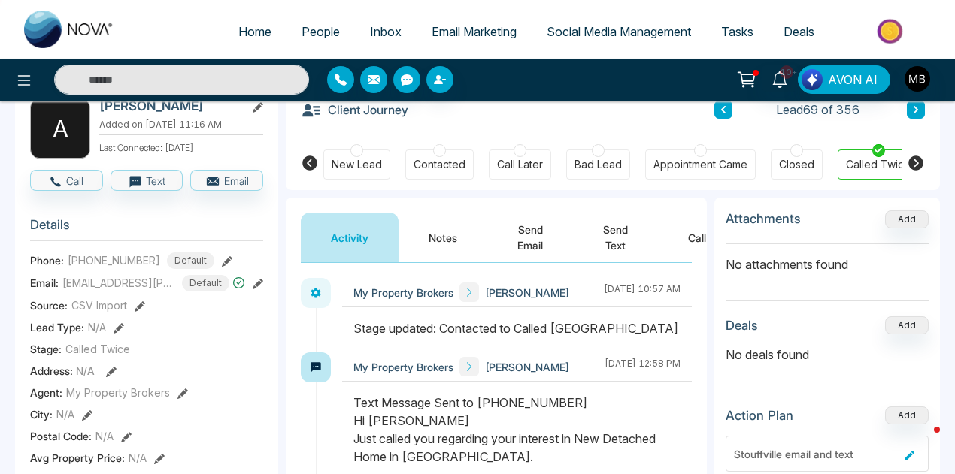
click at [916, 163] on icon at bounding box center [915, 163] width 15 height 15
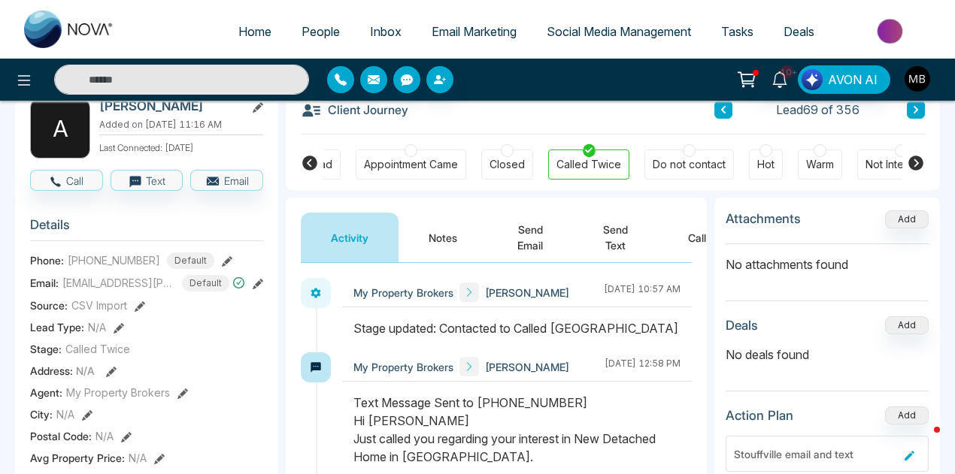
scroll to position [0, 0]
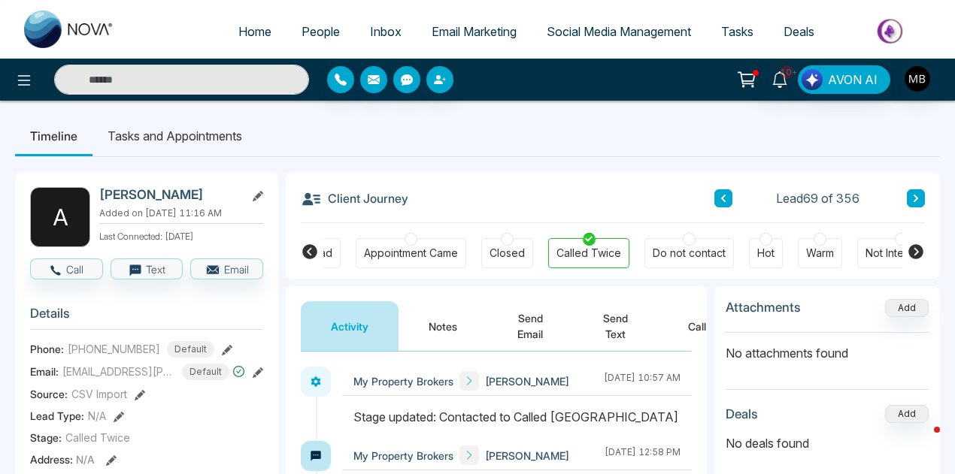
click at [914, 200] on icon at bounding box center [915, 199] width 5 height 8
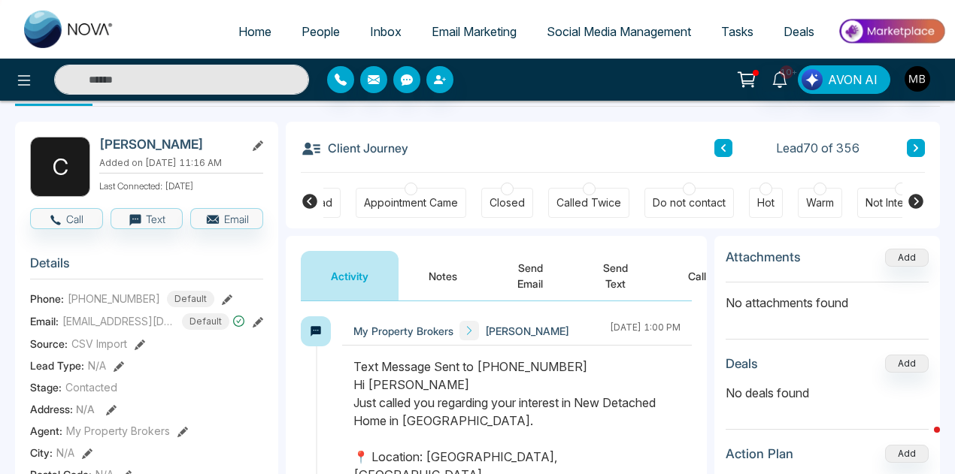
scroll to position [56, 0]
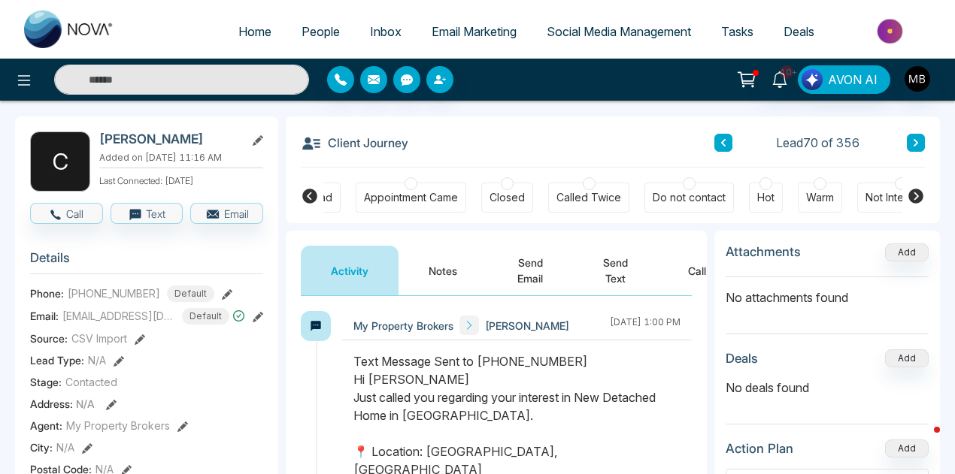
click at [585, 183] on div at bounding box center [589, 183] width 13 height 13
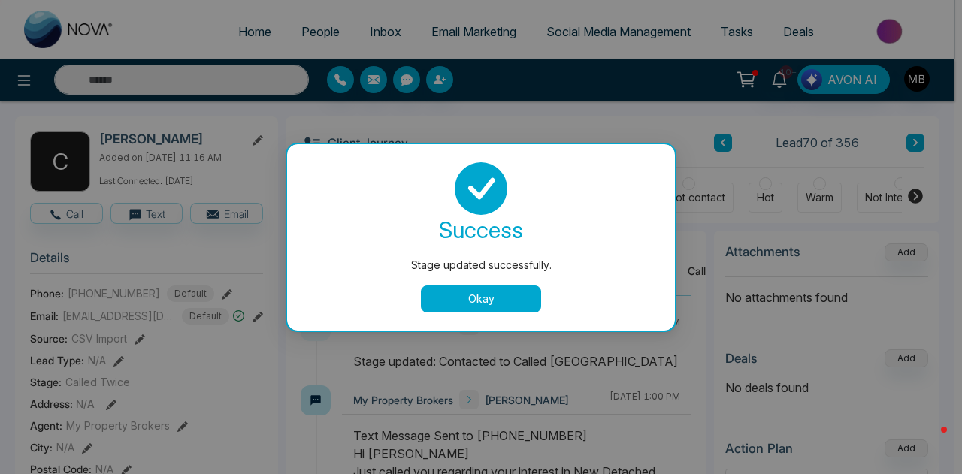
click at [488, 310] on button "Okay" at bounding box center [481, 299] width 120 height 27
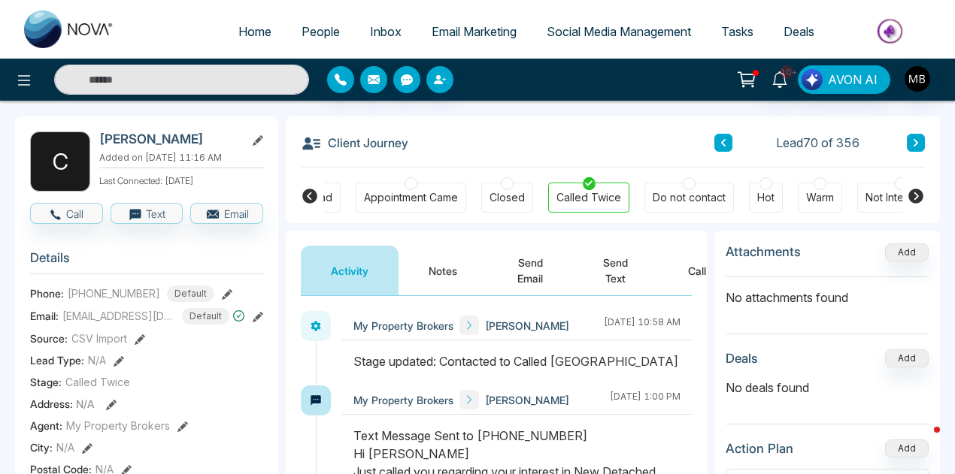
click at [919, 141] on icon at bounding box center [916, 142] width 8 height 9
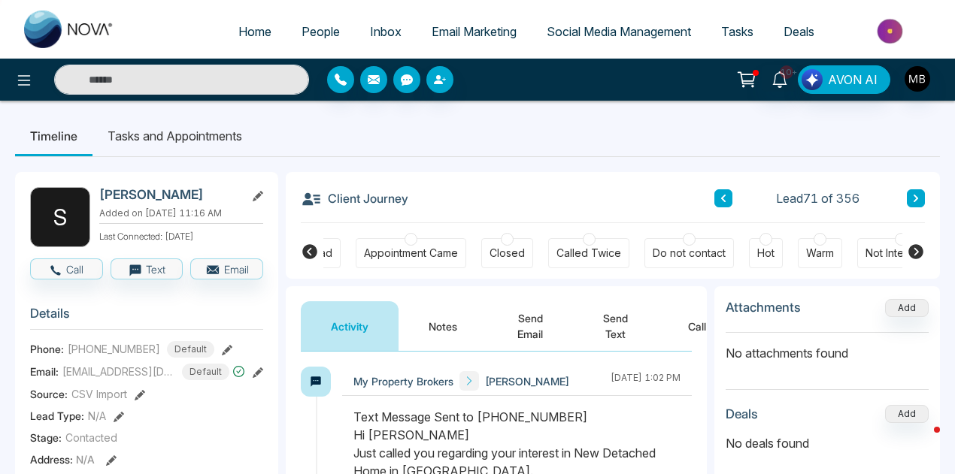
click at [585, 242] on div at bounding box center [589, 239] width 13 height 13
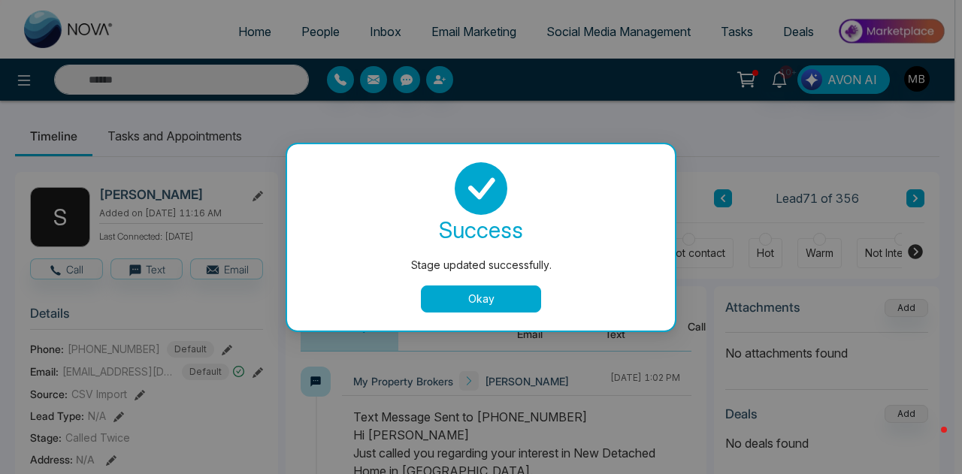
click at [480, 295] on button "Okay" at bounding box center [481, 299] width 120 height 27
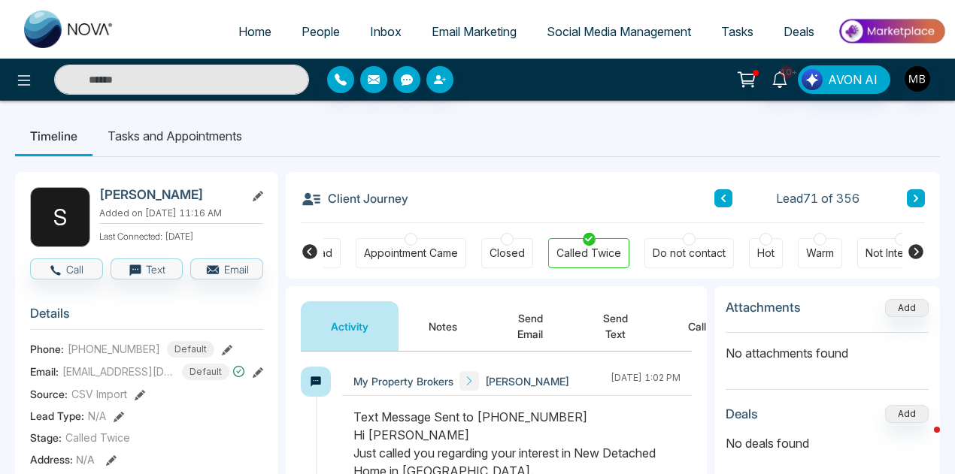
click at [915, 198] on icon at bounding box center [916, 198] width 8 height 9
click at [813, 239] on div at bounding box center [819, 239] width 13 height 13
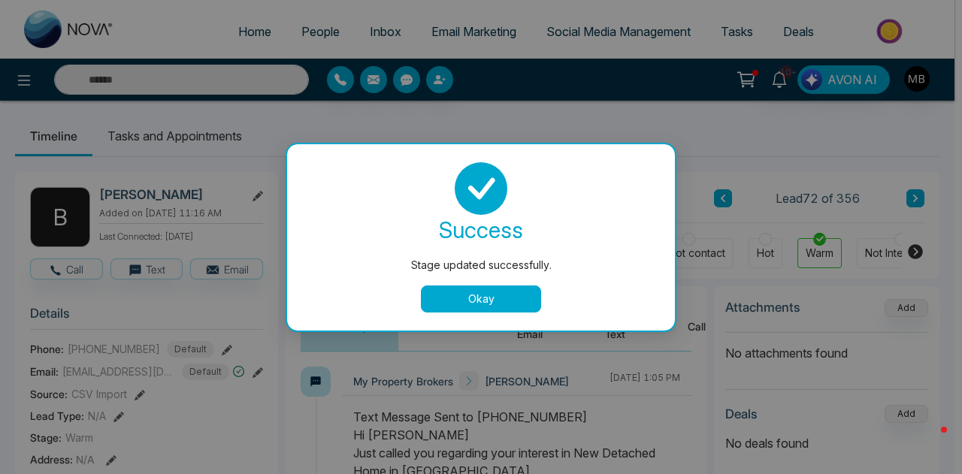
click at [480, 292] on button "Okay" at bounding box center [481, 299] width 120 height 27
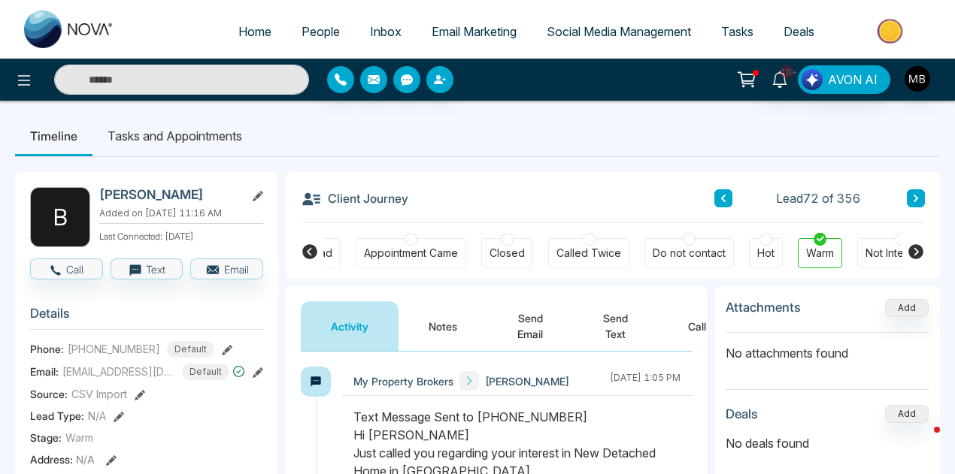
click at [441, 325] on button "Notes" at bounding box center [442, 326] width 89 height 50
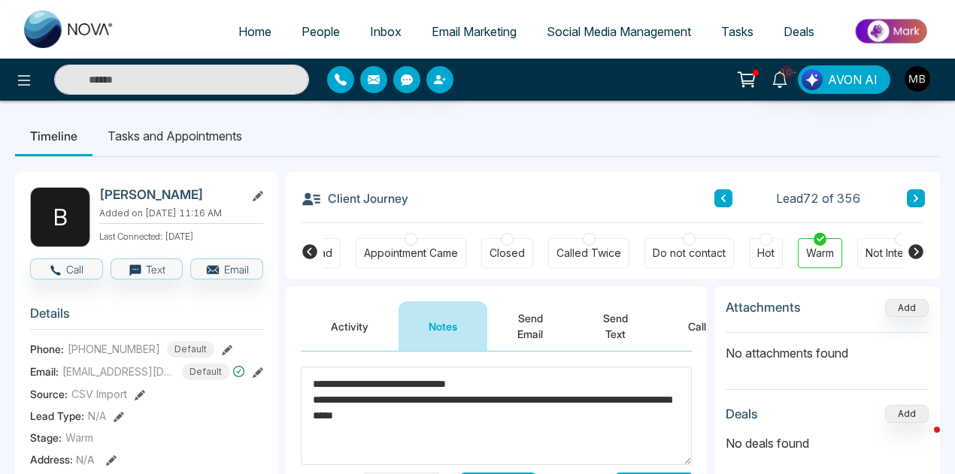
click at [497, 380] on textarea "**********" at bounding box center [496, 416] width 391 height 98
drag, startPoint x: 497, startPoint y: 380, endPoint x: 273, endPoint y: 385, distance: 224.0
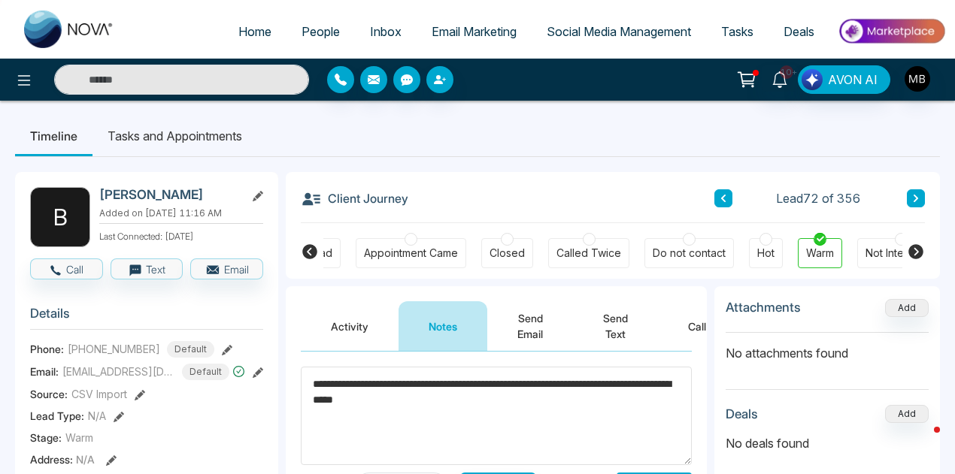
click at [501, 398] on textarea "**********" at bounding box center [496, 416] width 391 height 98
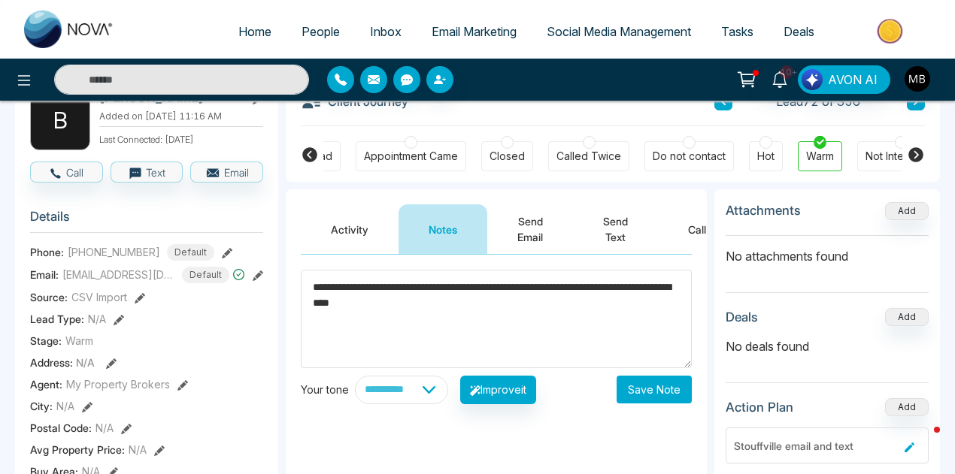
scroll to position [98, 0]
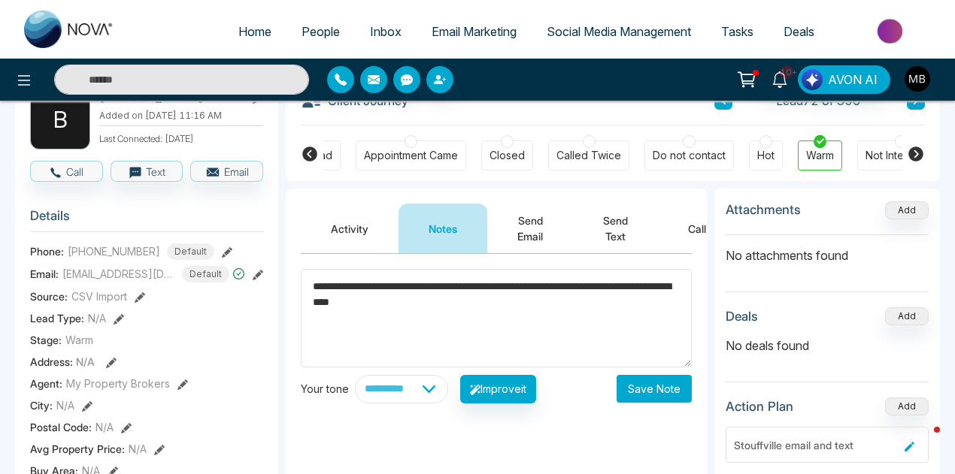
type textarea "**********"
click at [668, 383] on button "Save Note" at bounding box center [653, 389] width 75 height 28
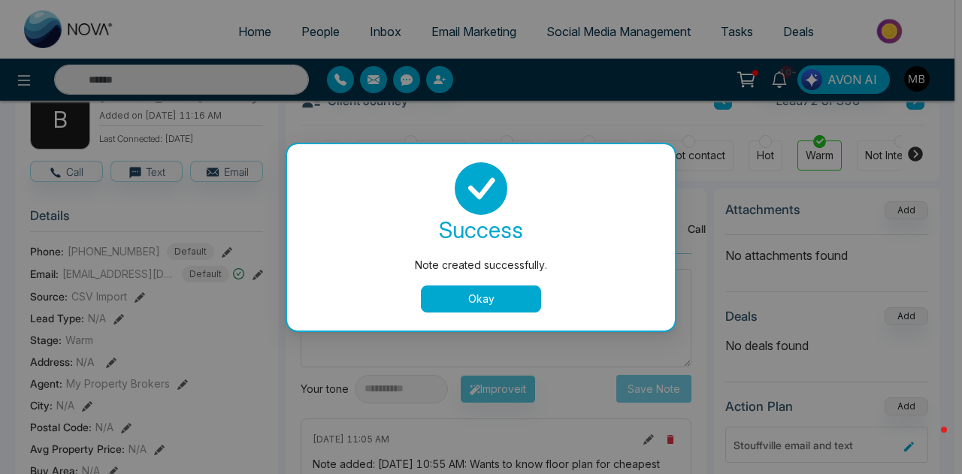
click at [474, 307] on button "Okay" at bounding box center [481, 299] width 120 height 27
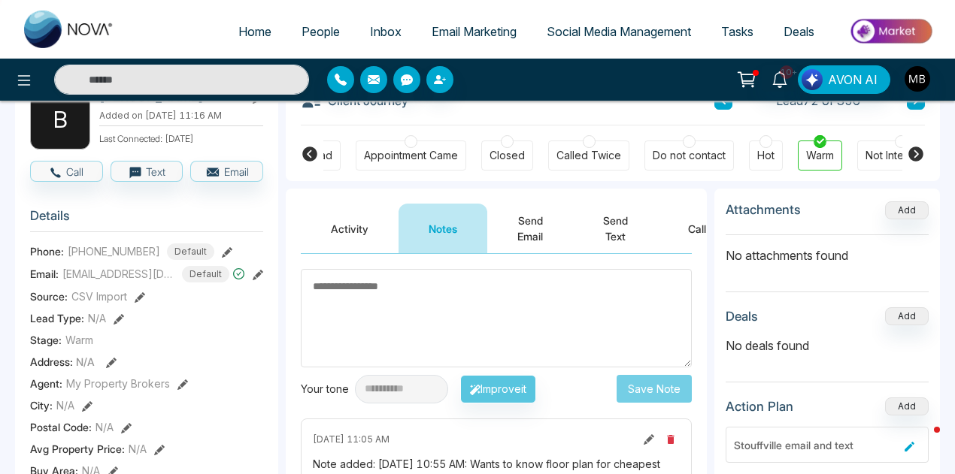
click at [916, 150] on icon at bounding box center [916, 154] width 18 height 18
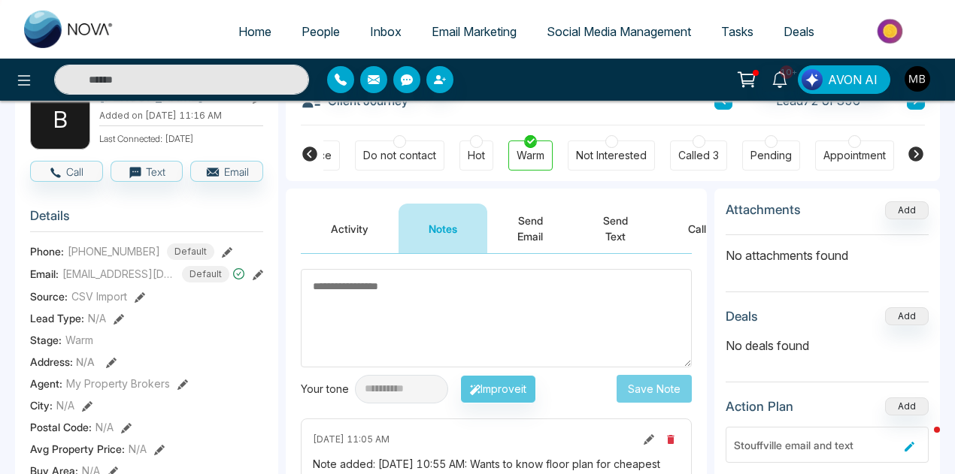
scroll to position [0, 0]
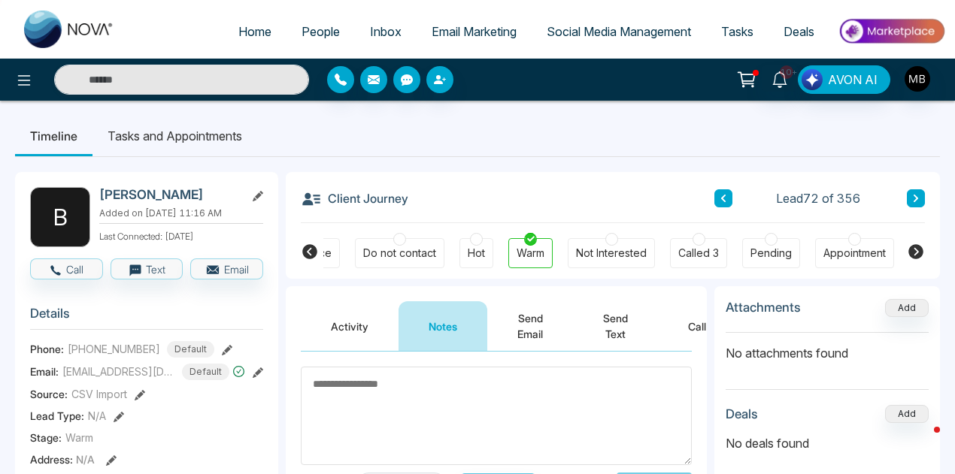
click at [918, 201] on icon at bounding box center [916, 198] width 8 height 9
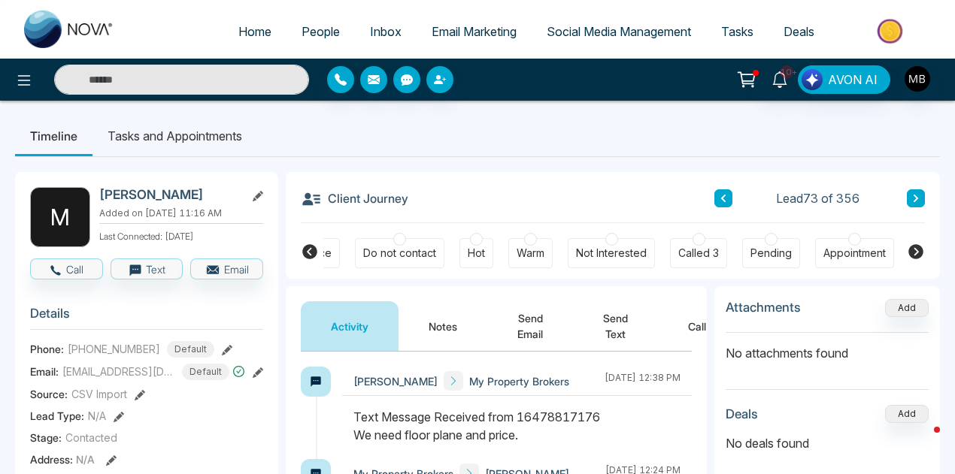
click at [308, 247] on icon at bounding box center [309, 251] width 15 height 15
click at [584, 244] on div at bounding box center [588, 239] width 13 height 13
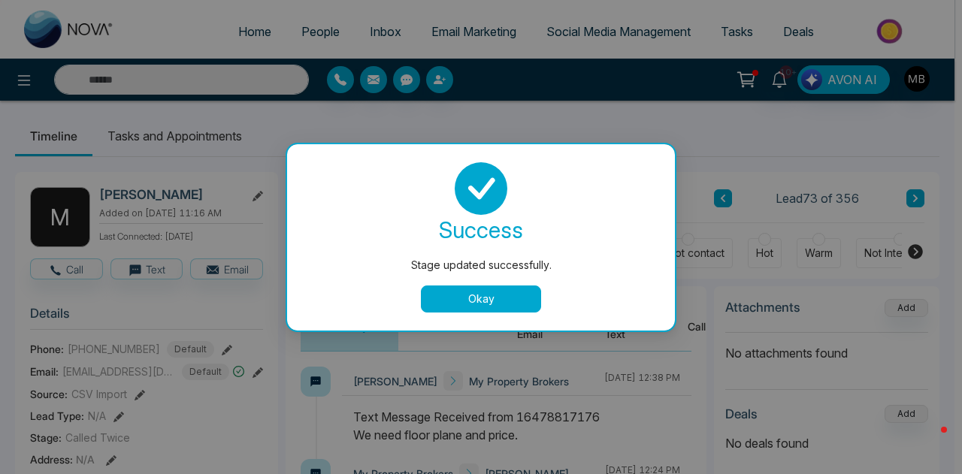
click at [472, 307] on button "Okay" at bounding box center [481, 299] width 120 height 27
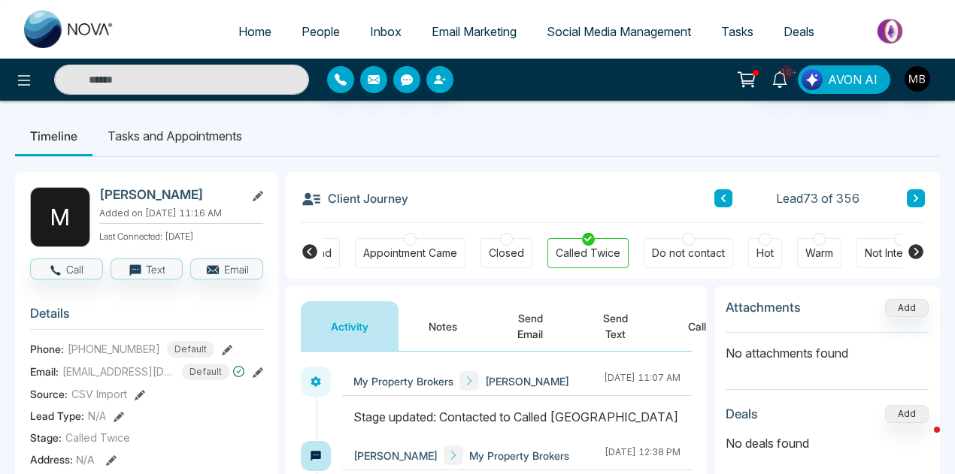
click at [916, 198] on icon at bounding box center [916, 198] width 8 height 9
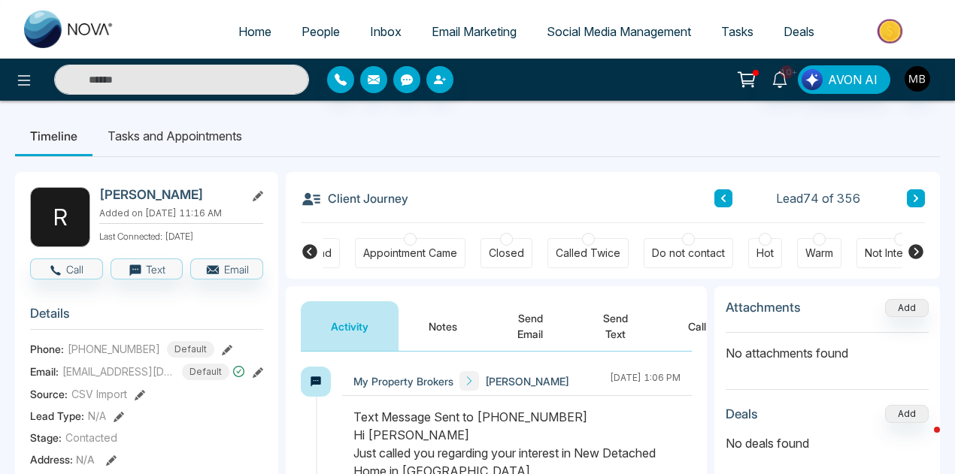
click at [579, 244] on div "Called Twice" at bounding box center [587, 253] width 81 height 30
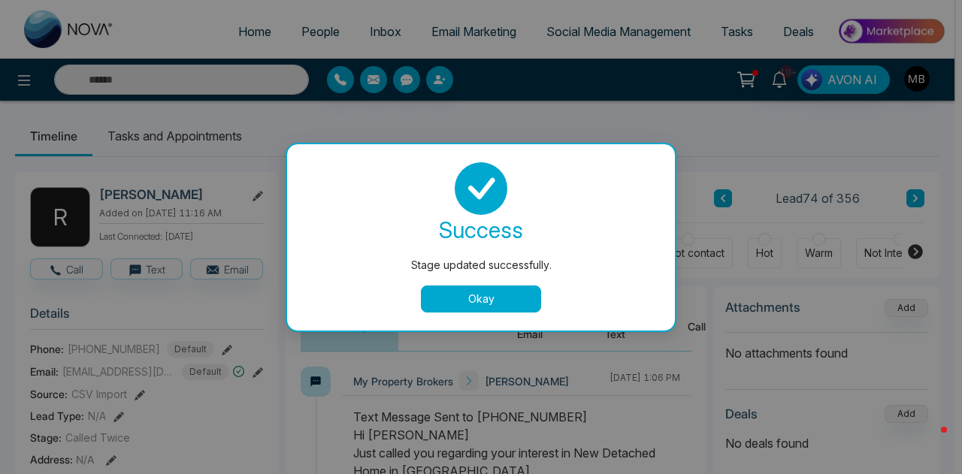
click at [523, 295] on button "Okay" at bounding box center [481, 299] width 120 height 27
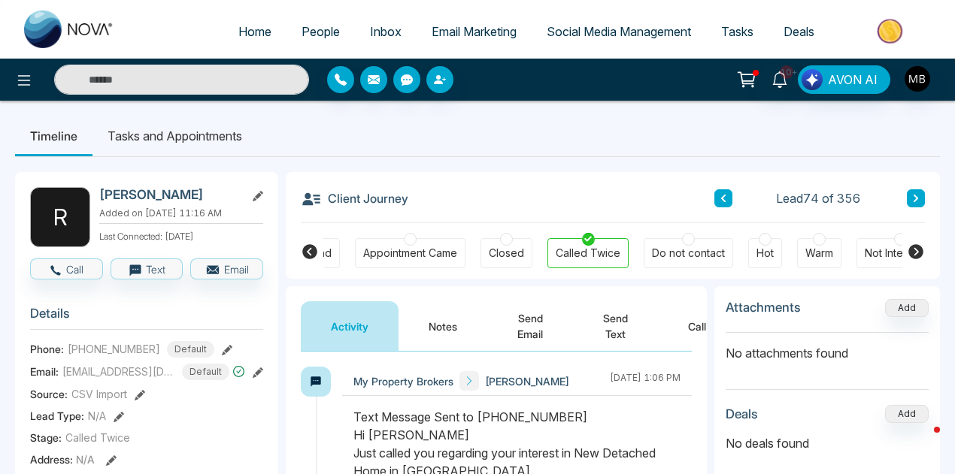
click at [916, 198] on icon at bounding box center [916, 198] width 8 height 9
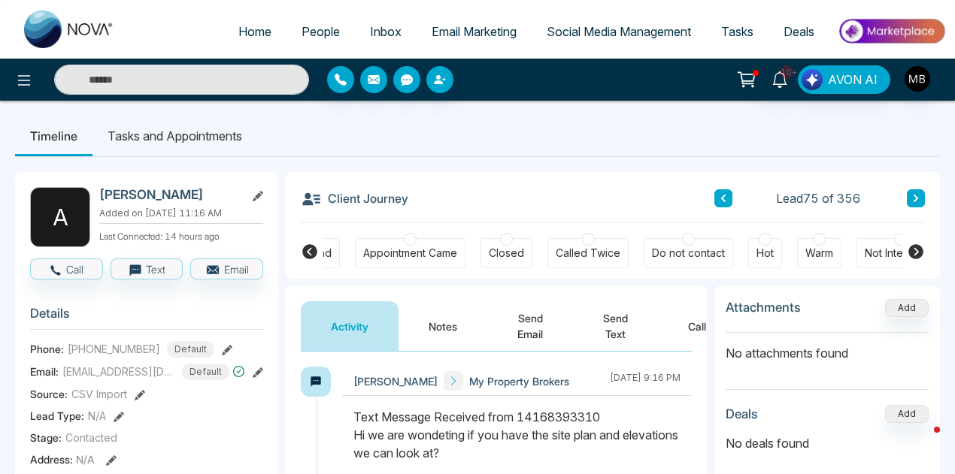
click at [589, 241] on div at bounding box center [588, 239] width 13 height 13
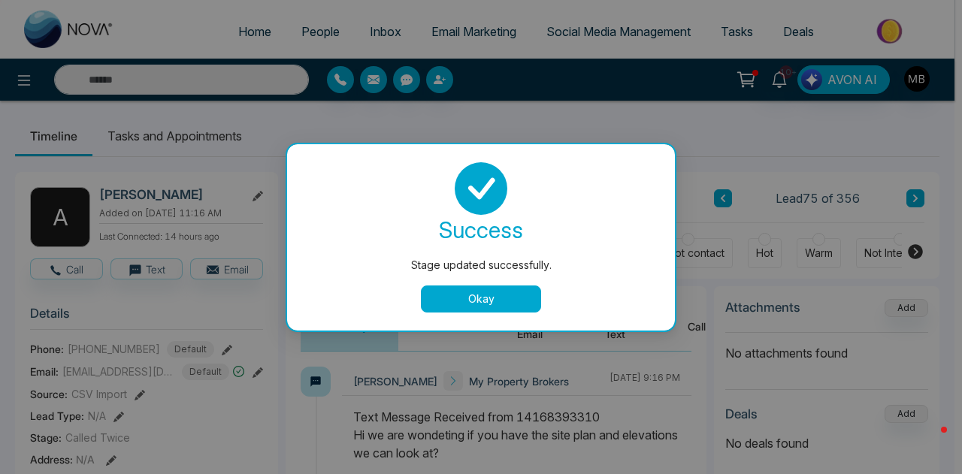
click at [498, 294] on button "Okay" at bounding box center [481, 299] width 120 height 27
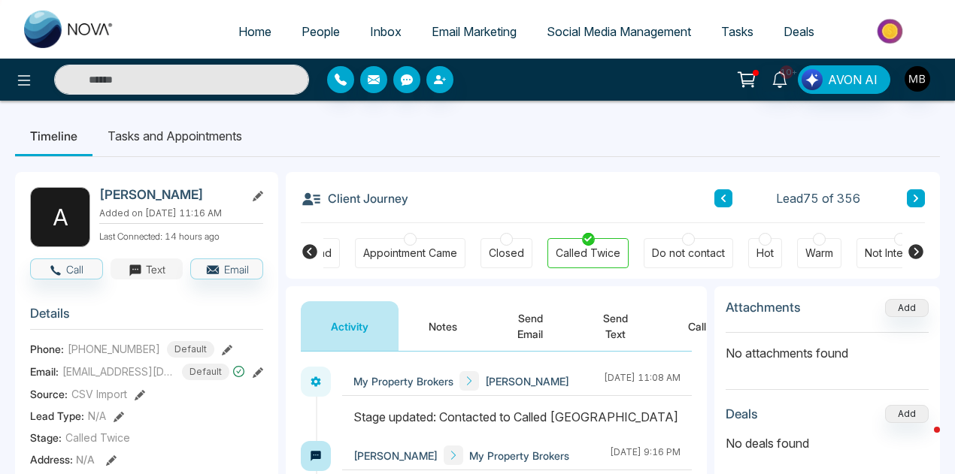
click at [138, 277] on icon "button" at bounding box center [136, 271] width 14 height 14
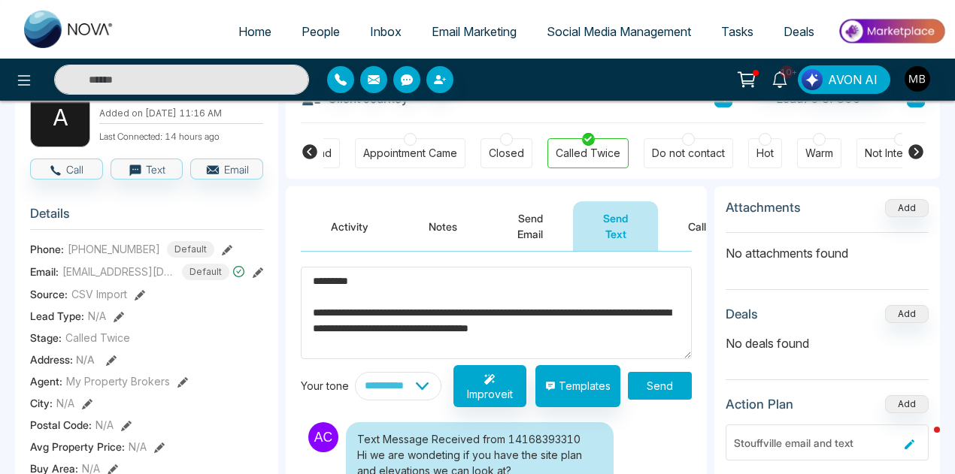
scroll to position [101, 0]
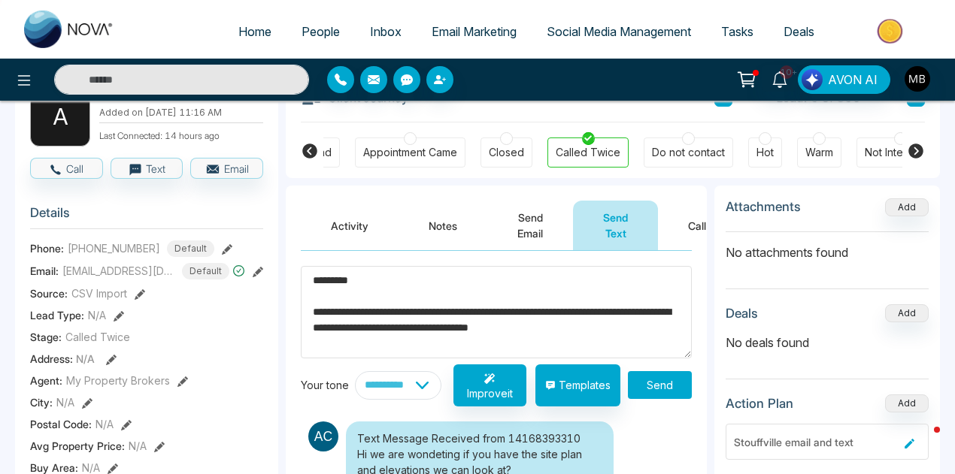
type textarea "**********"
click at [664, 387] on button "Send" at bounding box center [660, 385] width 64 height 28
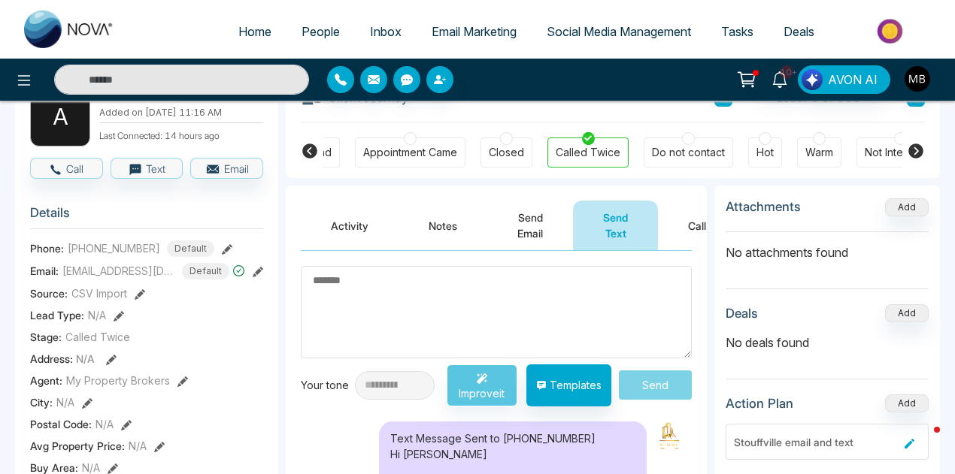
click at [443, 289] on textarea at bounding box center [496, 312] width 391 height 92
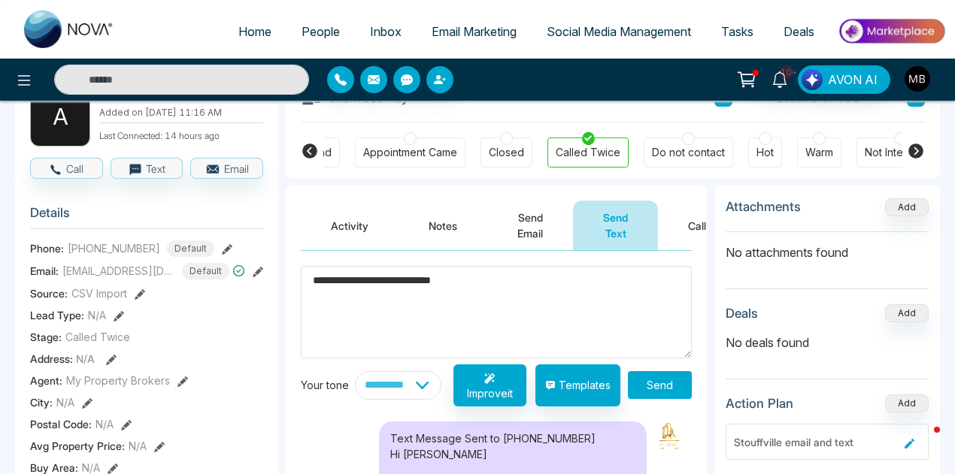
paste textarea "**********"
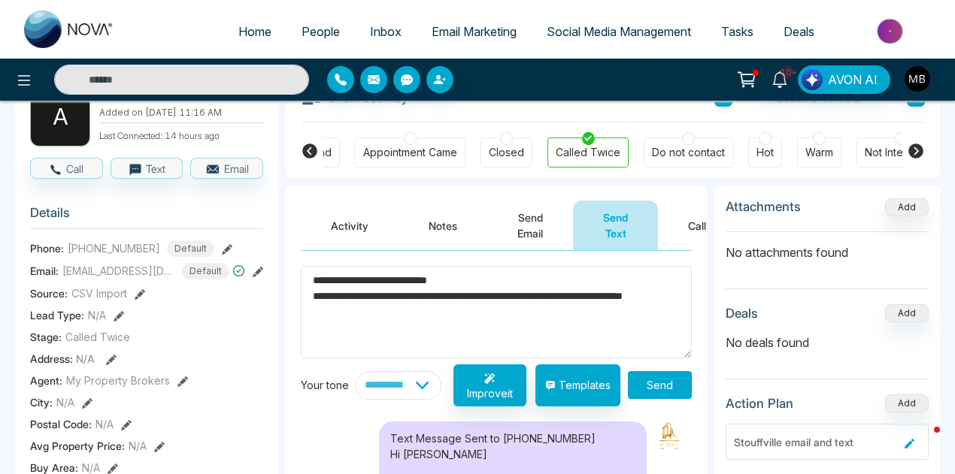
type textarea "**********"
click at [680, 380] on button "Send" at bounding box center [660, 385] width 64 height 28
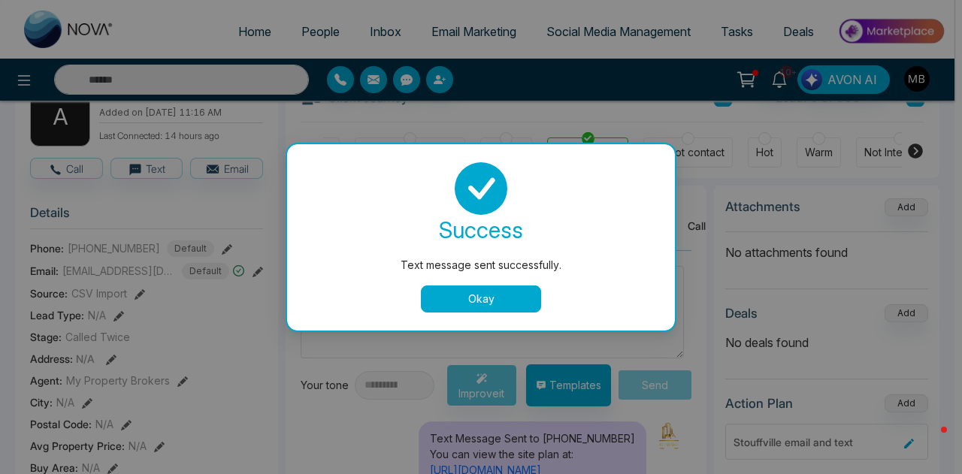
click at [519, 304] on button "Okay" at bounding box center [481, 299] width 120 height 27
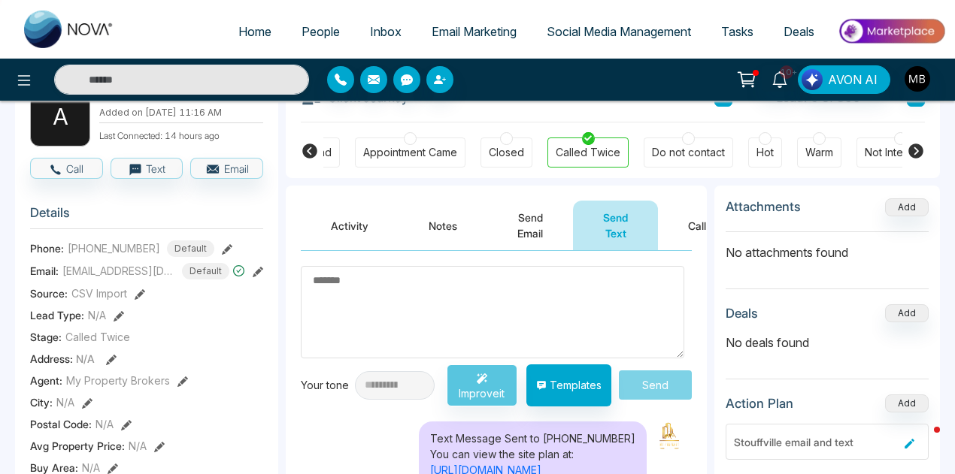
scroll to position [0, 0]
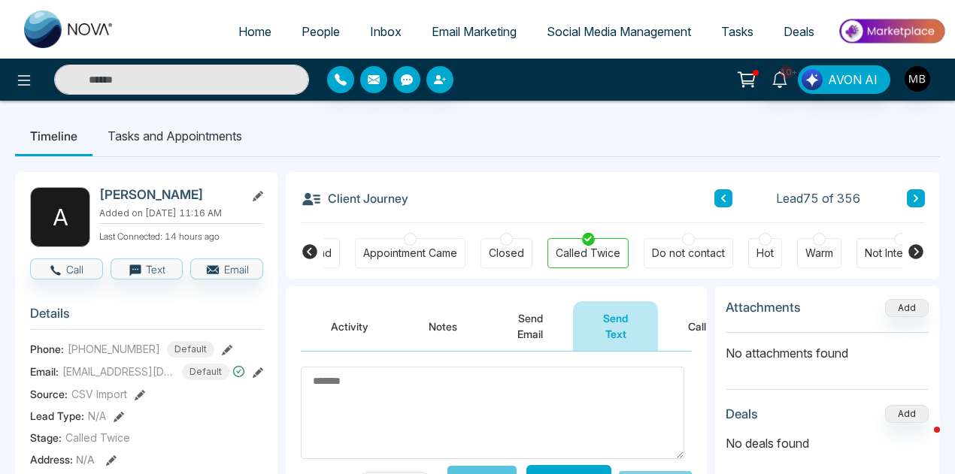
click at [817, 244] on div at bounding box center [819, 239] width 13 height 13
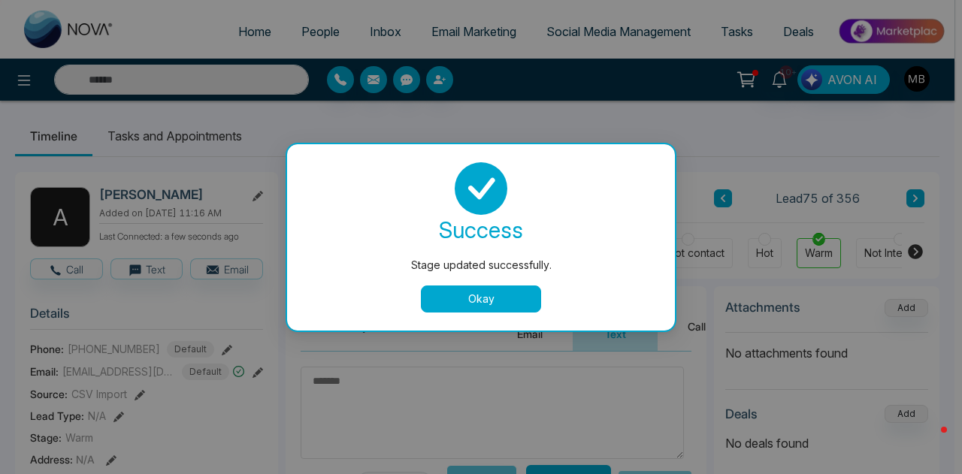
click at [483, 297] on button "Okay" at bounding box center [481, 299] width 120 height 27
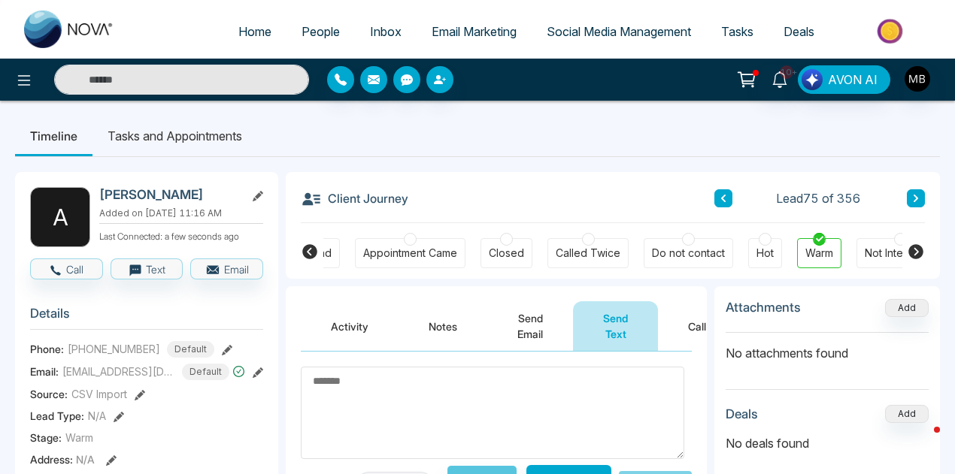
click at [916, 200] on icon at bounding box center [915, 199] width 5 height 8
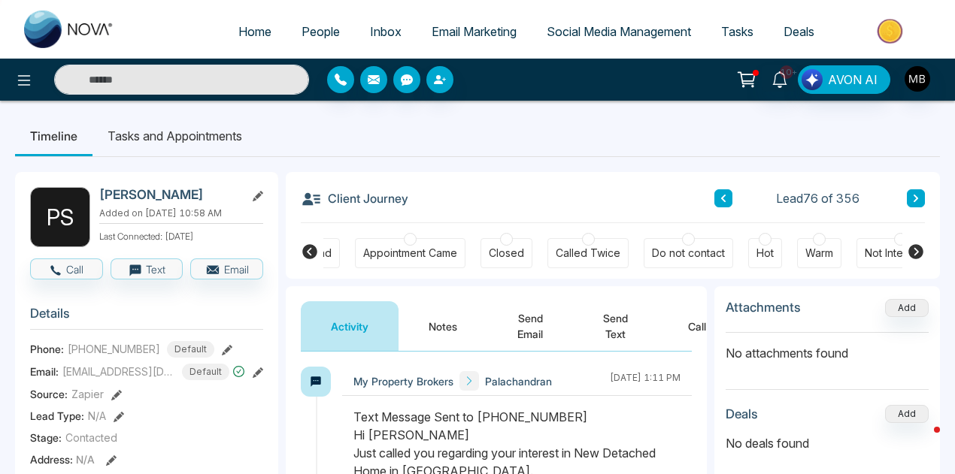
click at [897, 241] on div at bounding box center [900, 239] width 13 height 13
click at [913, 248] on body "Home People Inbox Email Marketing Social Media Management Tasks Deals 10+ AVON …" at bounding box center [477, 237] width 955 height 474
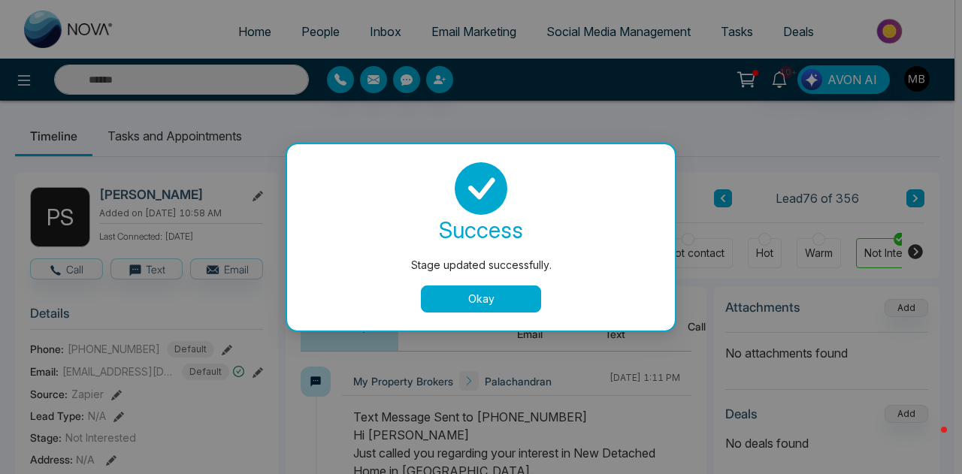
click at [533, 292] on button "Okay" at bounding box center [481, 299] width 120 height 27
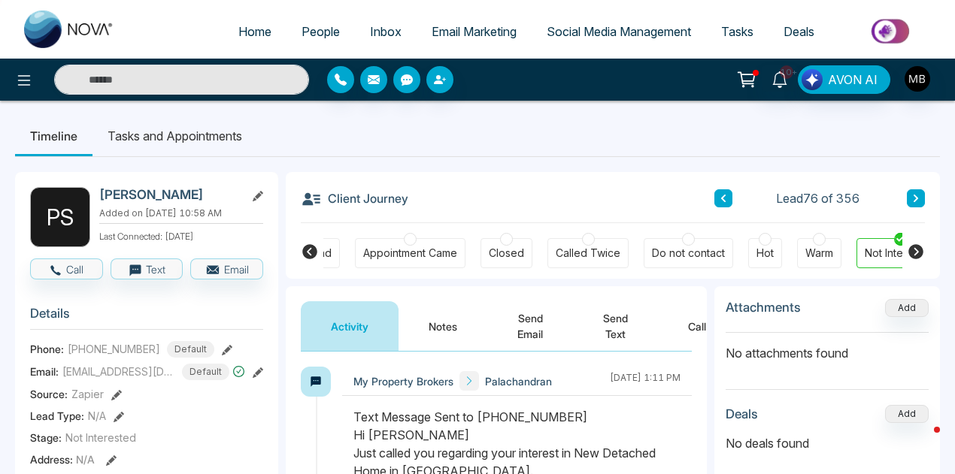
click at [918, 253] on icon at bounding box center [915, 251] width 15 height 15
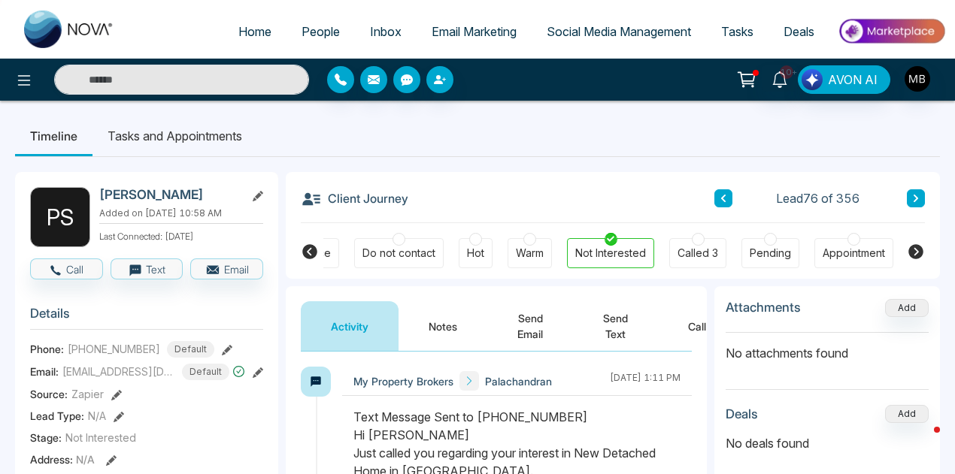
click at [913, 250] on icon at bounding box center [915, 251] width 15 height 15
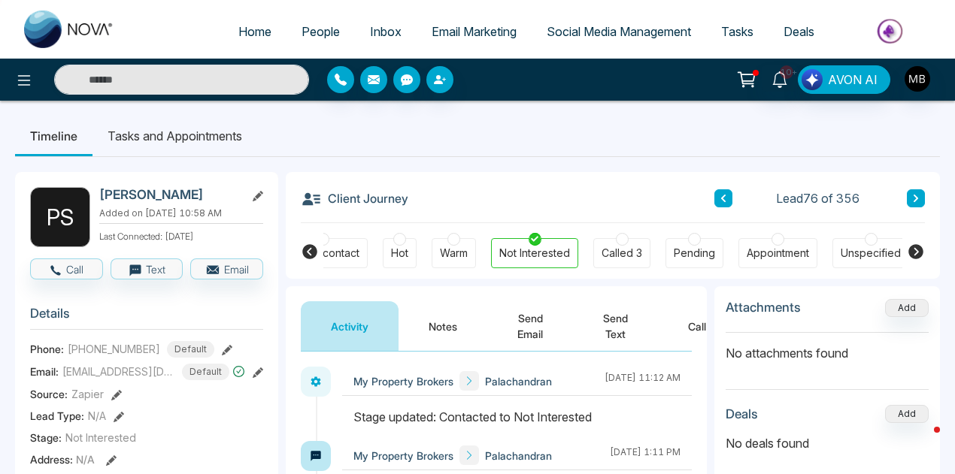
click at [916, 207] on button at bounding box center [916, 198] width 18 height 18
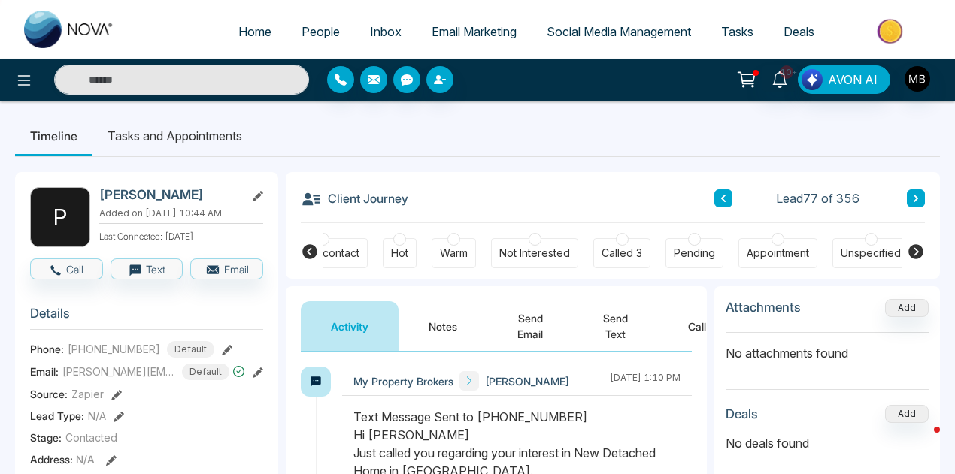
click at [307, 253] on icon at bounding box center [309, 251] width 15 height 15
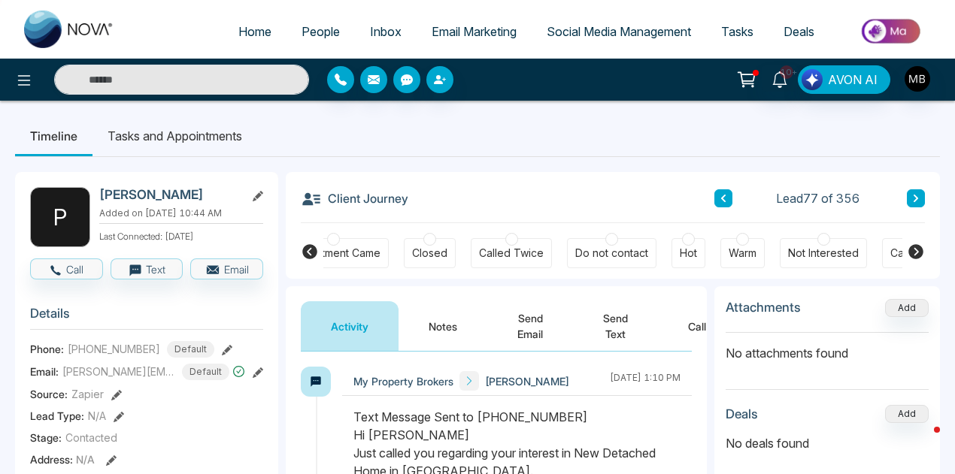
scroll to position [0, 77]
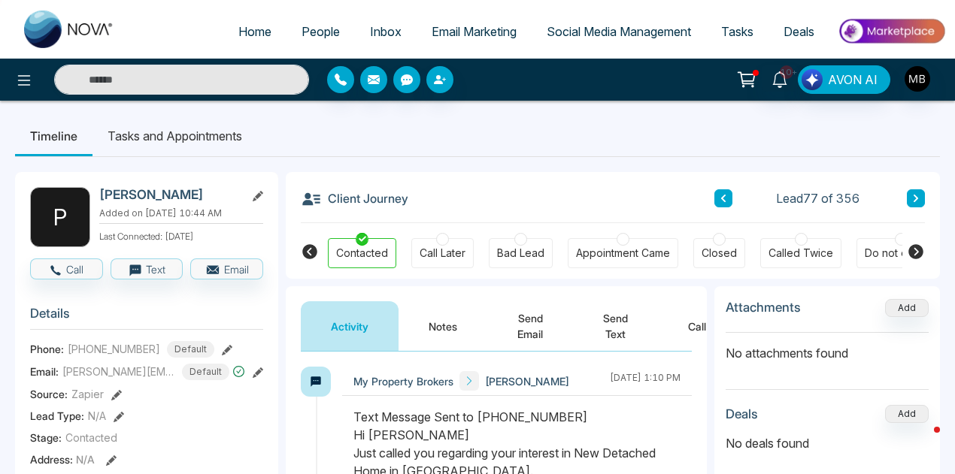
click at [798, 242] on div at bounding box center [801, 239] width 13 height 13
click at [915, 198] on icon at bounding box center [916, 198] width 8 height 9
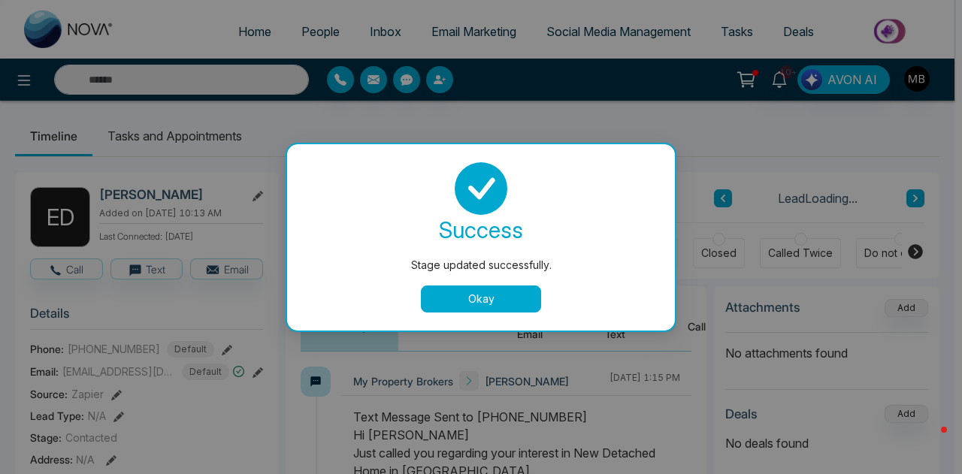
click at [516, 308] on button "Okay" at bounding box center [481, 299] width 120 height 27
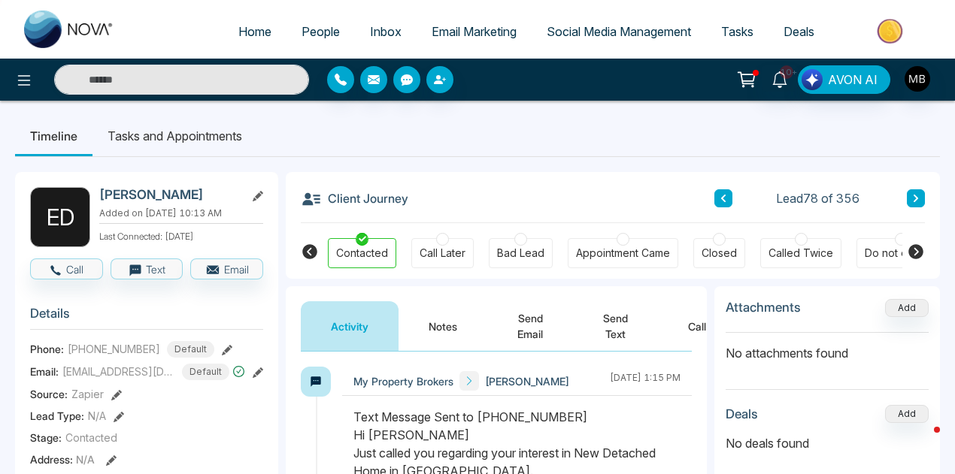
click at [798, 237] on div at bounding box center [801, 239] width 13 height 13
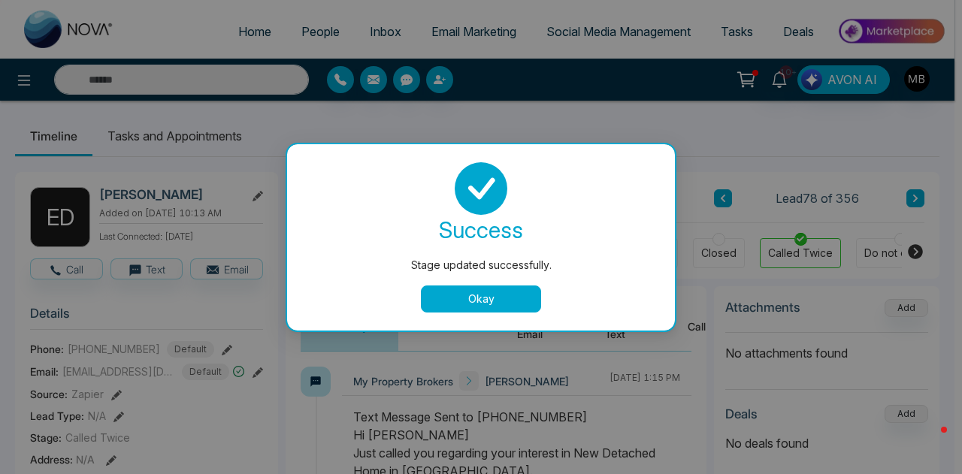
click at [467, 291] on button "Okay" at bounding box center [481, 299] width 120 height 27
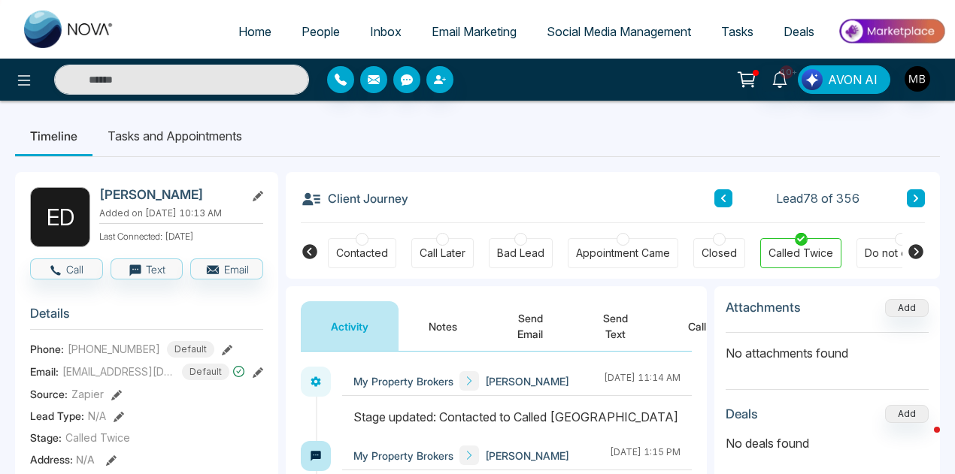
click at [915, 249] on icon at bounding box center [916, 252] width 18 height 18
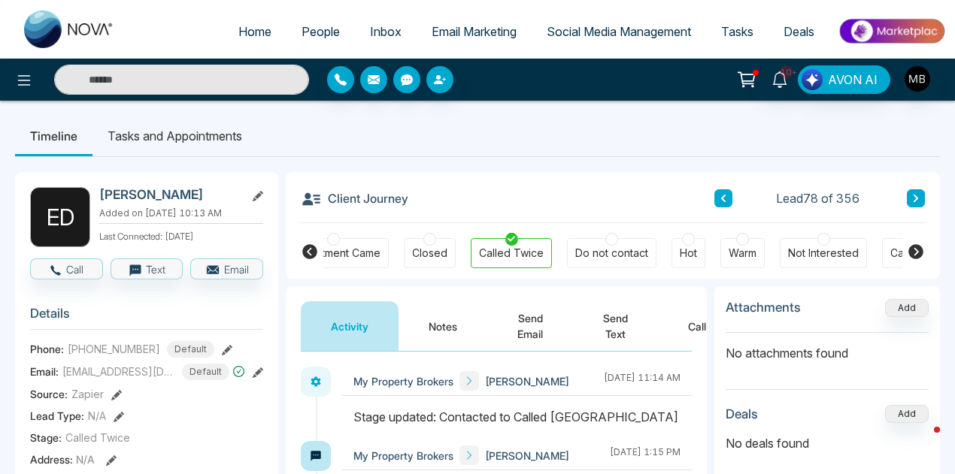
click at [913, 204] on button at bounding box center [916, 198] width 18 height 18
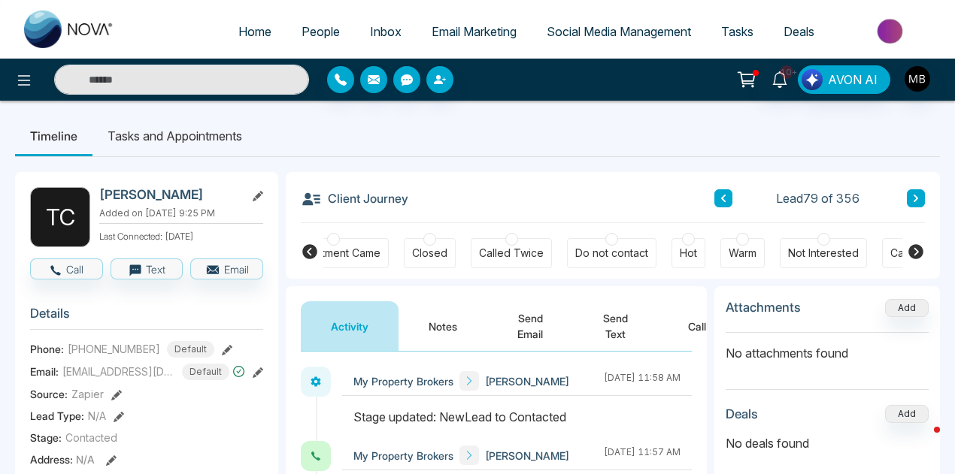
click at [723, 198] on icon at bounding box center [723, 198] width 8 height 9
click at [916, 198] on icon at bounding box center [916, 198] width 8 height 9
click at [719, 200] on button at bounding box center [723, 198] width 18 height 18
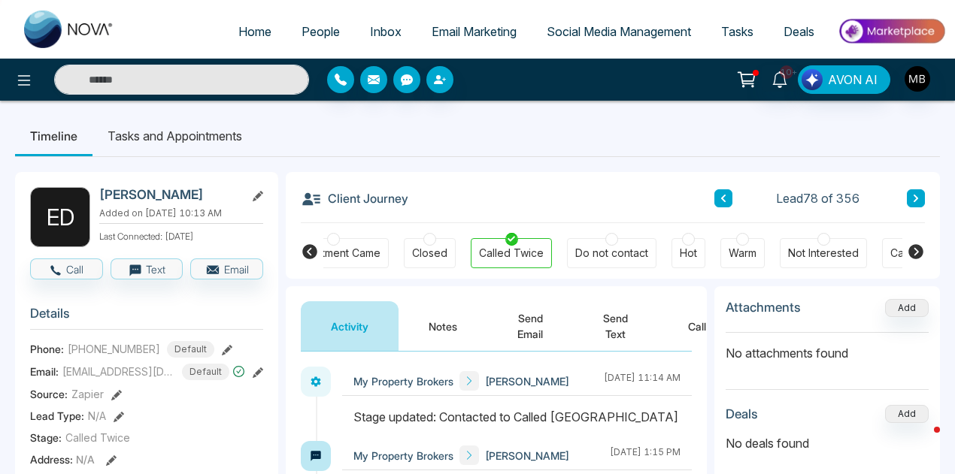
click at [913, 256] on icon at bounding box center [915, 251] width 15 height 15
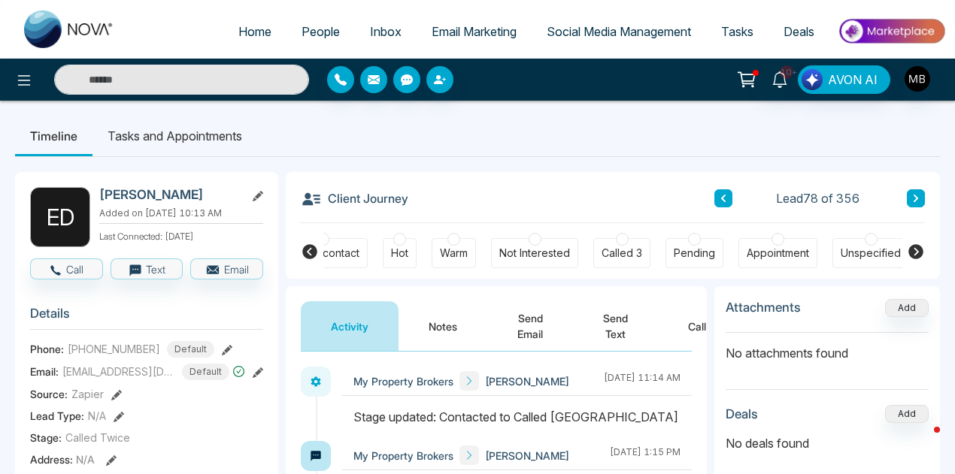
click at [304, 250] on icon at bounding box center [309, 251] width 15 height 15
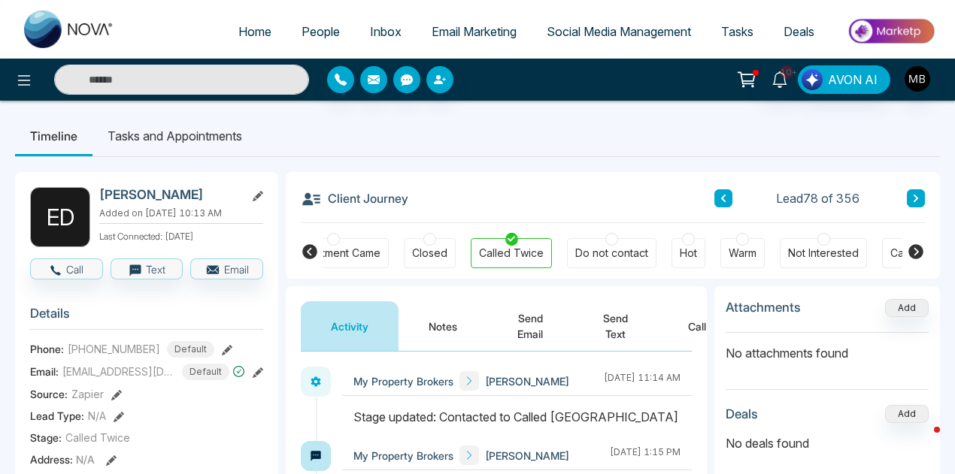
click at [311, 250] on icon at bounding box center [309, 251] width 15 height 15
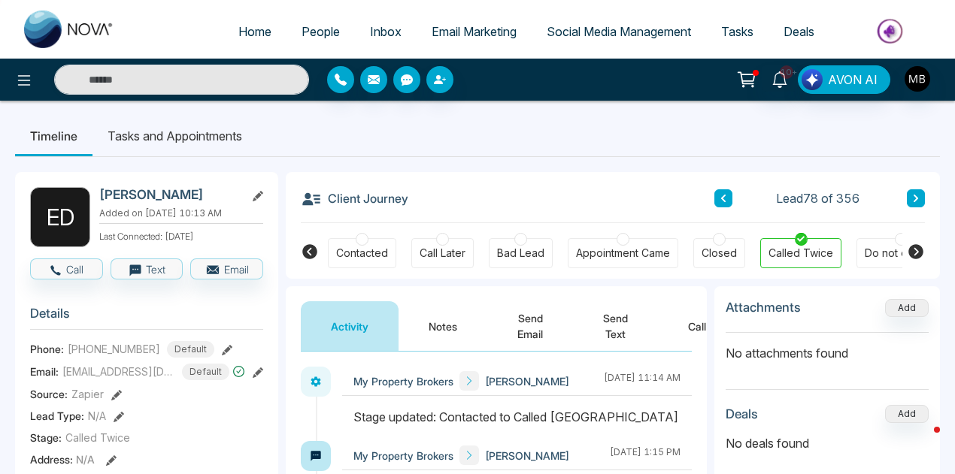
click at [894, 241] on div at bounding box center [900, 239] width 13 height 13
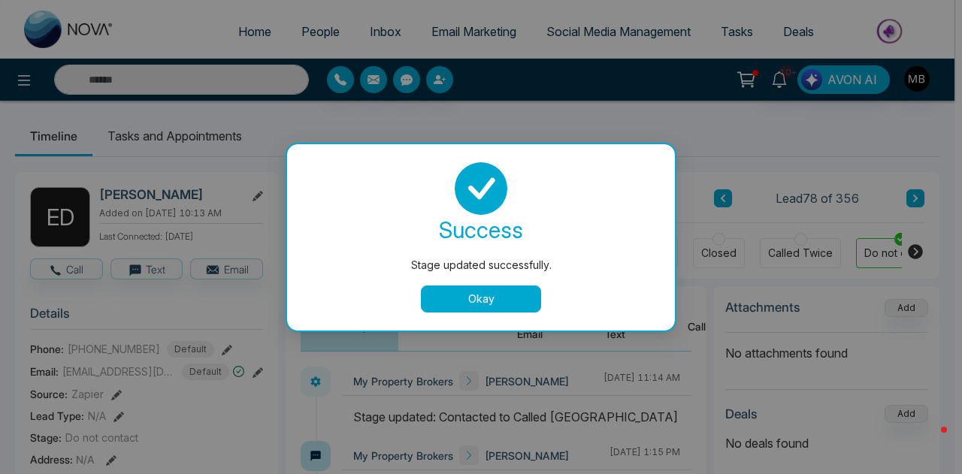
click at [914, 204] on div "Stage updated successfully. success Stage updated successfully. Okay" at bounding box center [481, 237] width 962 height 474
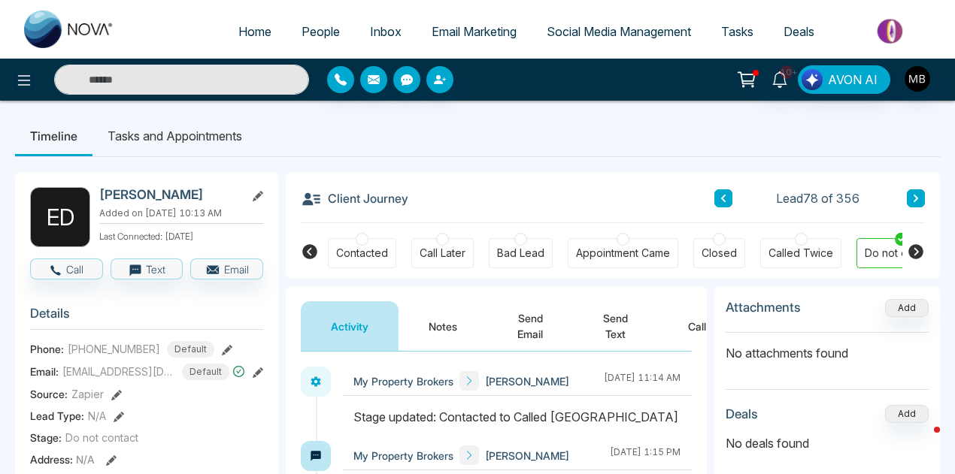
click at [916, 198] on icon at bounding box center [916, 198] width 8 height 9
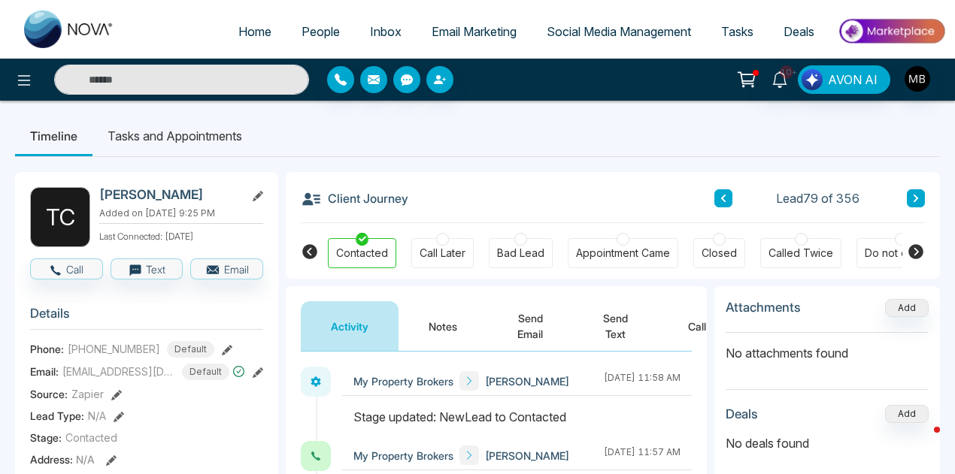
click at [798, 242] on div at bounding box center [801, 239] width 13 height 13
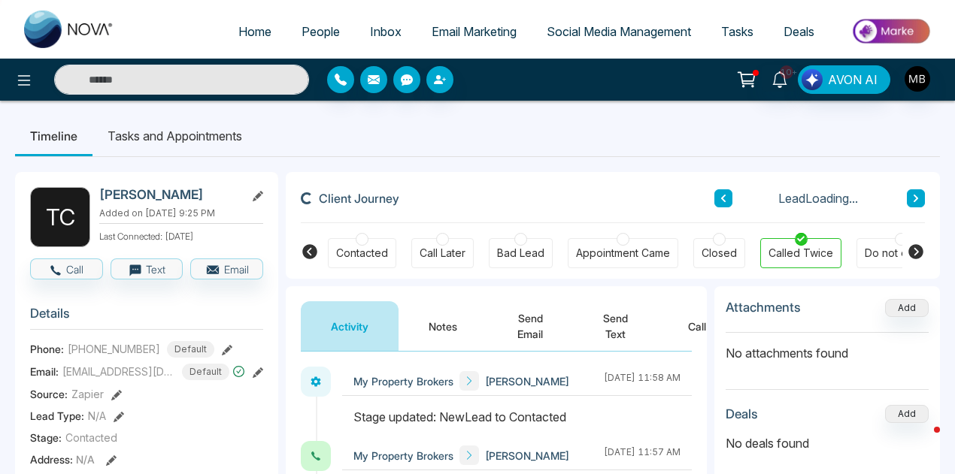
click at [917, 197] on icon at bounding box center [915, 199] width 5 height 8
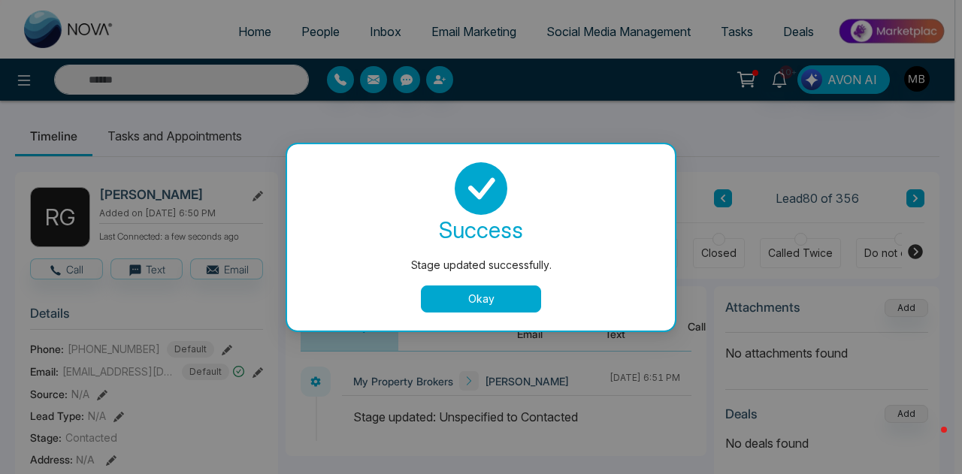
click at [465, 295] on button "Okay" at bounding box center [481, 299] width 120 height 27
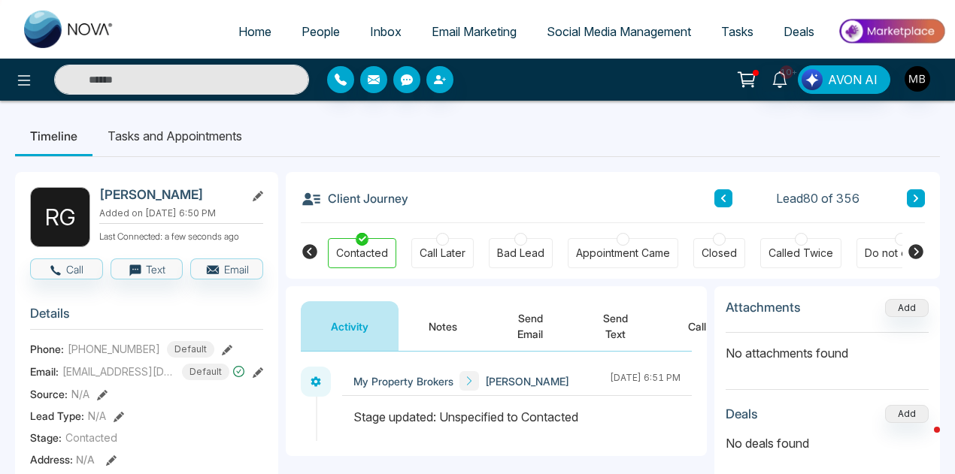
click at [916, 249] on icon at bounding box center [915, 251] width 15 height 15
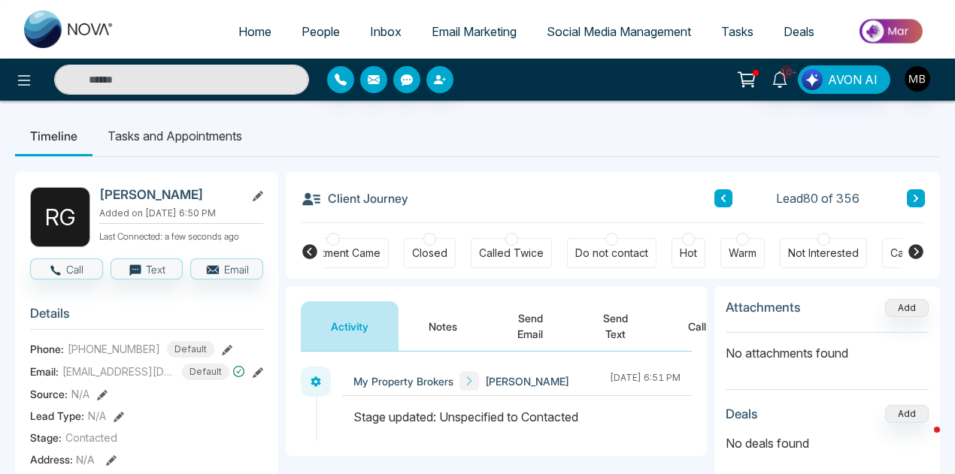
click at [736, 240] on div at bounding box center [742, 239] width 13 height 13
click at [439, 320] on button "Notes" at bounding box center [442, 326] width 89 height 50
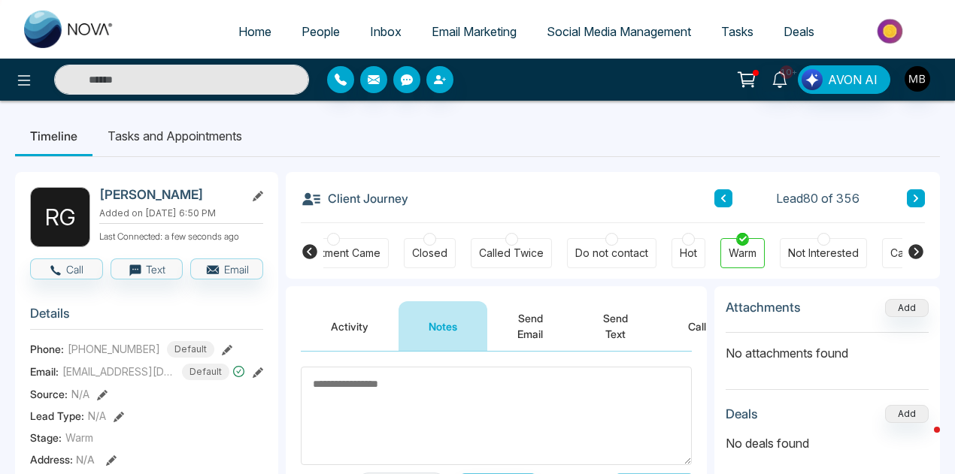
click at [436, 389] on textarea at bounding box center [496, 416] width 391 height 98
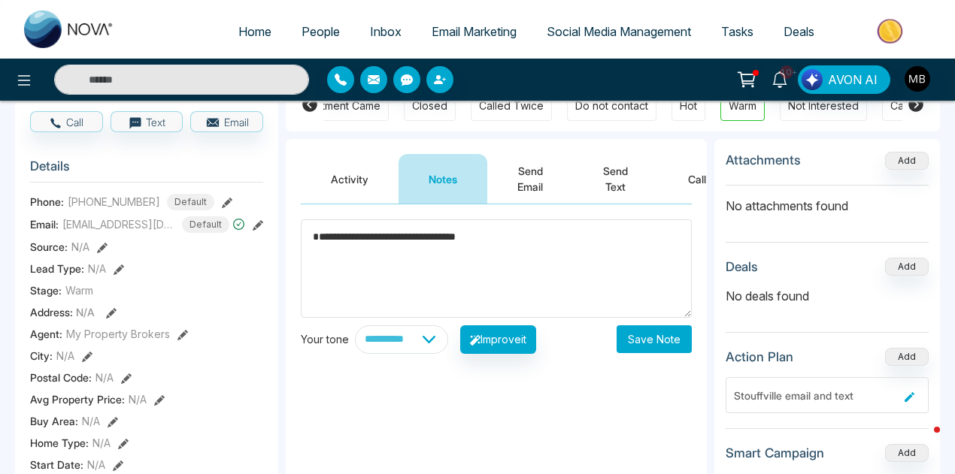
scroll to position [148, 0]
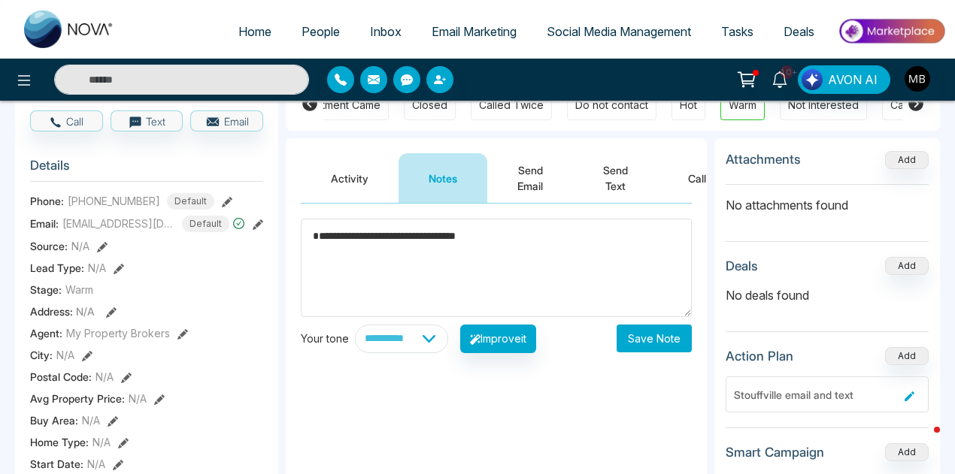
type textarea "**********"
click at [652, 331] on button "Save Note" at bounding box center [653, 339] width 75 height 28
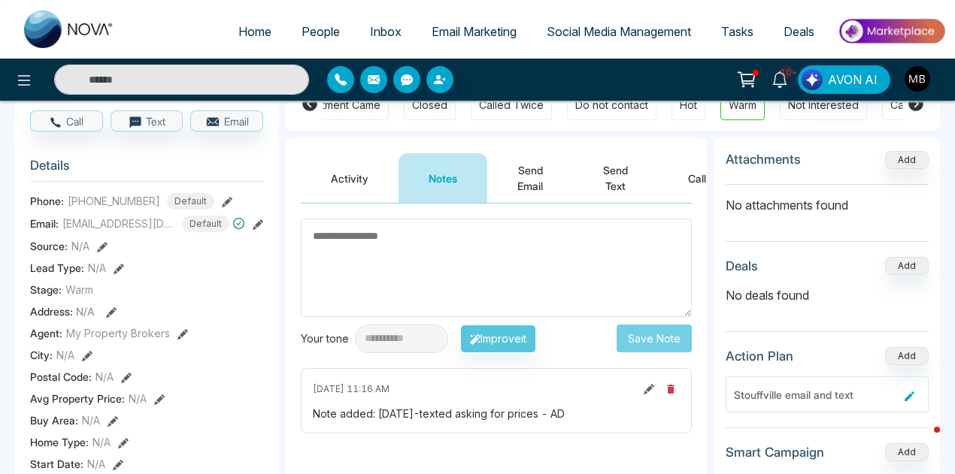
scroll to position [0, 0]
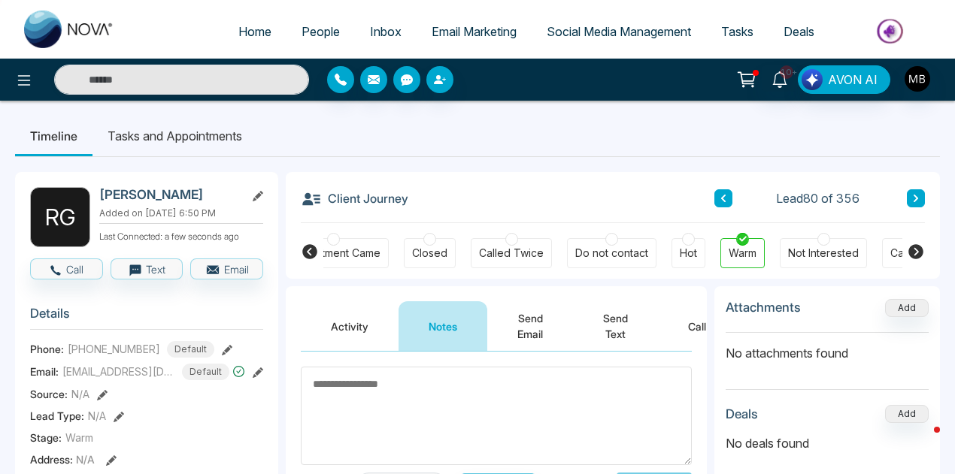
click at [908, 192] on button at bounding box center [916, 198] width 18 height 18
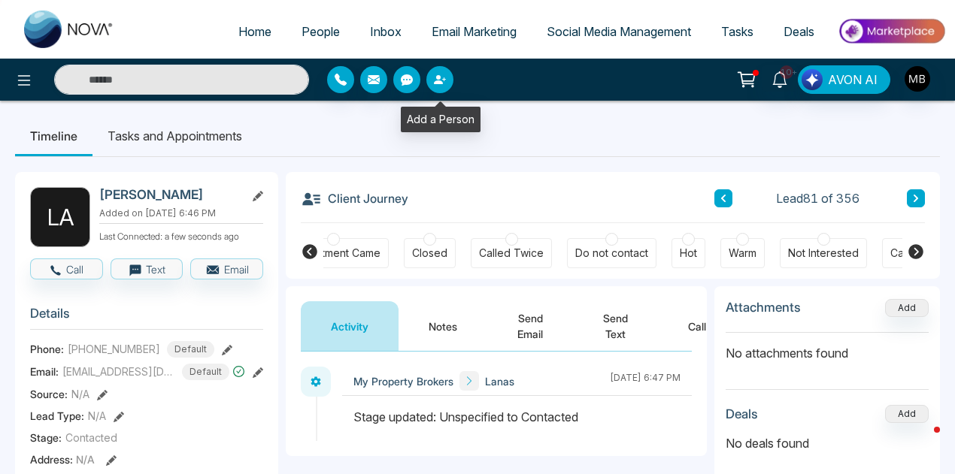
click at [443, 86] on button "button" at bounding box center [439, 79] width 27 height 27
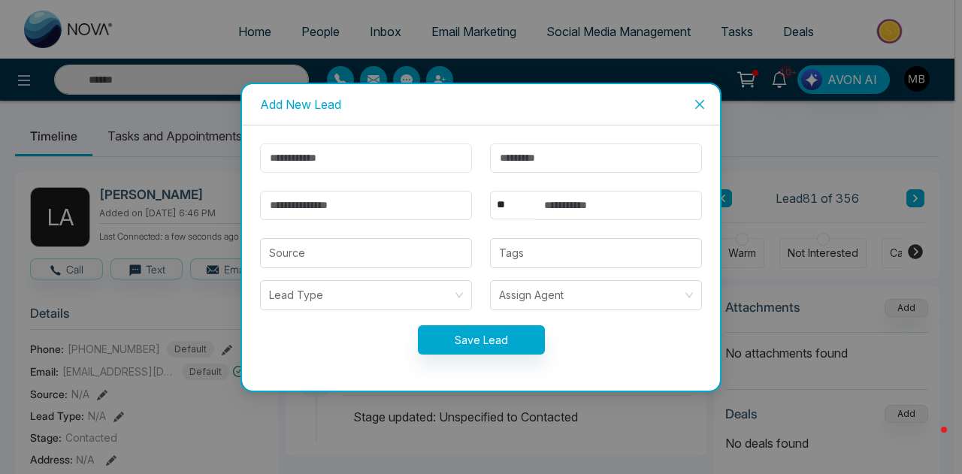
click at [404, 167] on input "text" at bounding box center [366, 158] width 212 height 29
click at [370, 207] on input "email" at bounding box center [366, 205] width 212 height 29
paste input "**********"
type input "**********"
click at [371, 164] on input "text" at bounding box center [366, 158] width 212 height 29
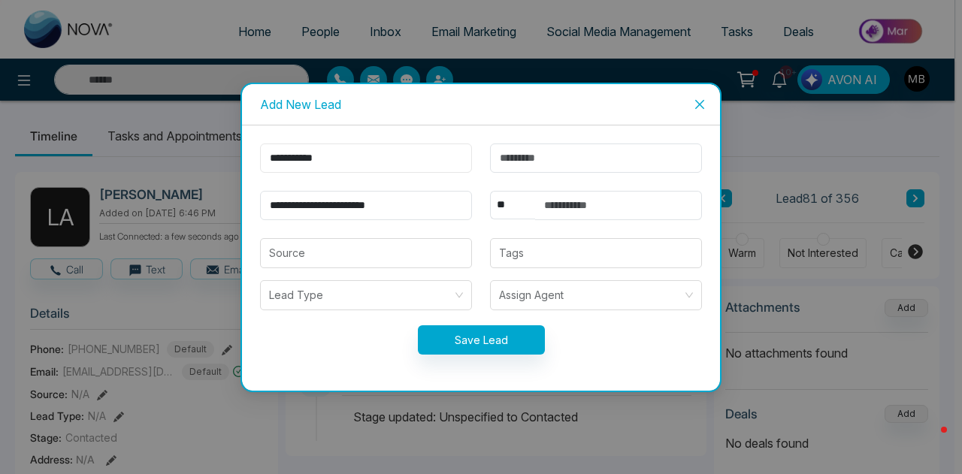
type input "**********"
type input "*"
type input "*******"
click at [574, 201] on input "text" at bounding box center [618, 205] width 167 height 29
paste input "**********"
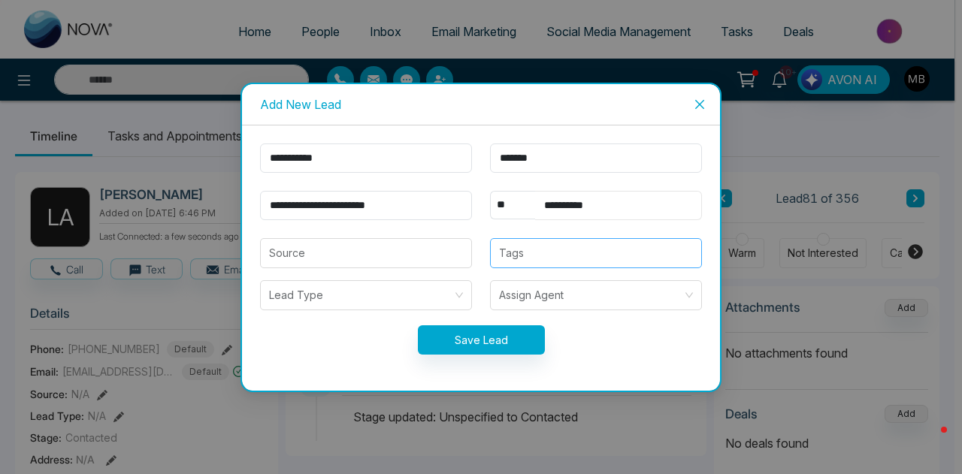
click at [538, 253] on div at bounding box center [596, 253] width 203 height 18
type input "**********"
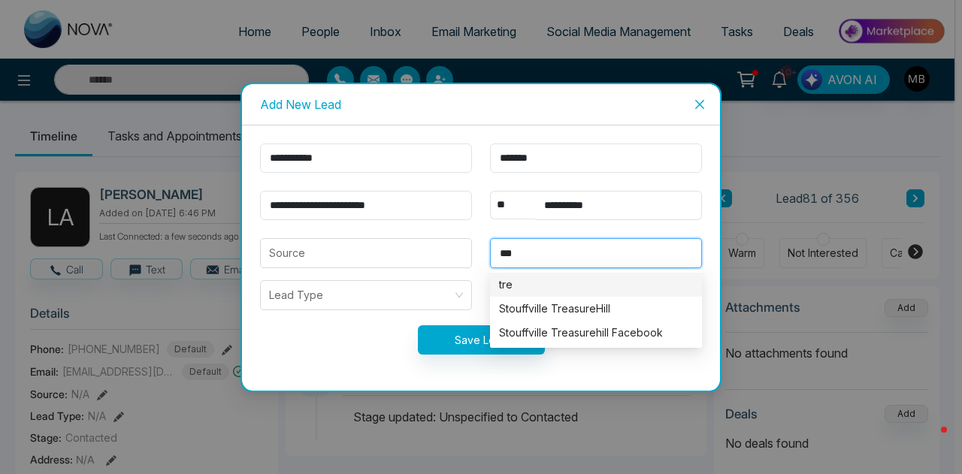
type input "****"
click at [545, 307] on div "Stouffville TreasureHill" at bounding box center [596, 309] width 194 height 17
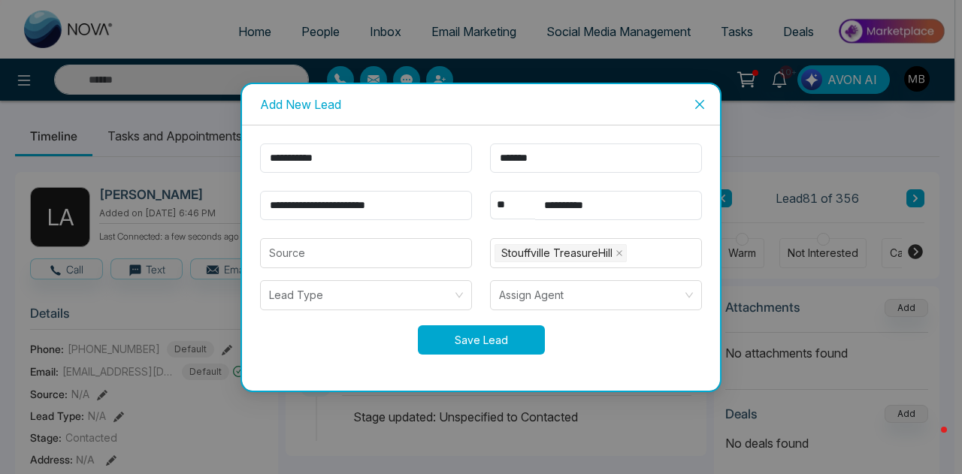
click at [493, 334] on button "Save Lead" at bounding box center [481, 339] width 127 height 29
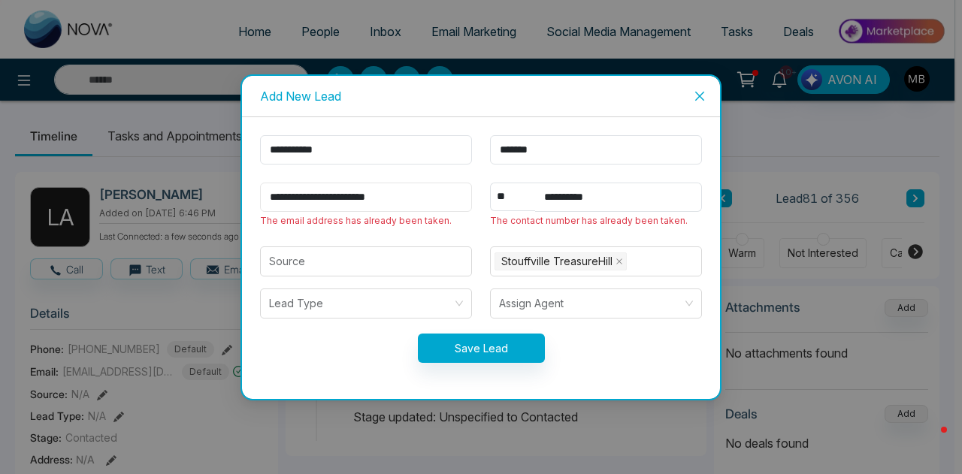
click at [428, 196] on input "**********" at bounding box center [366, 197] width 212 height 29
click at [694, 98] on icon "close" at bounding box center [700, 96] width 12 height 12
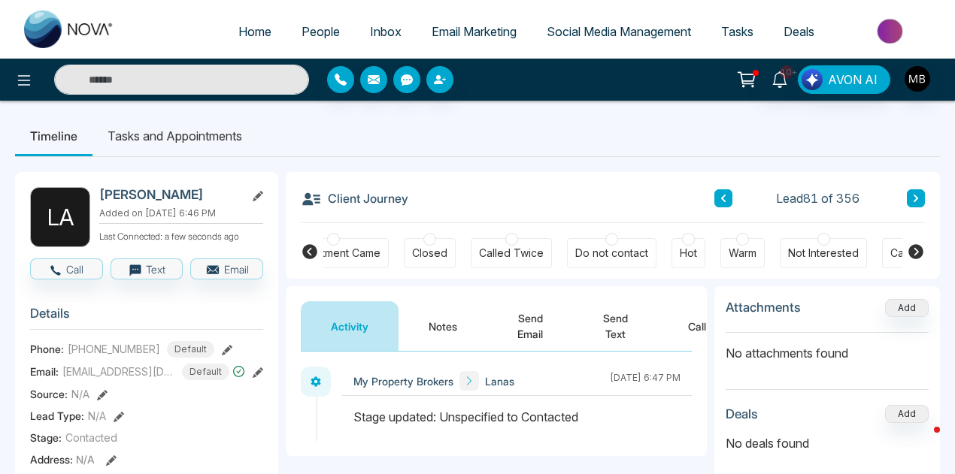
click at [257, 86] on input "text" at bounding box center [181, 80] width 255 height 30
paste input "**********"
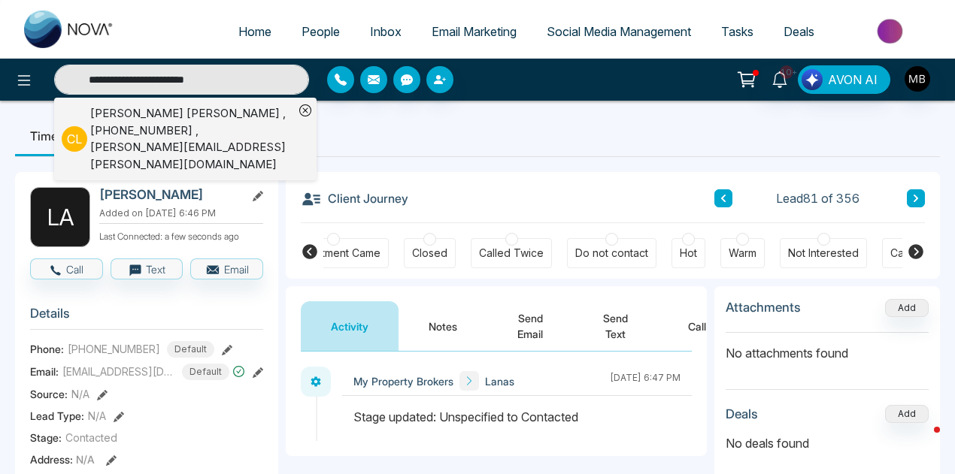
type input "**********"
click at [221, 131] on div "[PERSON_NAME] , [PHONE_NUMBER] , [PERSON_NAME][EMAIL_ADDRESS][PERSON_NAME][DOMA…" at bounding box center [192, 139] width 204 height 68
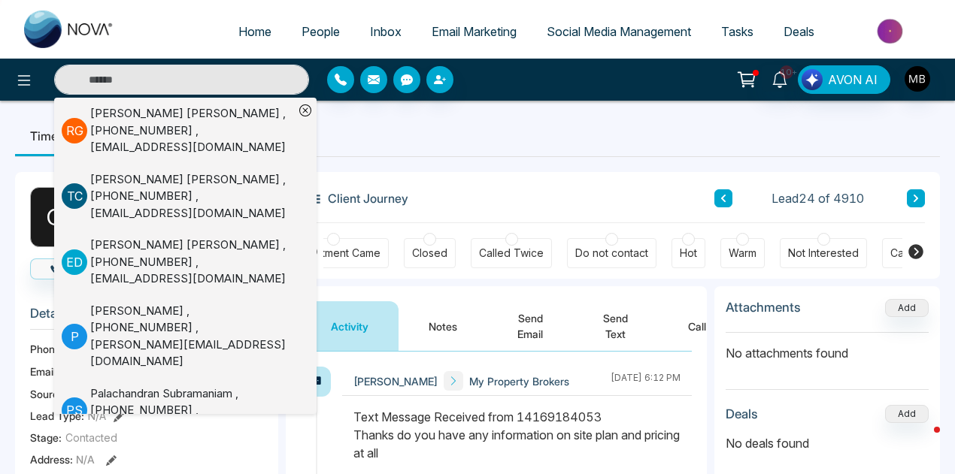
click at [444, 328] on button "Notes" at bounding box center [442, 326] width 89 height 50
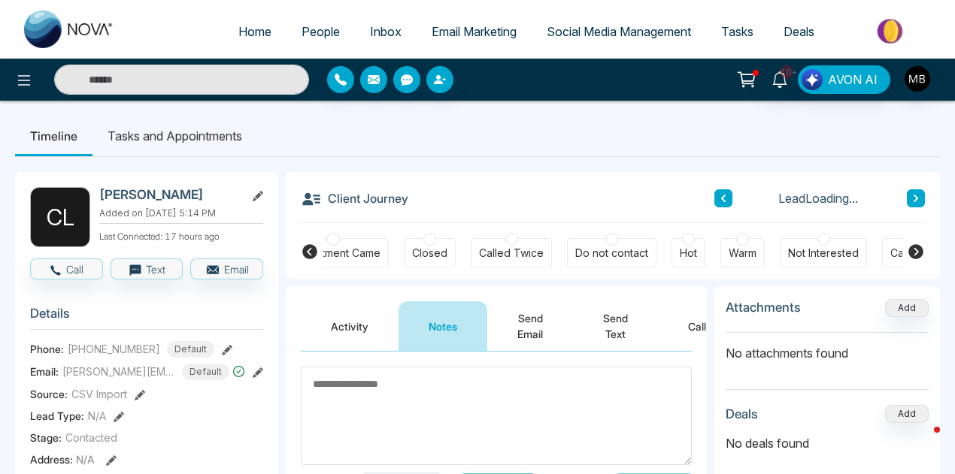
click at [739, 237] on div at bounding box center [742, 239] width 13 height 13
click at [430, 396] on textarea at bounding box center [496, 416] width 391 height 98
paste textarea "**********"
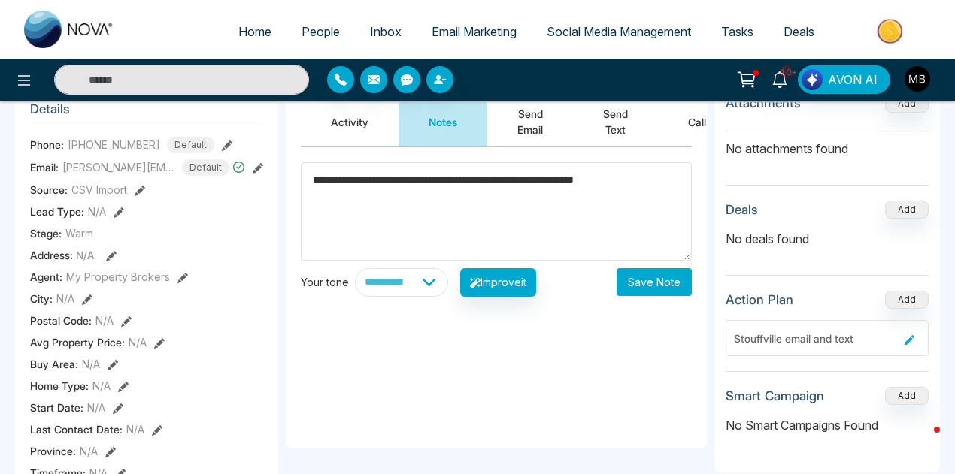
scroll to position [207, 0]
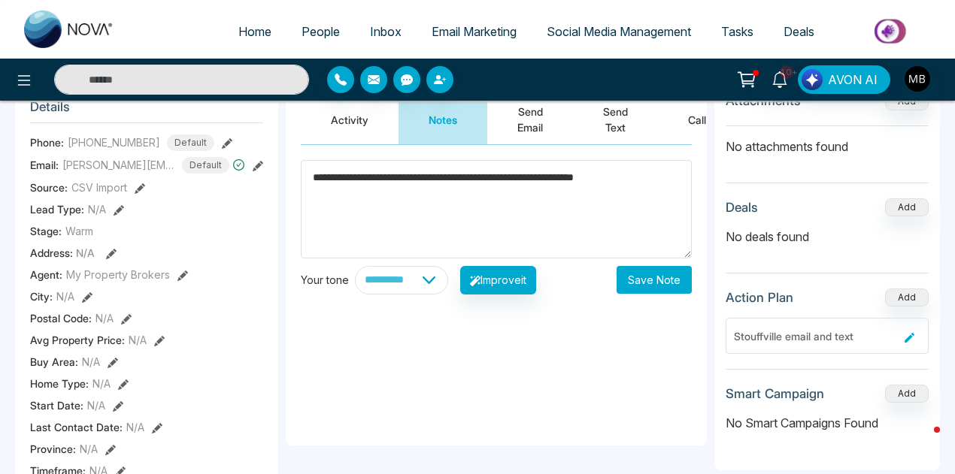
type textarea "**********"
click at [654, 280] on button "Save Note" at bounding box center [653, 280] width 75 height 28
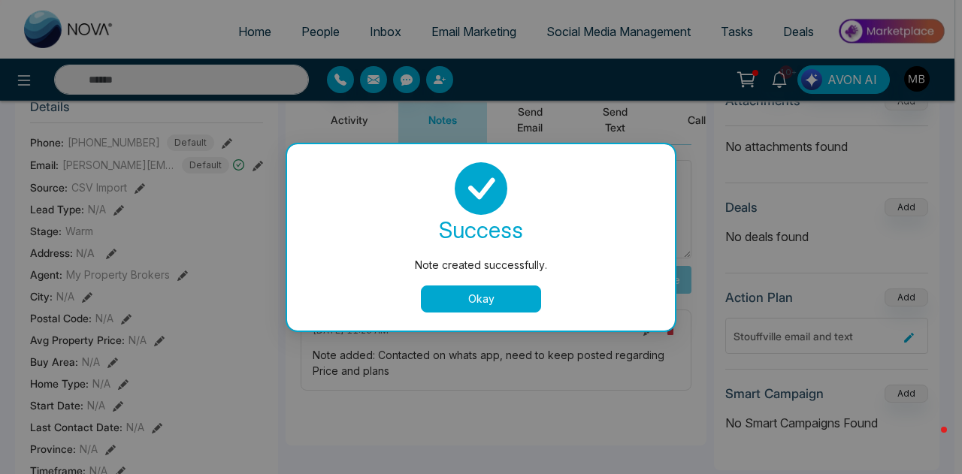
click at [466, 294] on button "Okay" at bounding box center [481, 299] width 120 height 27
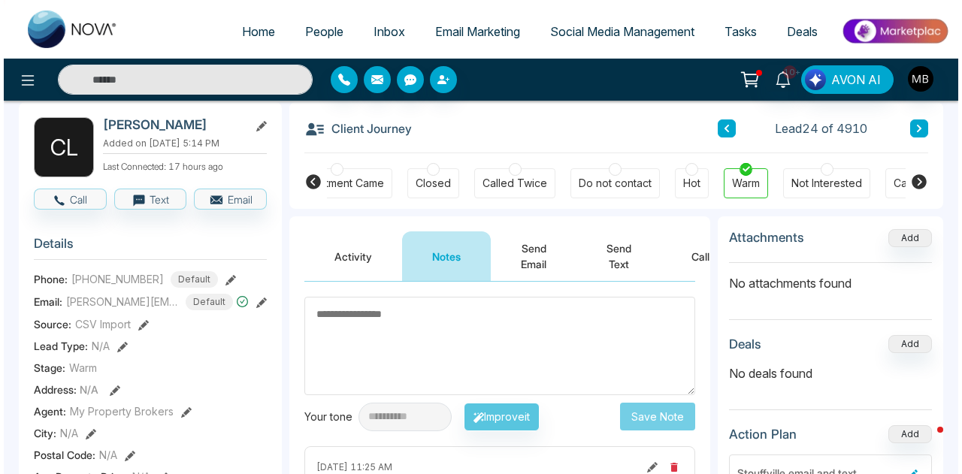
scroll to position [0, 0]
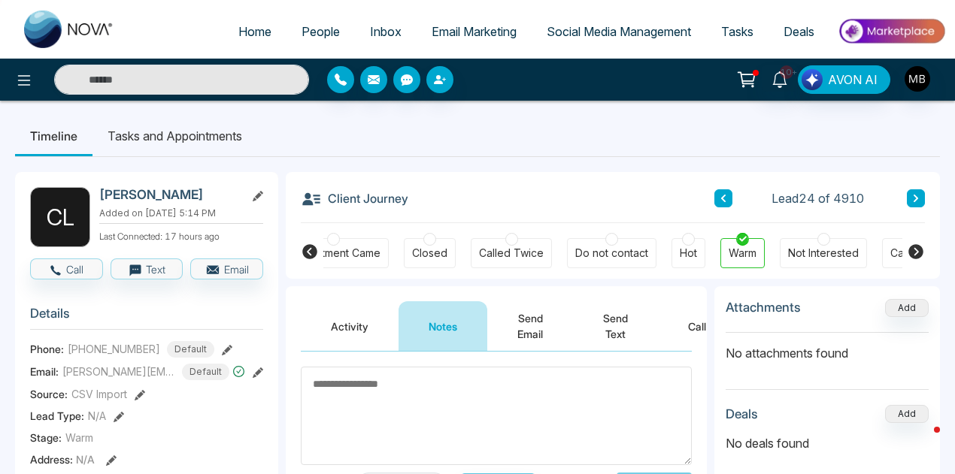
click at [313, 33] on span "People" at bounding box center [320, 31] width 38 height 15
